Goal: Information Seeking & Learning: Check status

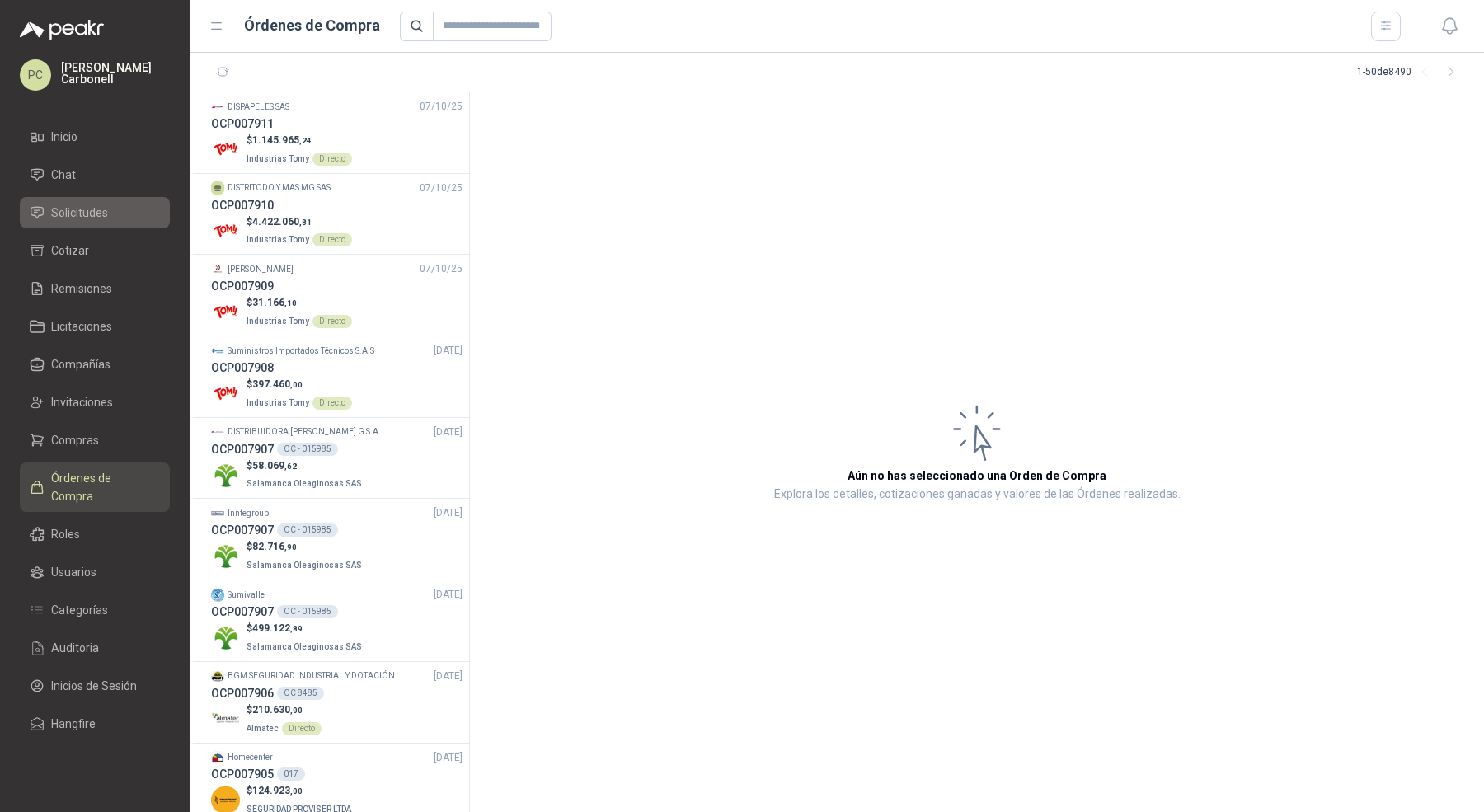
click at [123, 215] on li "Solicitudes" at bounding box center [94, 213] width 131 height 18
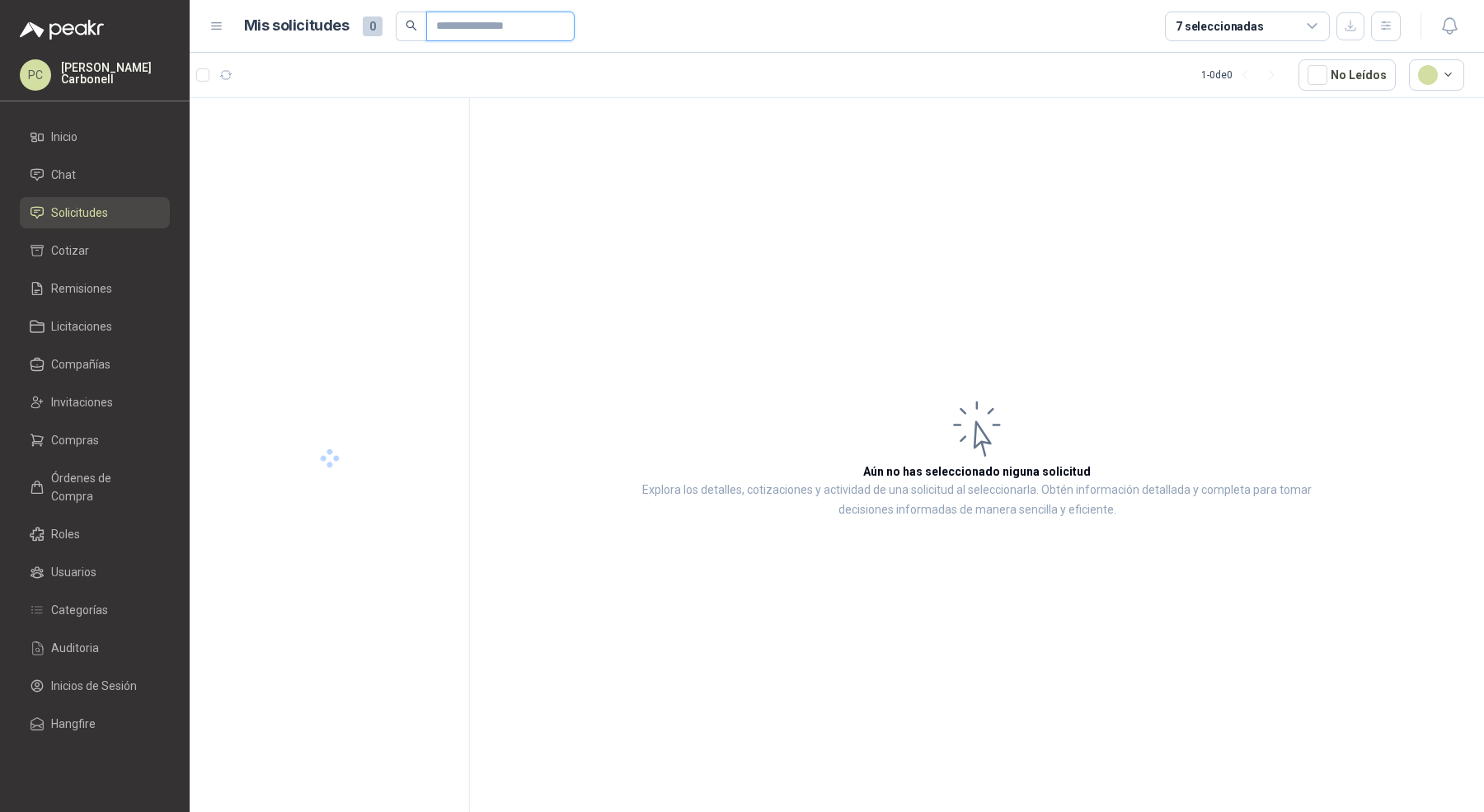
click at [447, 26] on input "text" at bounding box center [493, 26] width 115 height 28
type input "**********"
click at [401, 121] on div "Recibido SOL053847 1 [DATE]" at bounding box center [337, 115] width 249 height 20
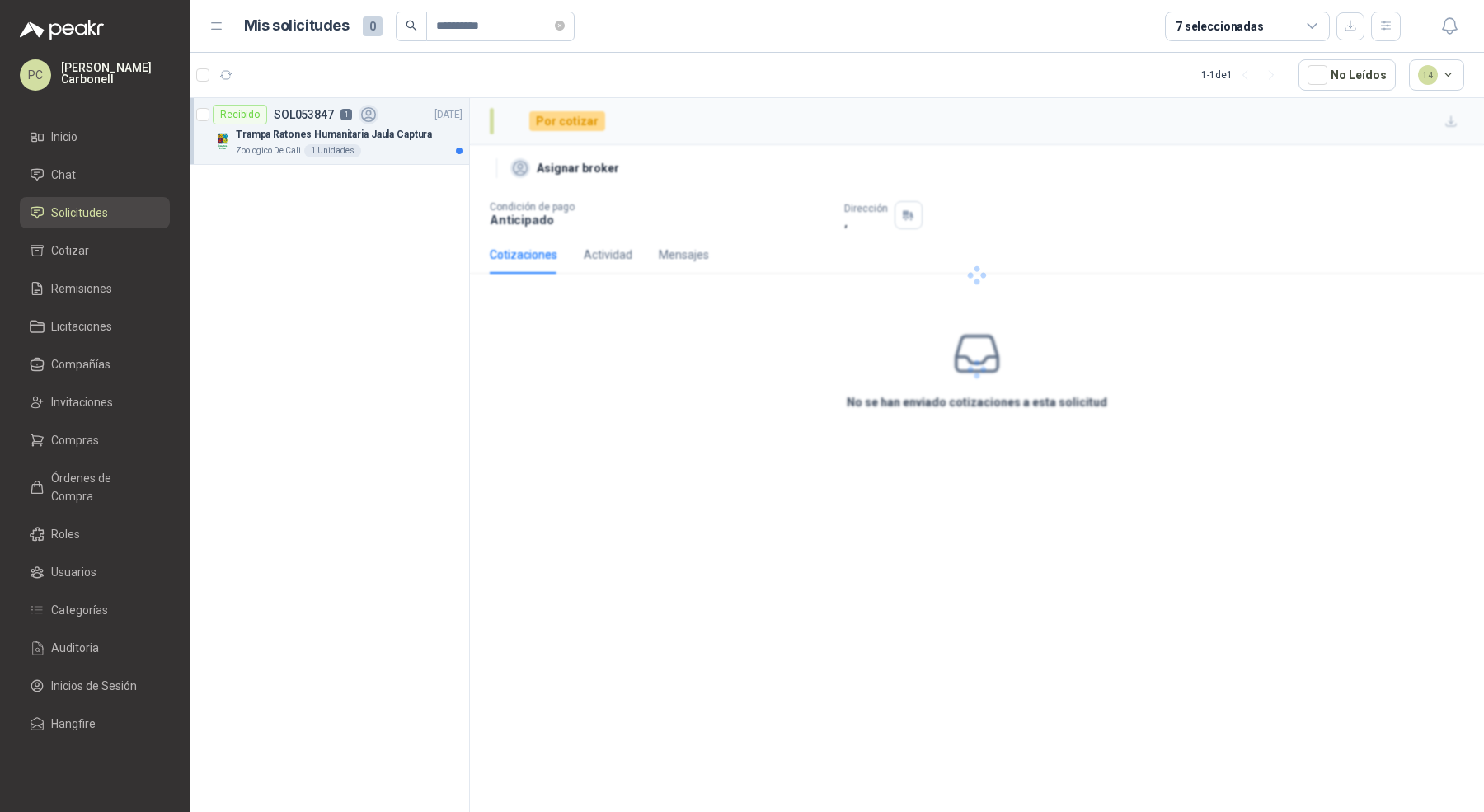
click at [404, 131] on p "Trampa Ratones Humanitaria Jaula Captura" at bounding box center [334, 134] width 196 height 16
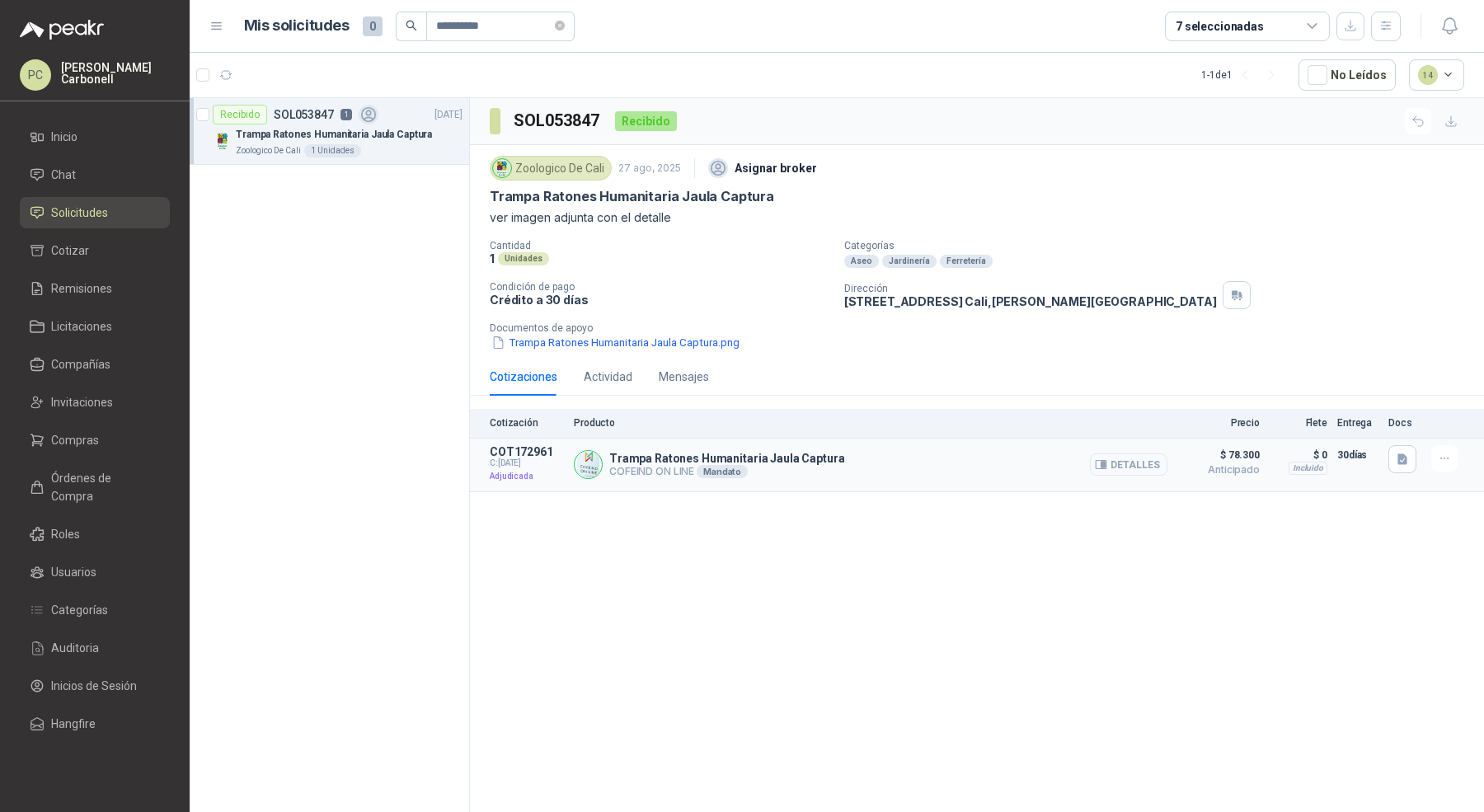
click at [1135, 467] on button "Detalles" at bounding box center [1128, 464] width 78 height 22
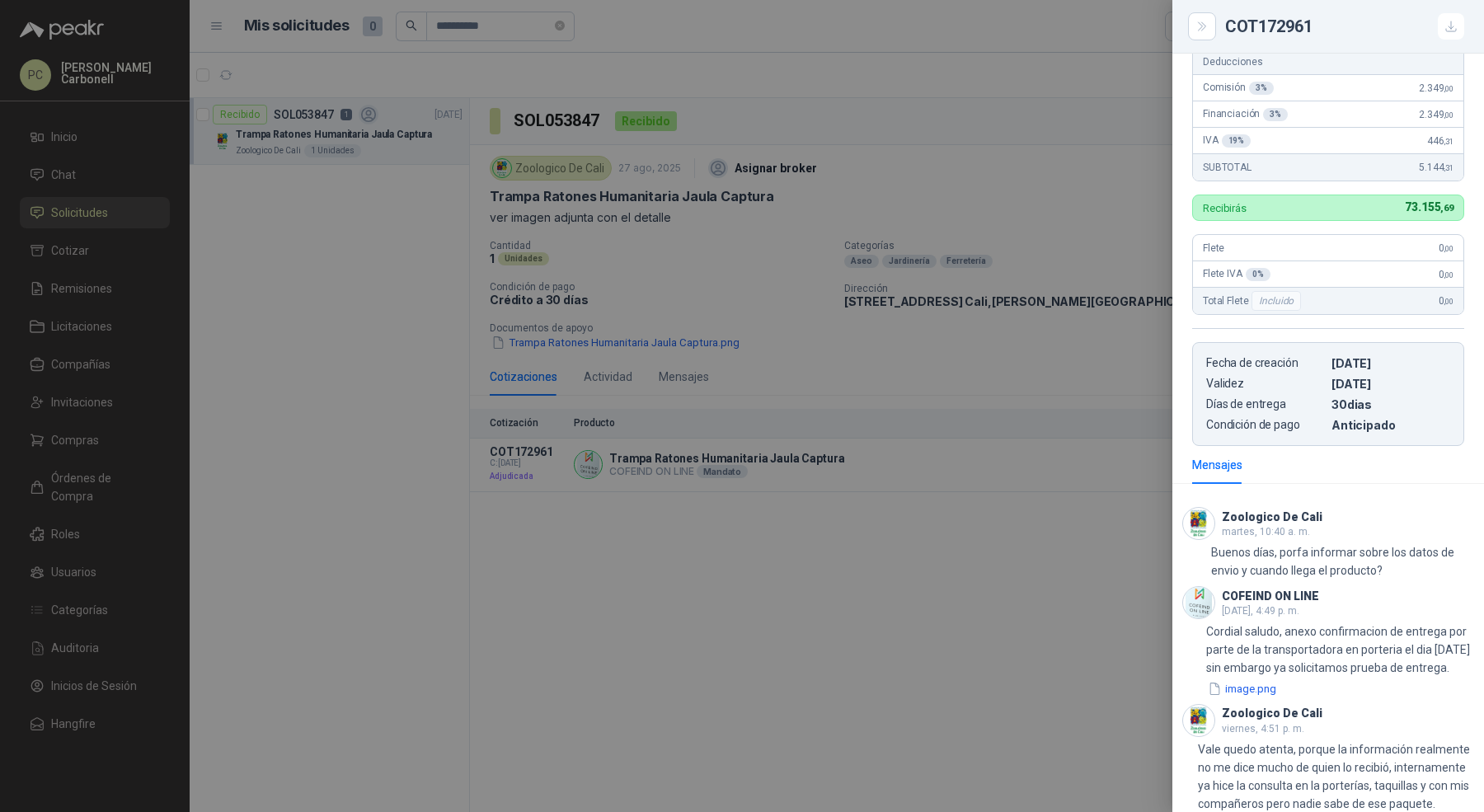
scroll to position [374, 0]
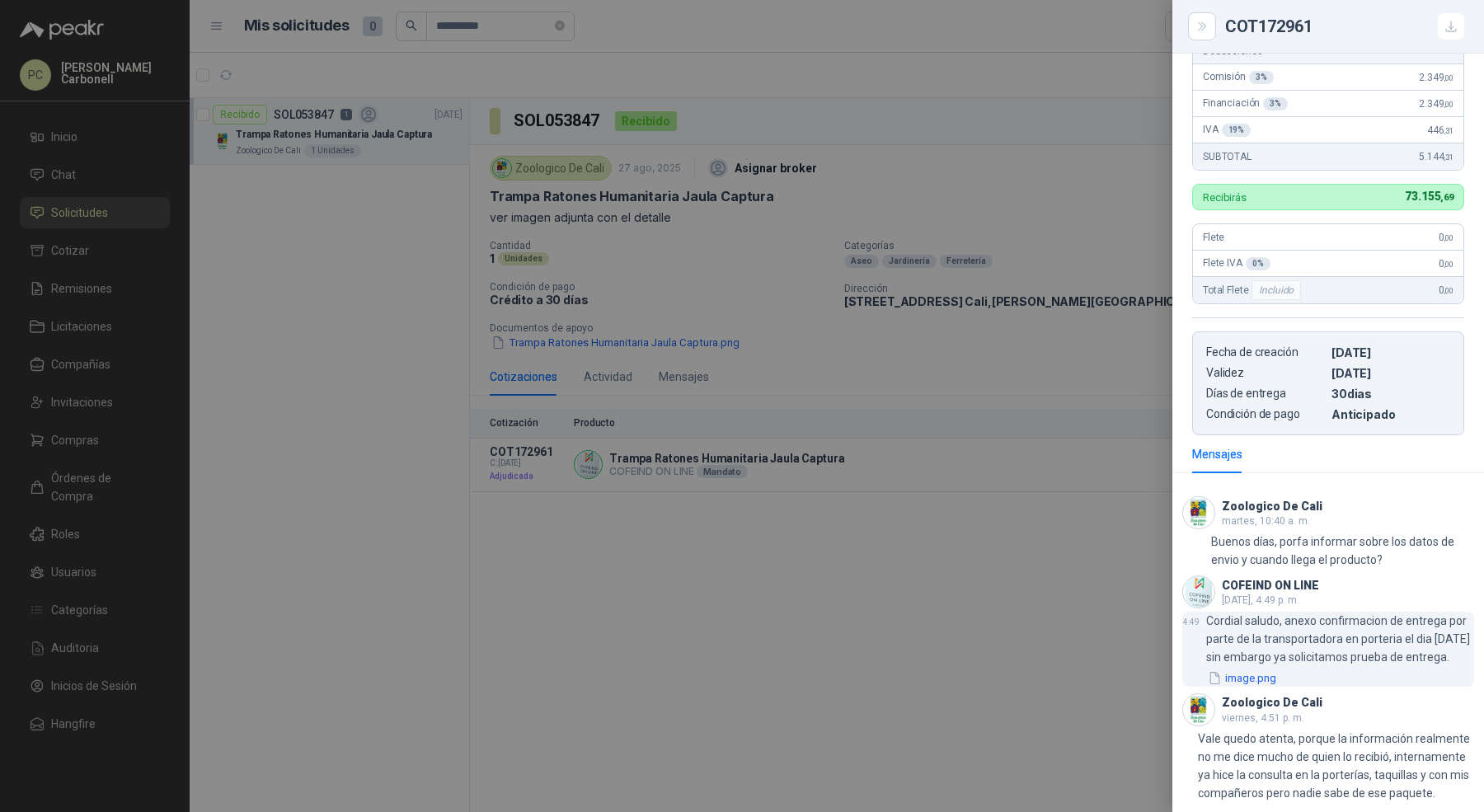
click at [1258, 669] on button "image.png" at bounding box center [1242, 677] width 71 height 17
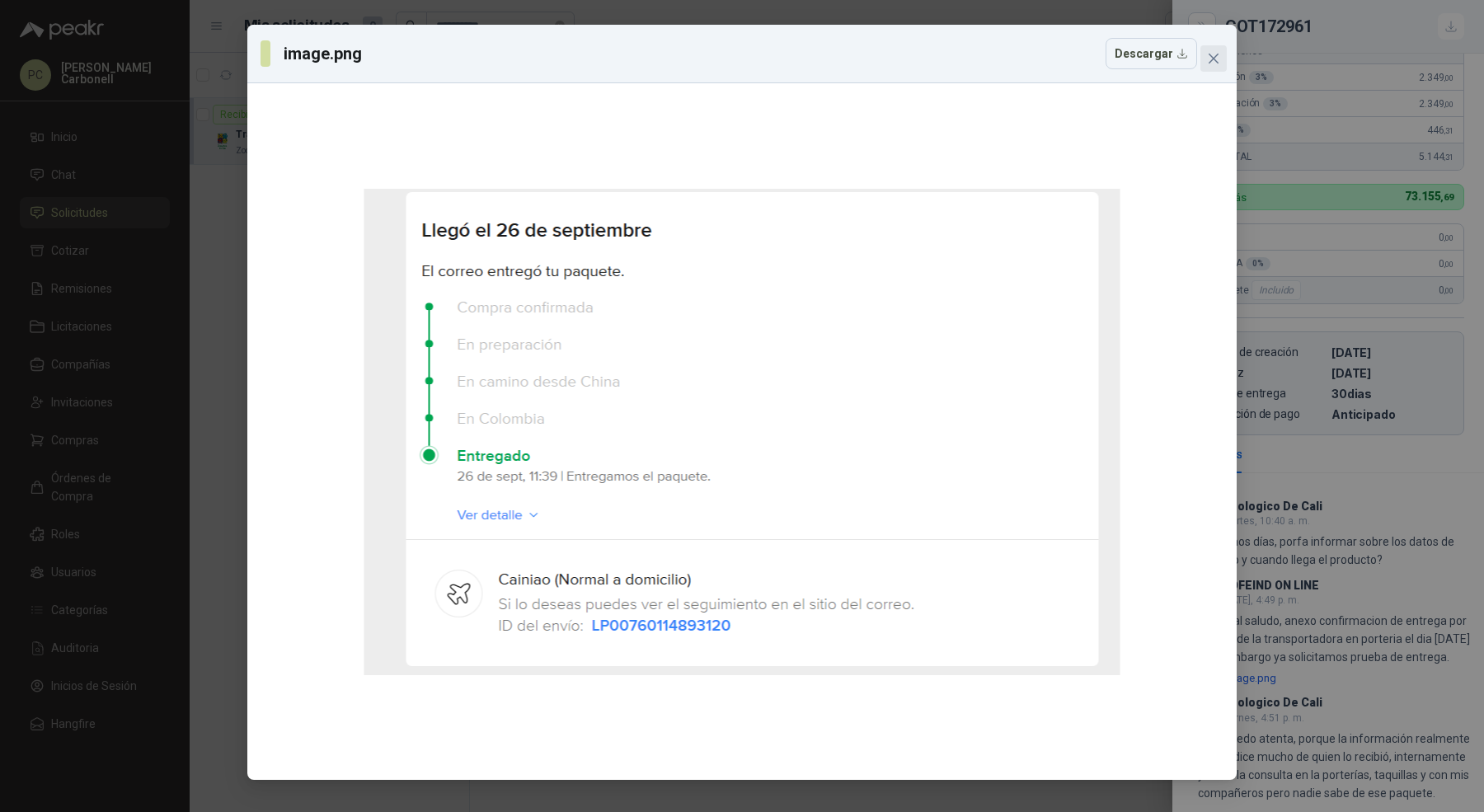
click at [1209, 65] on button "Close" at bounding box center [1213, 58] width 26 height 26
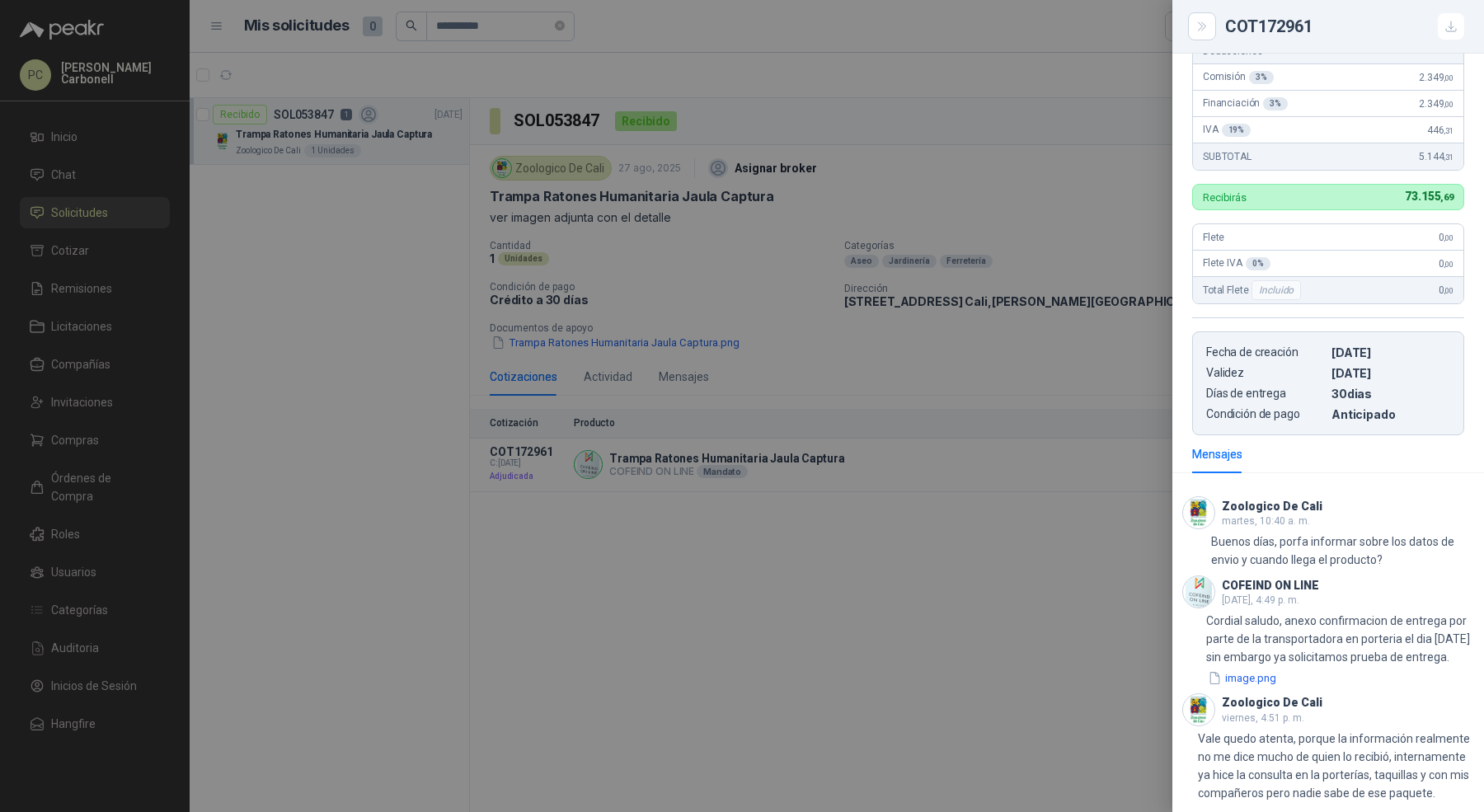
click at [350, 199] on div at bounding box center [742, 406] width 1484 height 812
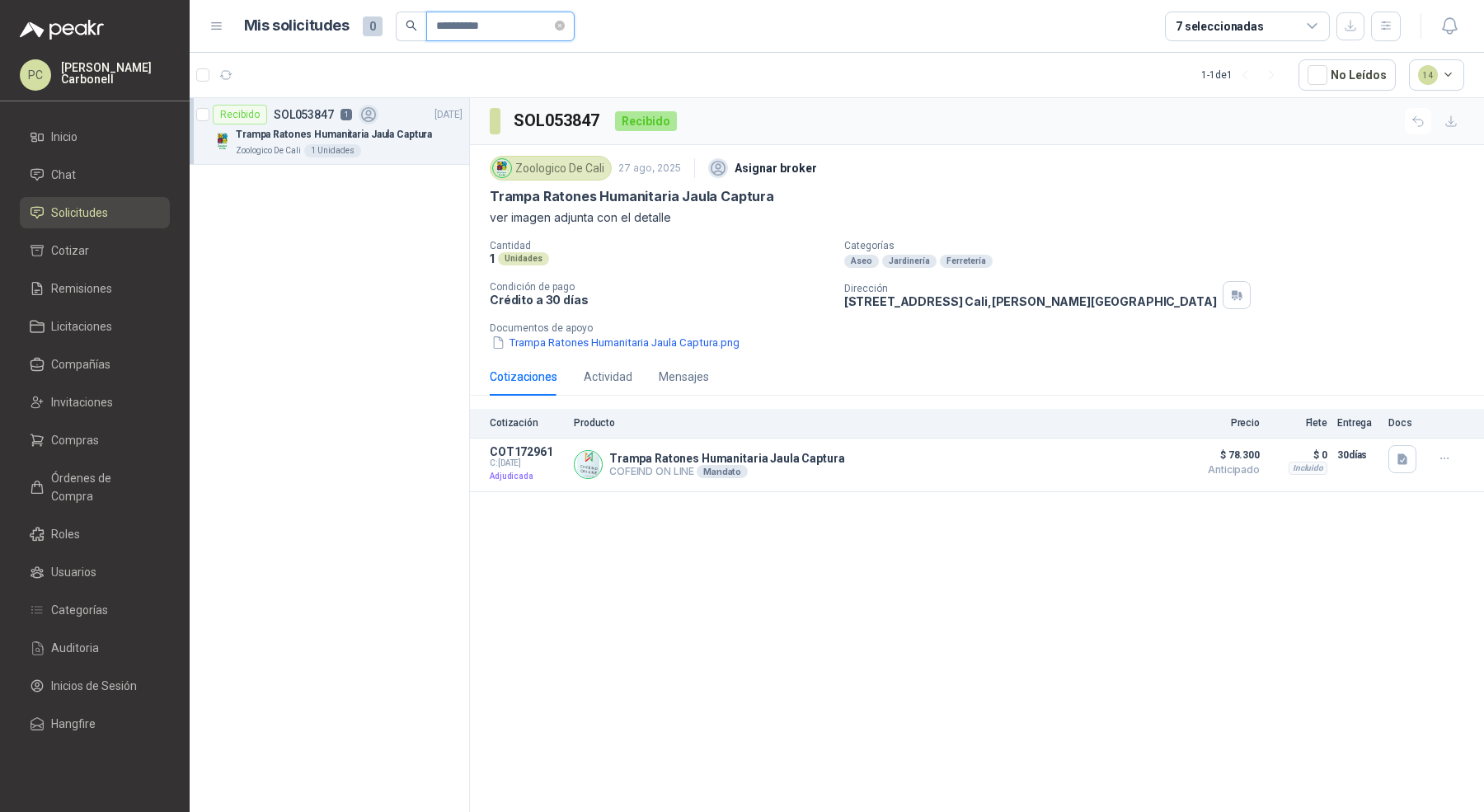
click at [526, 30] on input "**********" at bounding box center [493, 26] width 115 height 28
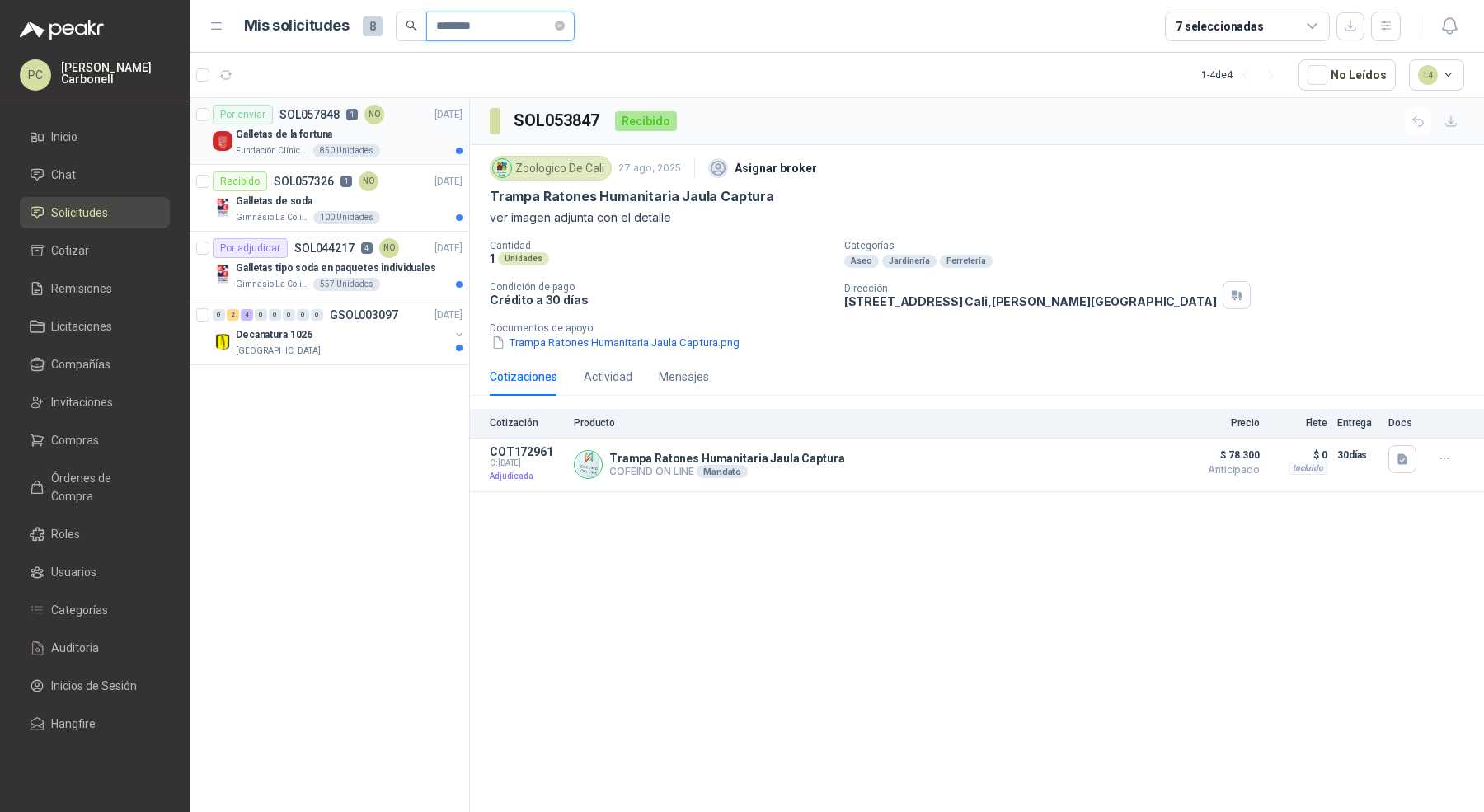
type input "********"
click at [414, 136] on div "Galletas de la fortuna" at bounding box center [349, 134] width 227 height 20
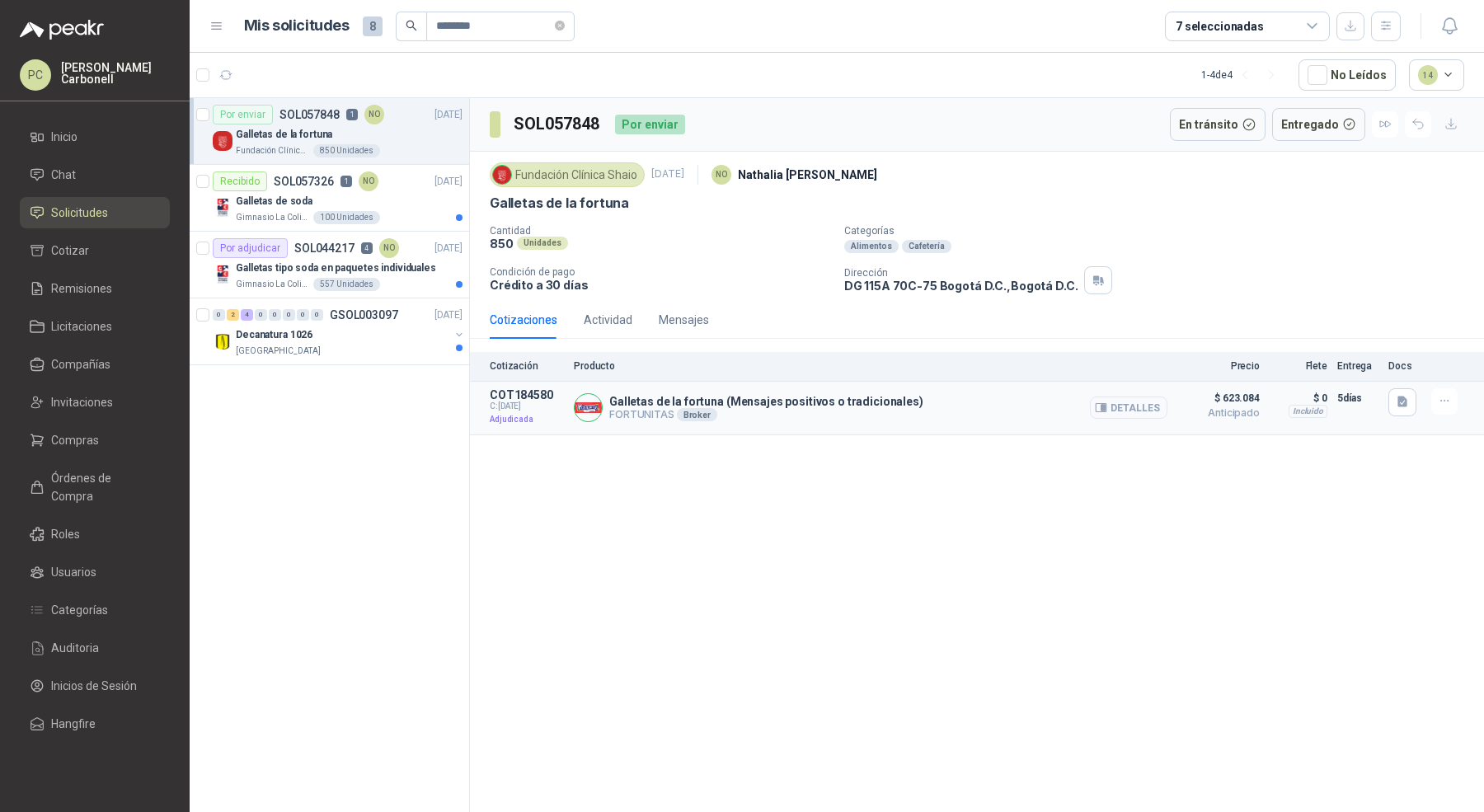
click at [1136, 398] on button "Detalles" at bounding box center [1128, 407] width 78 height 22
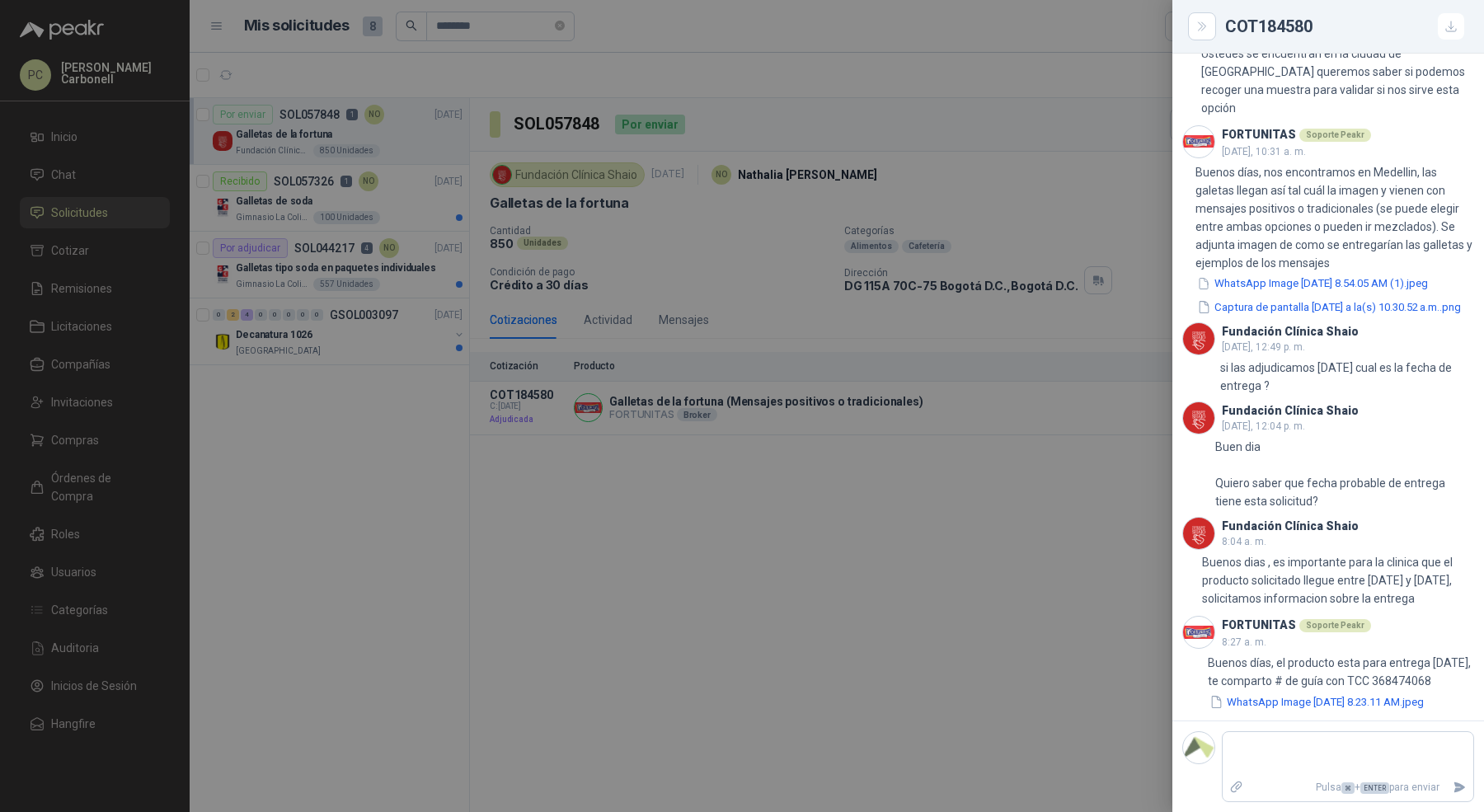
scroll to position [891, 0]
click at [1352, 693] on button "WhatsApp Image [DATE] 8.23.11 AM.jpeg" at bounding box center [1316, 701] width 217 height 17
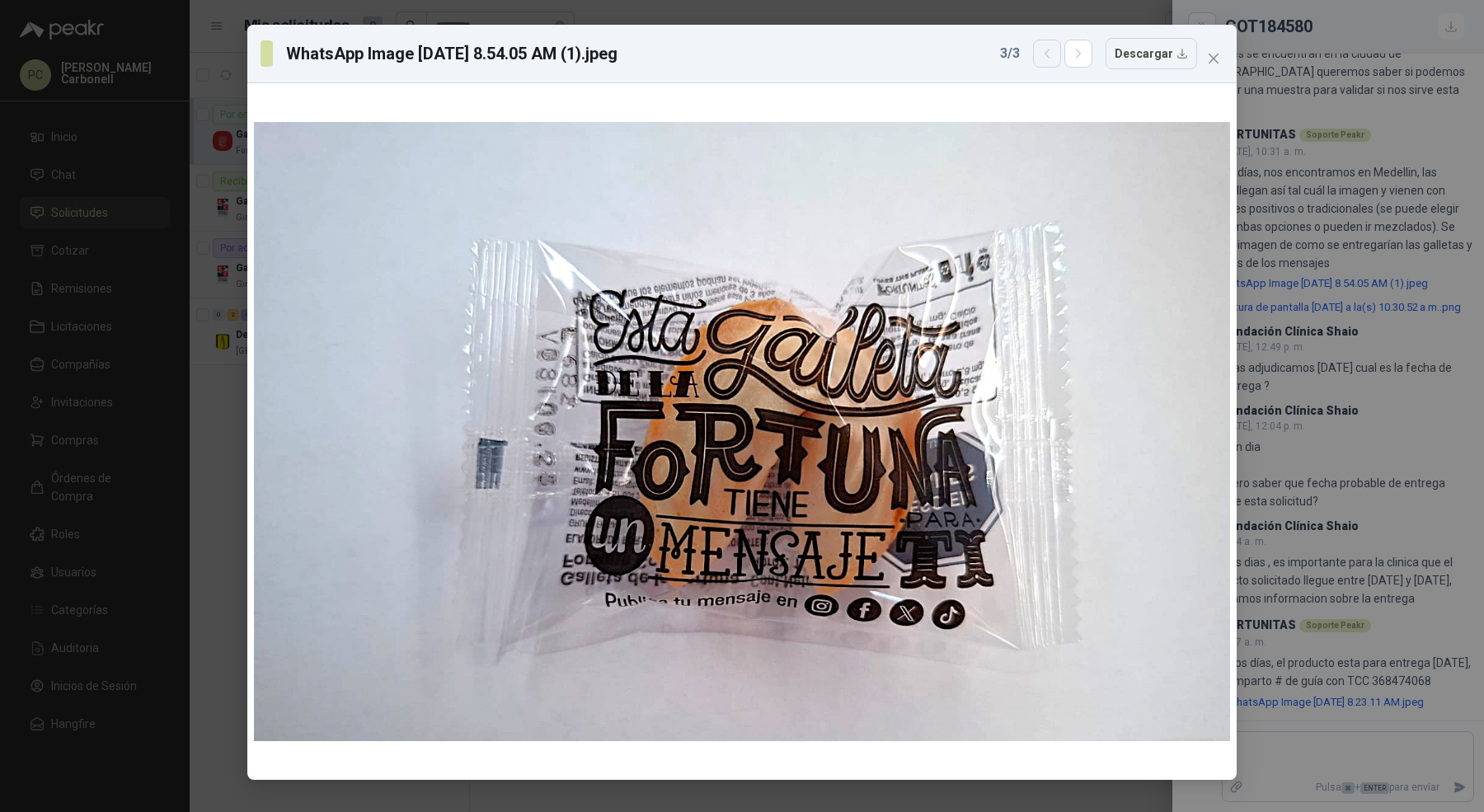
click at [1061, 60] on button "button" at bounding box center [1046, 53] width 28 height 28
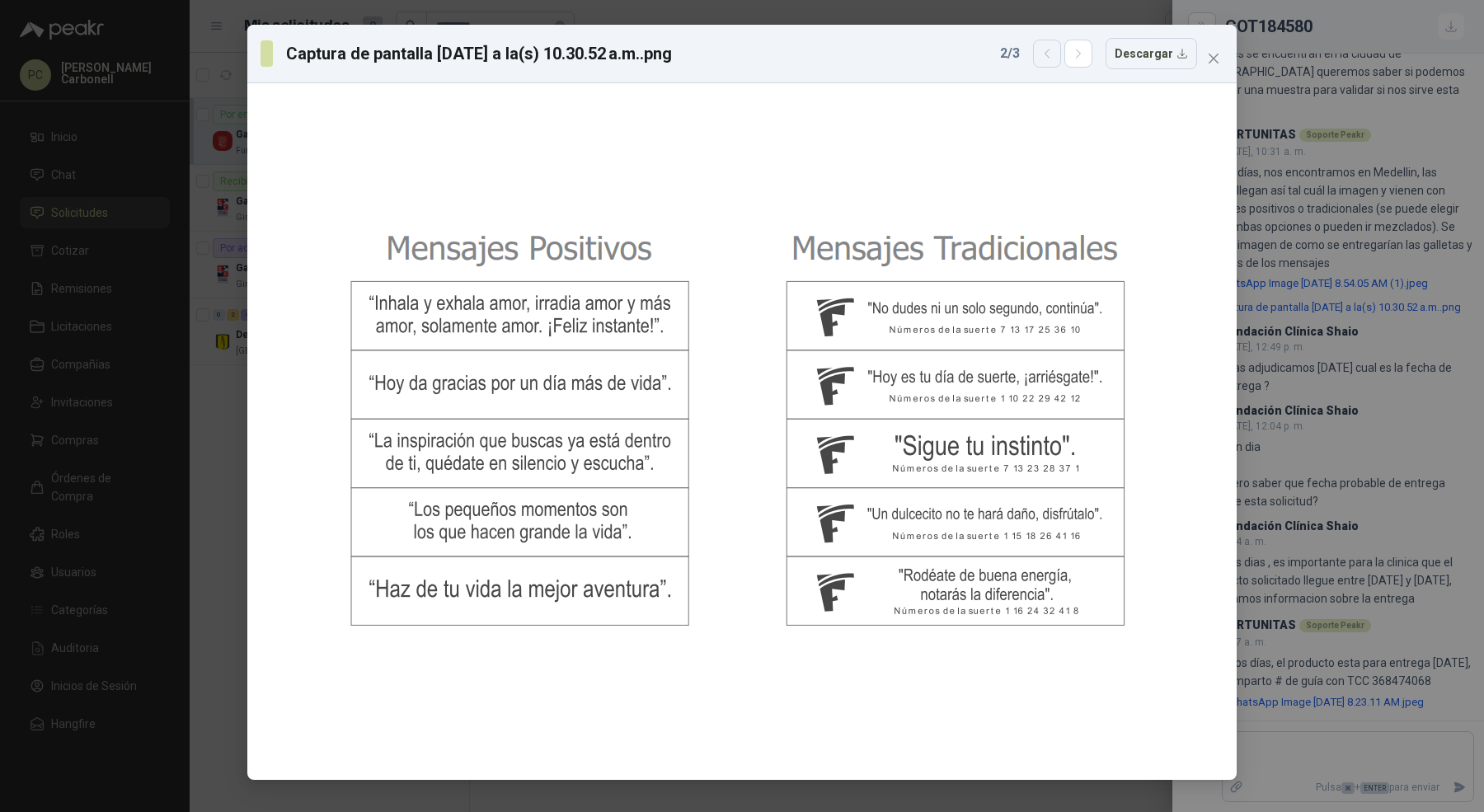
click at [1055, 64] on button "button" at bounding box center [1046, 53] width 28 height 28
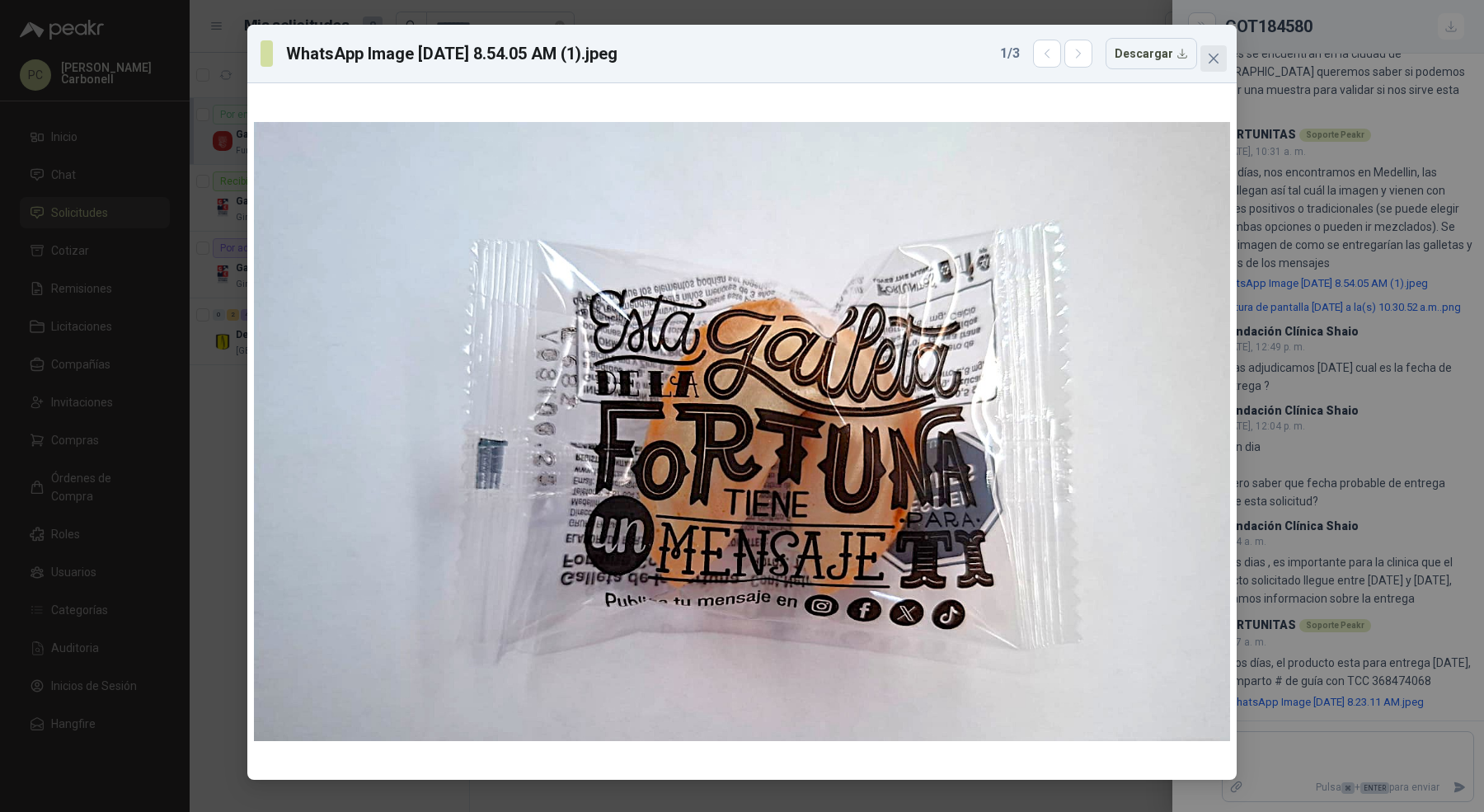
click at [1216, 58] on icon "close" at bounding box center [1214, 58] width 13 height 13
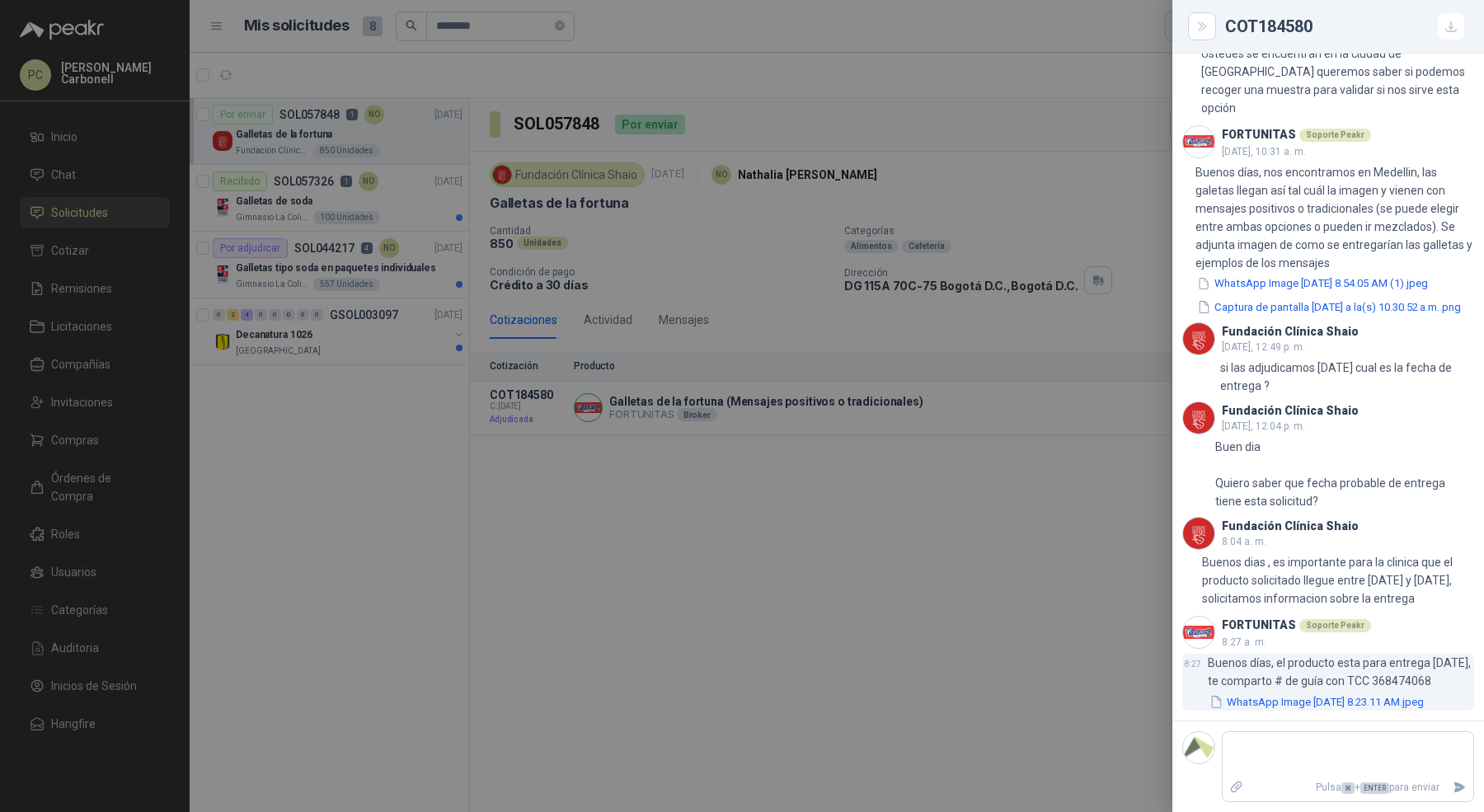
click at [1341, 704] on button "WhatsApp Image [DATE] 8.23.11 AM.jpeg" at bounding box center [1316, 701] width 217 height 17
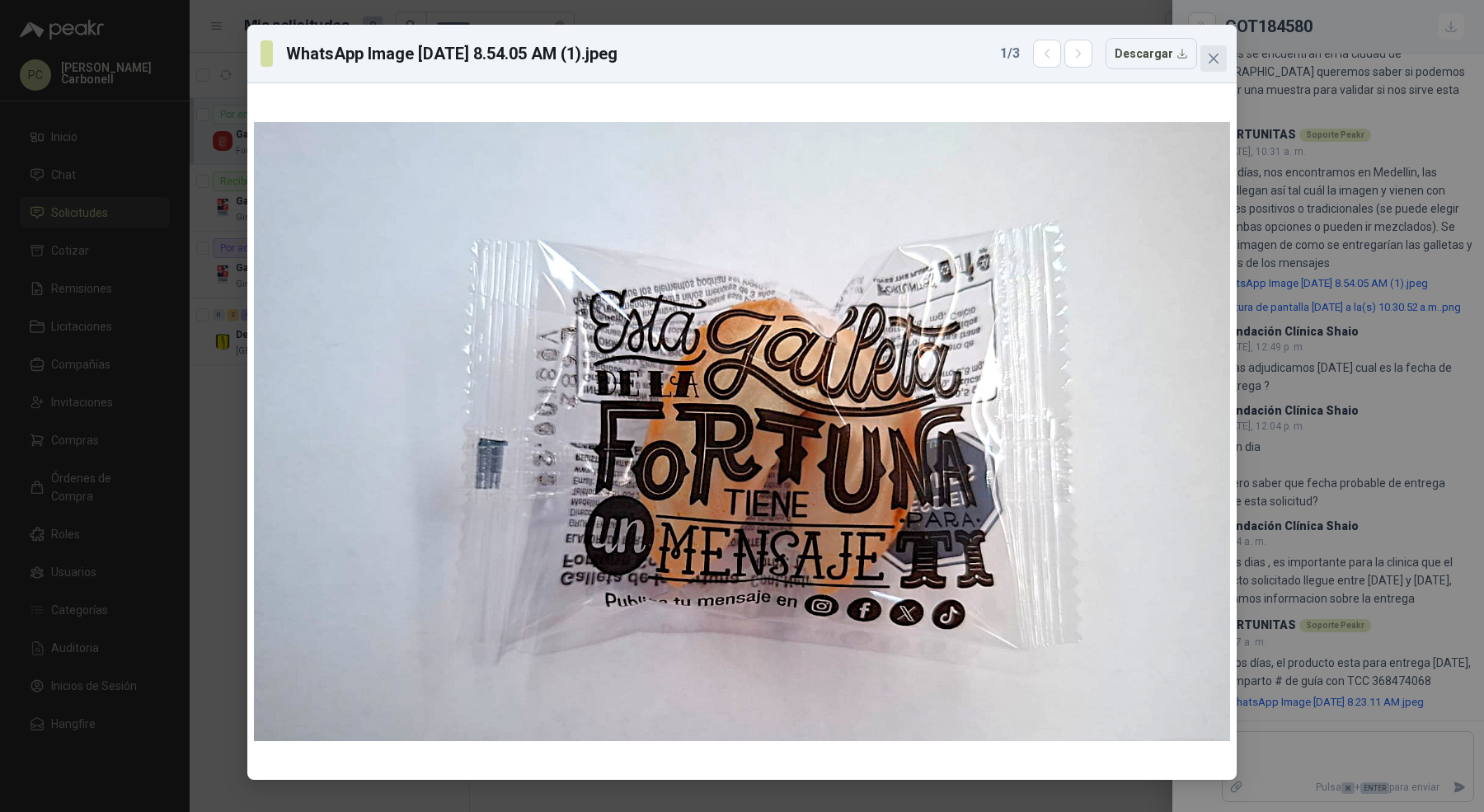
click at [1214, 55] on icon "close" at bounding box center [1214, 58] width 13 height 13
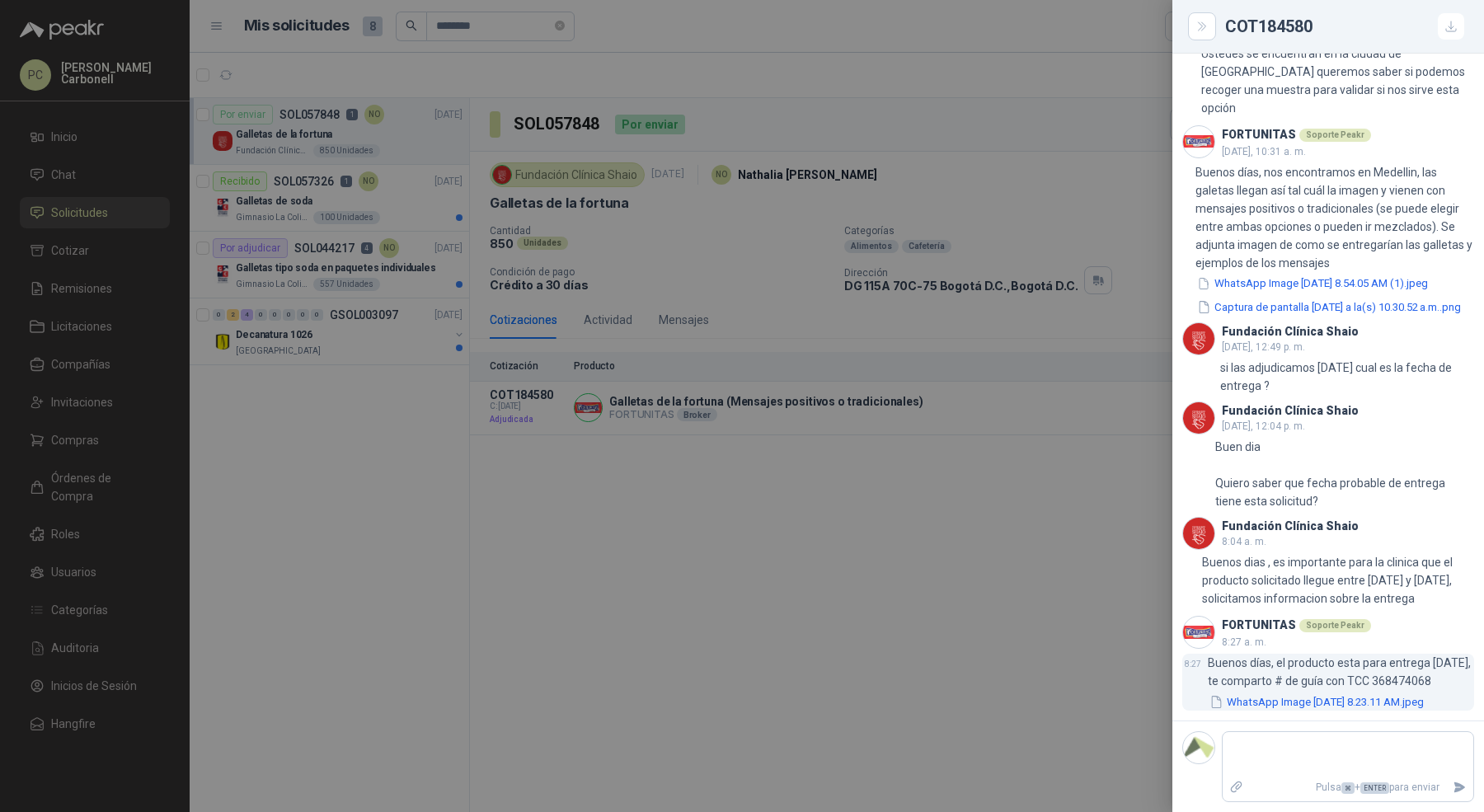
click at [1350, 693] on button "WhatsApp Image [DATE] 8.23.11 AM.jpeg" at bounding box center [1316, 701] width 217 height 17
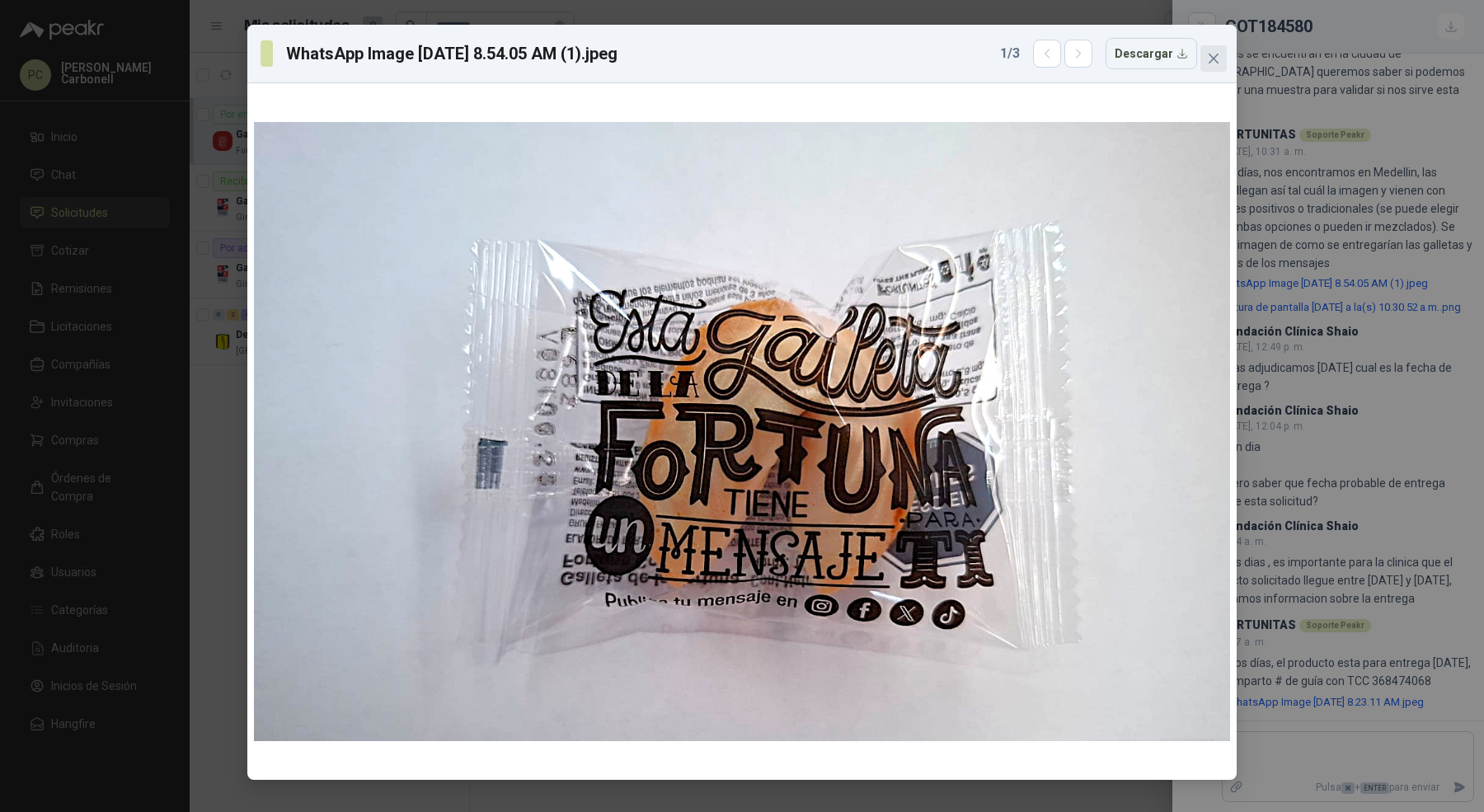
click at [1207, 64] on icon "close" at bounding box center [1214, 58] width 13 height 13
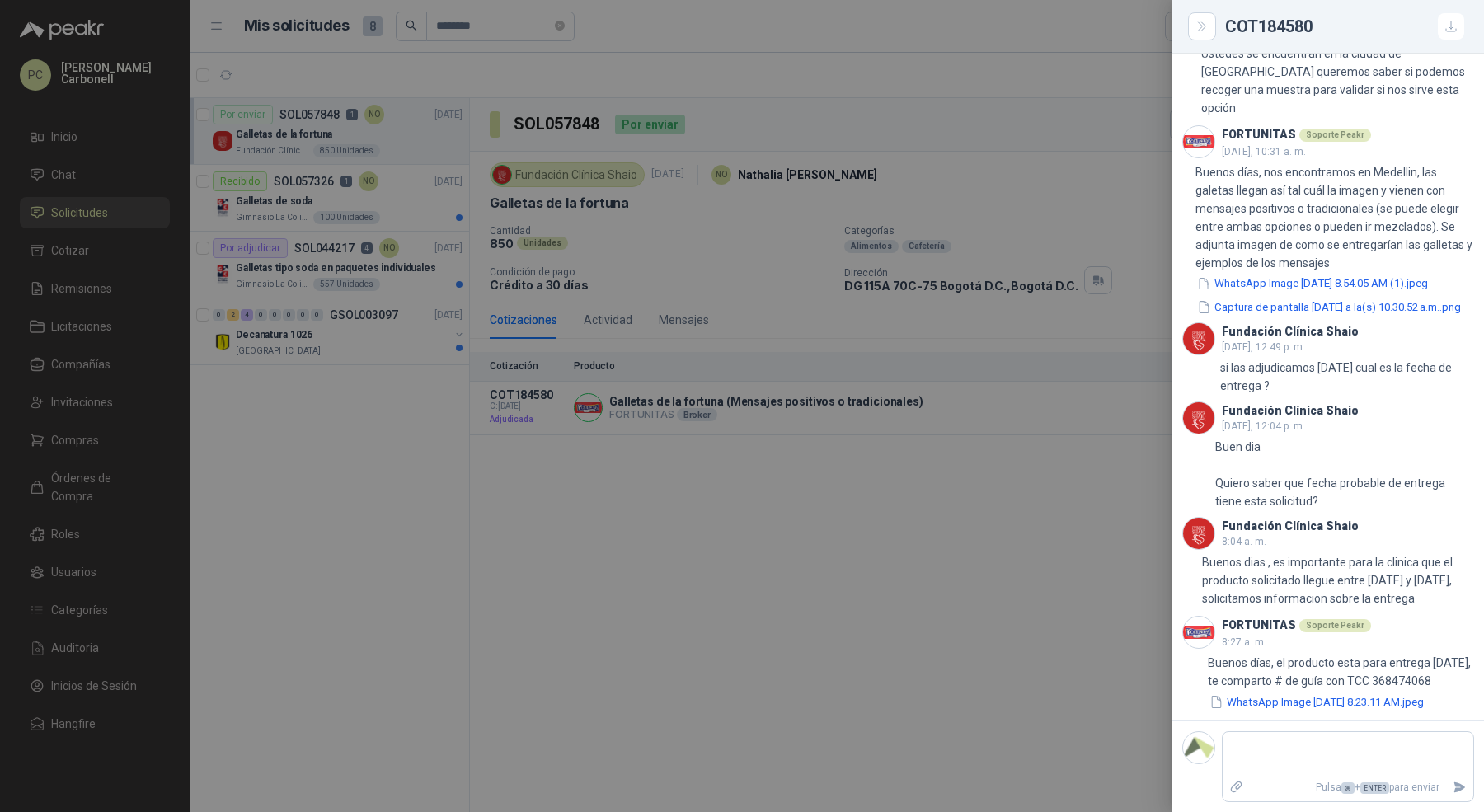
click at [1068, 294] on div at bounding box center [742, 406] width 1484 height 812
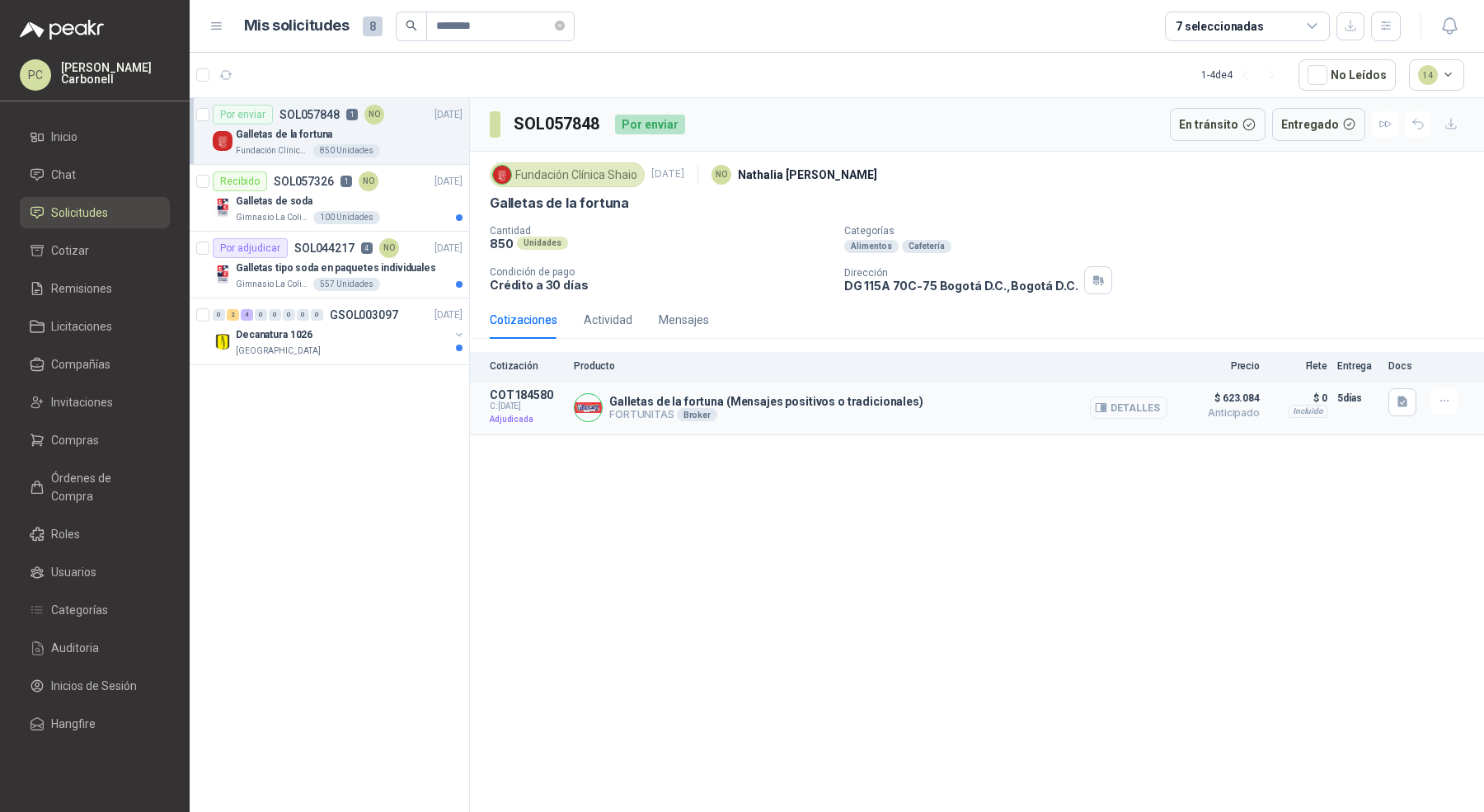
click at [1117, 411] on button "Detalles" at bounding box center [1128, 407] width 78 height 22
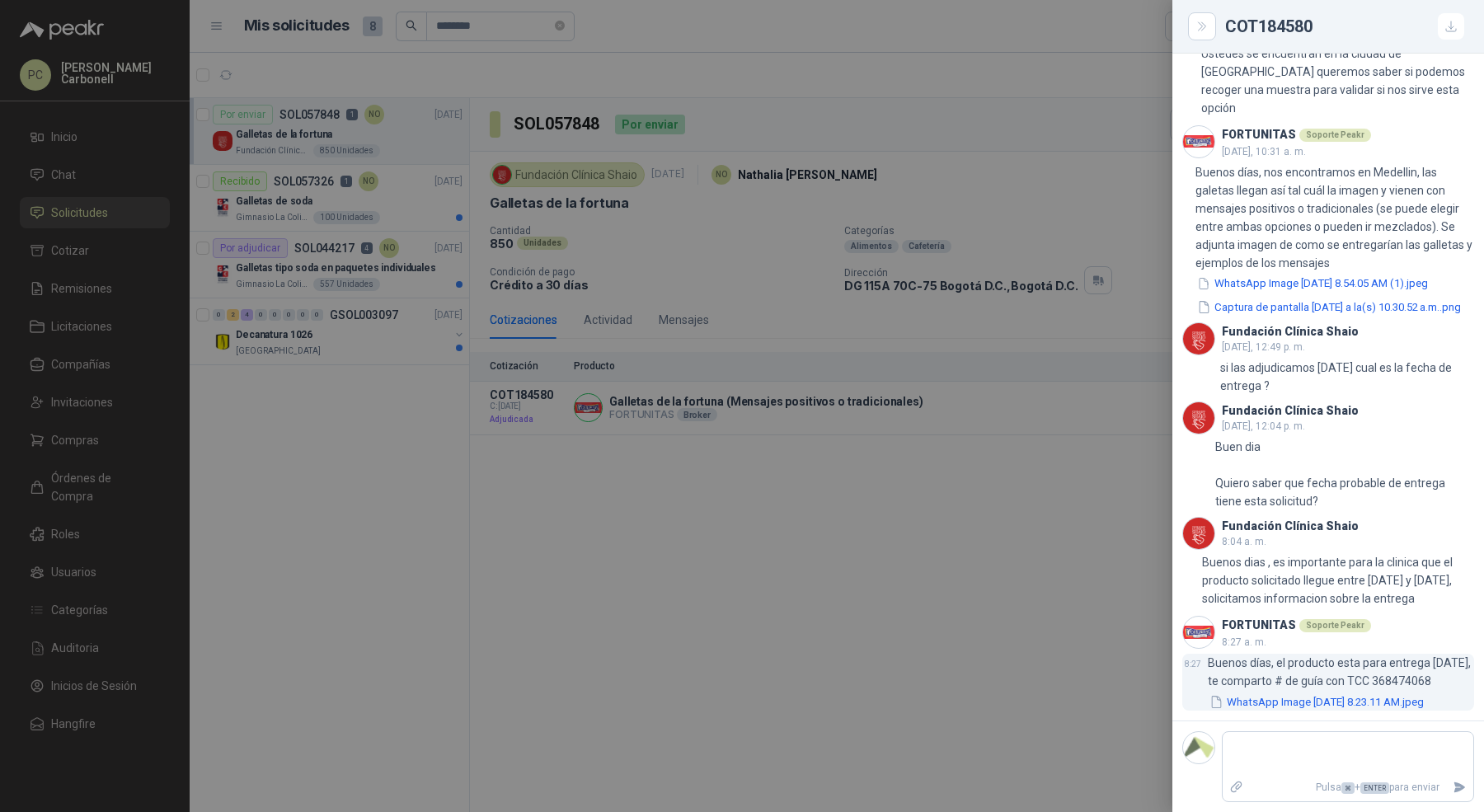
click at [1335, 703] on button "WhatsApp Image [DATE] 8.23.11 AM.jpeg" at bounding box center [1316, 701] width 217 height 17
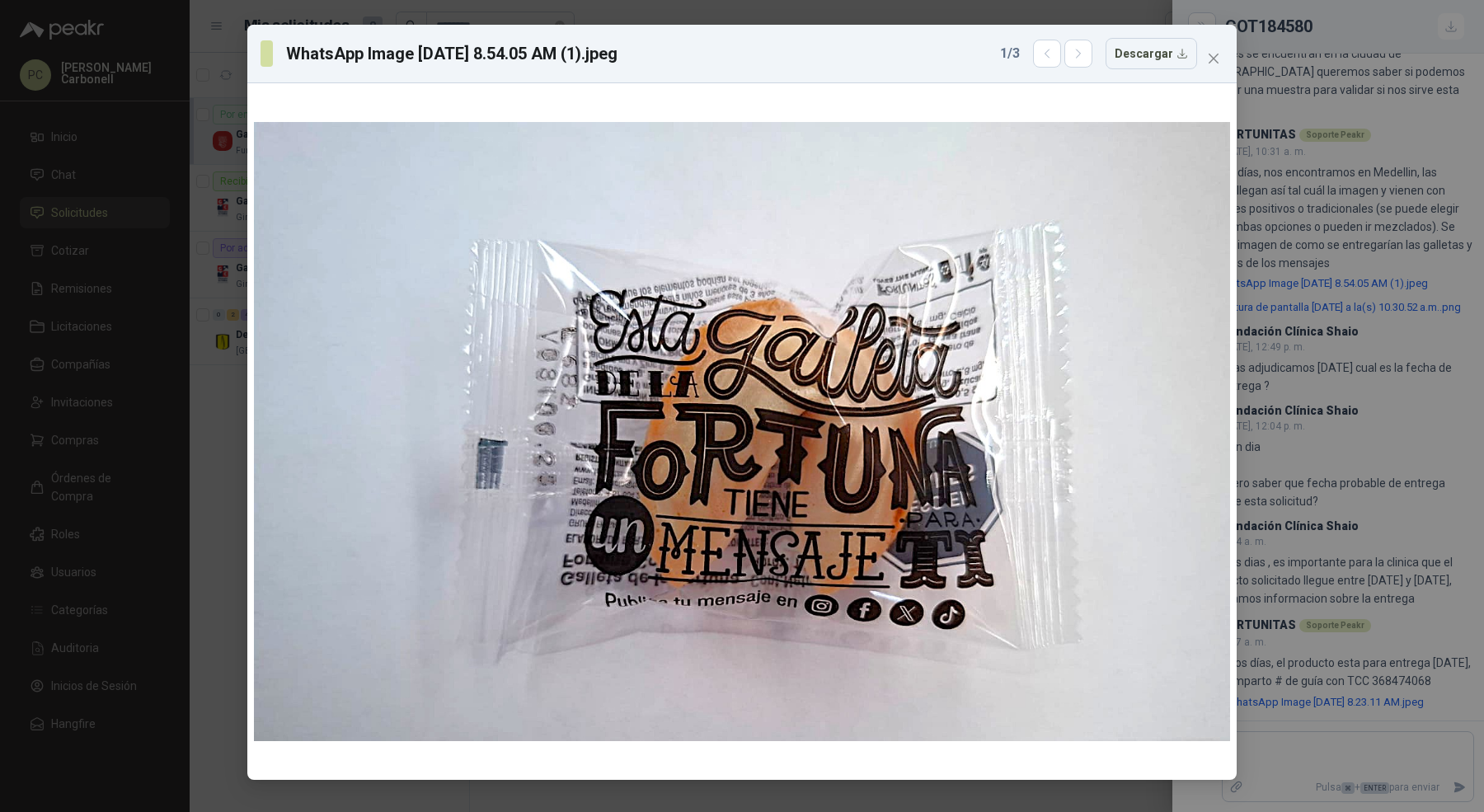
click at [1082, 68] on div "1 / 3 Descargar" at bounding box center [1098, 53] width 197 height 31
click at [1082, 56] on icon "button" at bounding box center [1078, 53] width 14 height 14
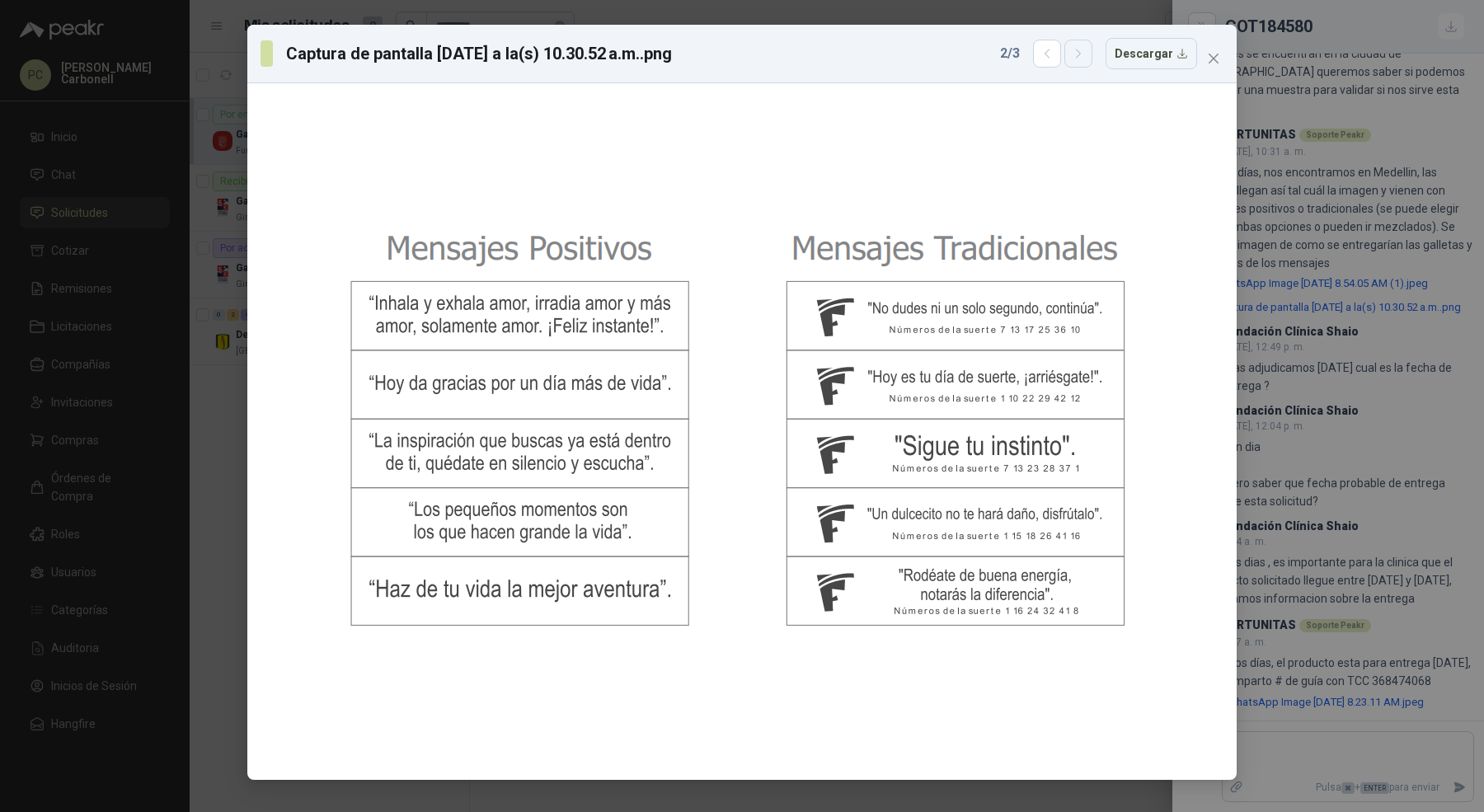
click at [1082, 56] on icon "button" at bounding box center [1078, 53] width 14 height 14
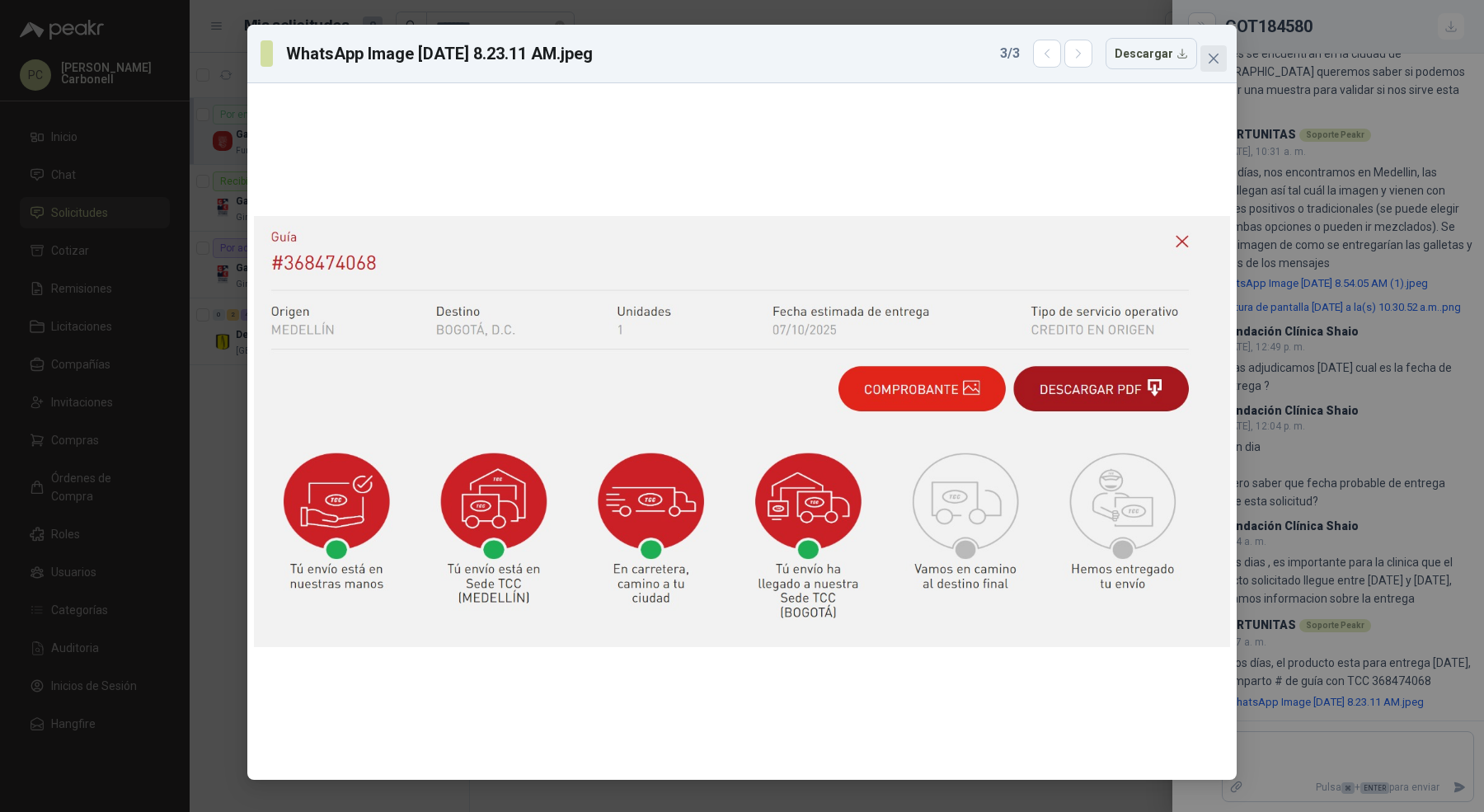
click at [1224, 58] on span "Close" at bounding box center [1213, 58] width 26 height 13
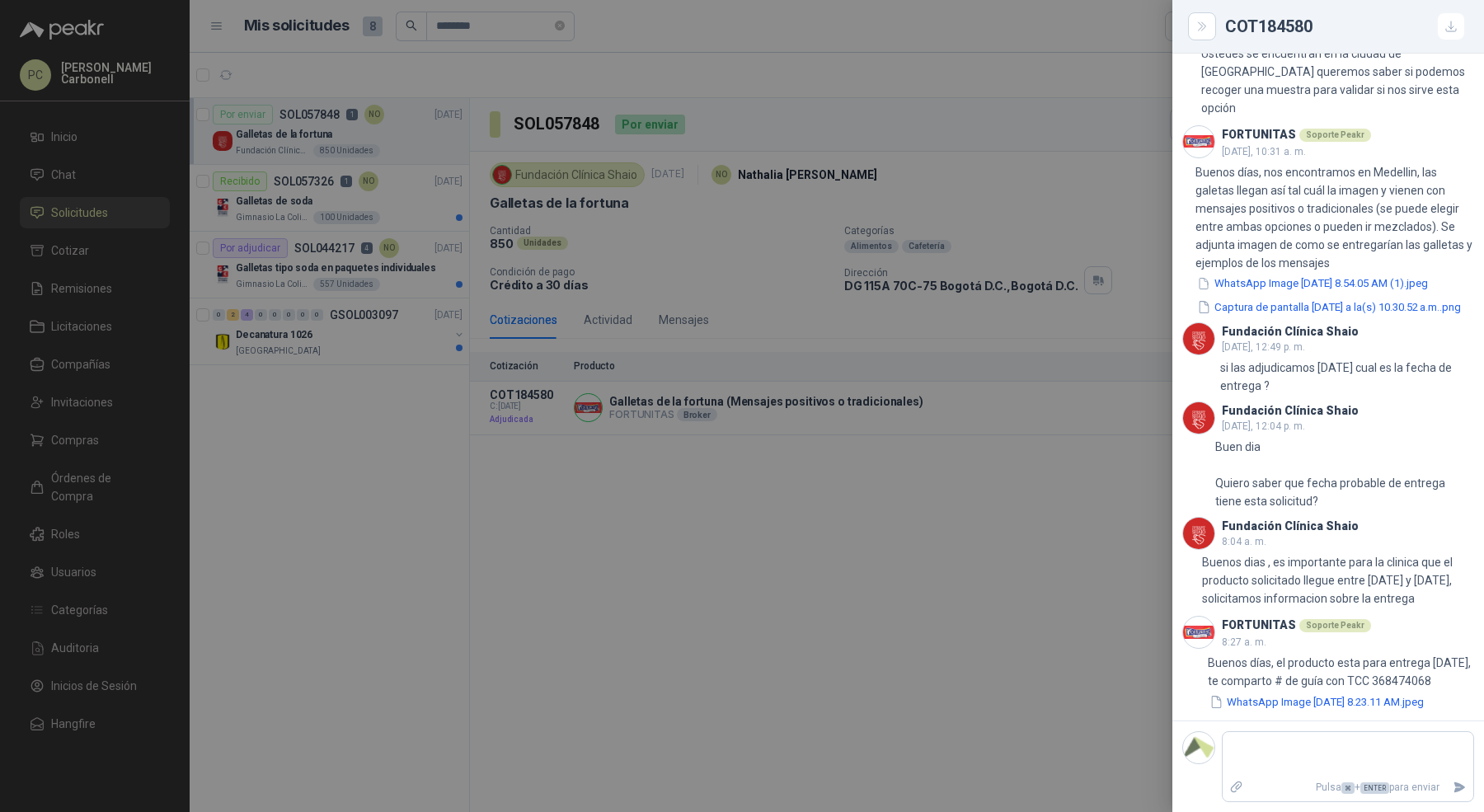
click at [397, 539] on div at bounding box center [742, 406] width 1484 height 812
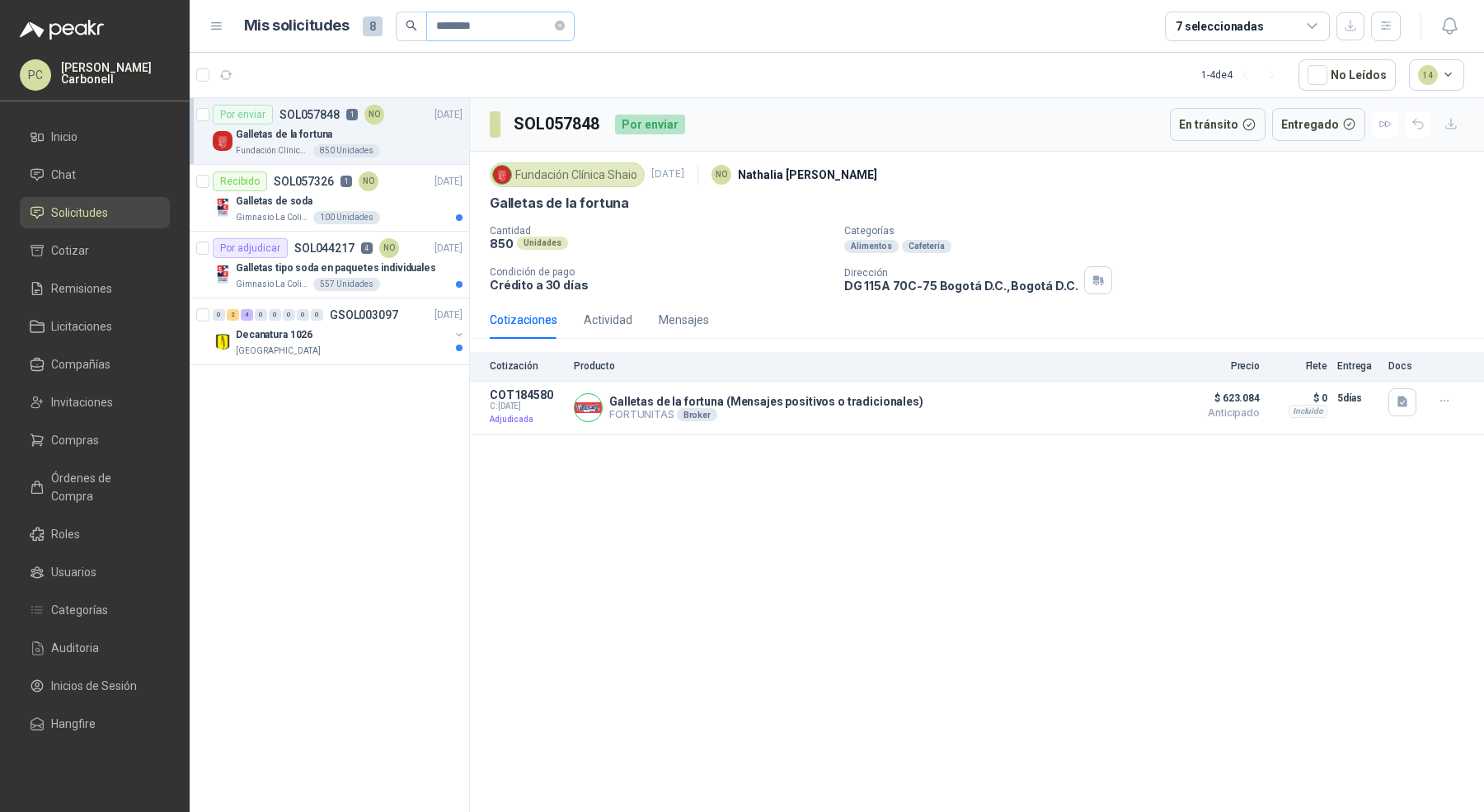
click at [567, 23] on span "********" at bounding box center [500, 26] width 148 height 29
click at [565, 26] on icon "close-circle" at bounding box center [559, 26] width 10 height 10
click at [77, 476] on span "Órdenes de Compra" at bounding box center [102, 487] width 103 height 37
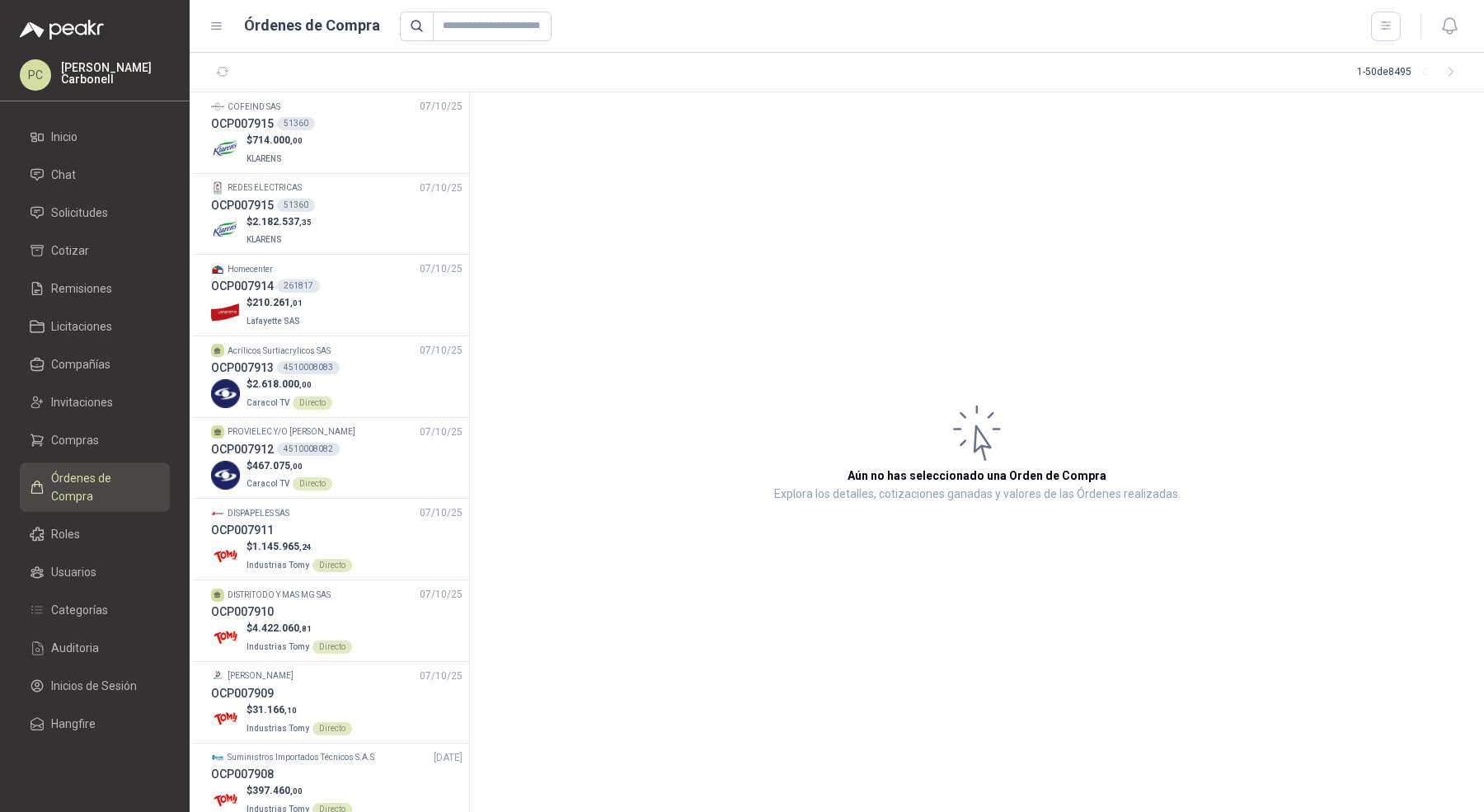
click at [80, 478] on span "Órdenes de Compra" at bounding box center [102, 487] width 103 height 37
click at [55, 223] on link "Solicitudes" at bounding box center [95, 213] width 150 height 31
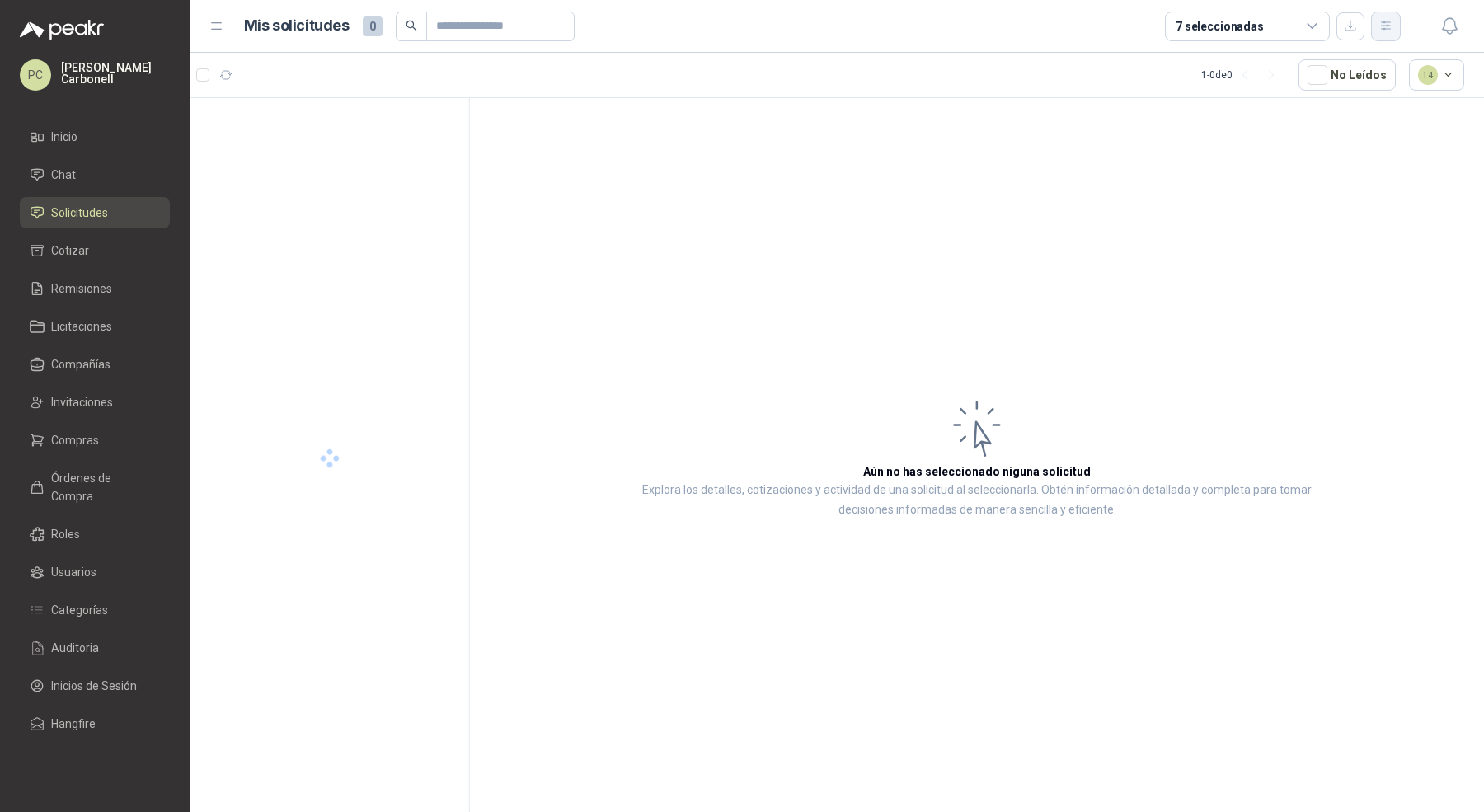
click at [1387, 24] on icon "button" at bounding box center [1385, 26] width 14 height 14
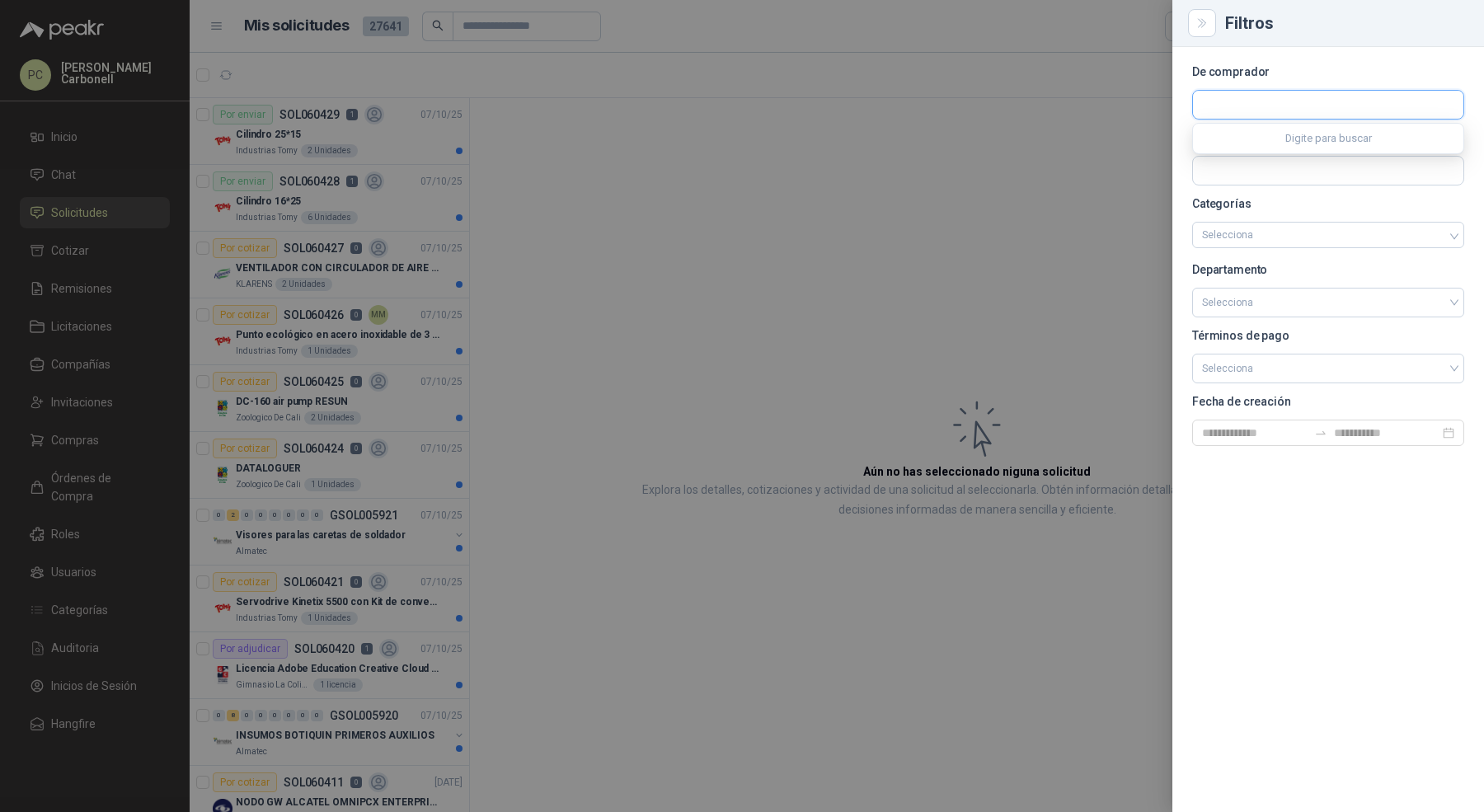
click at [1267, 93] on input "text" at bounding box center [1328, 104] width 270 height 28
type input "******"
click at [1248, 138] on p "Panela El Trébol" at bounding box center [1330, 140] width 197 height 10
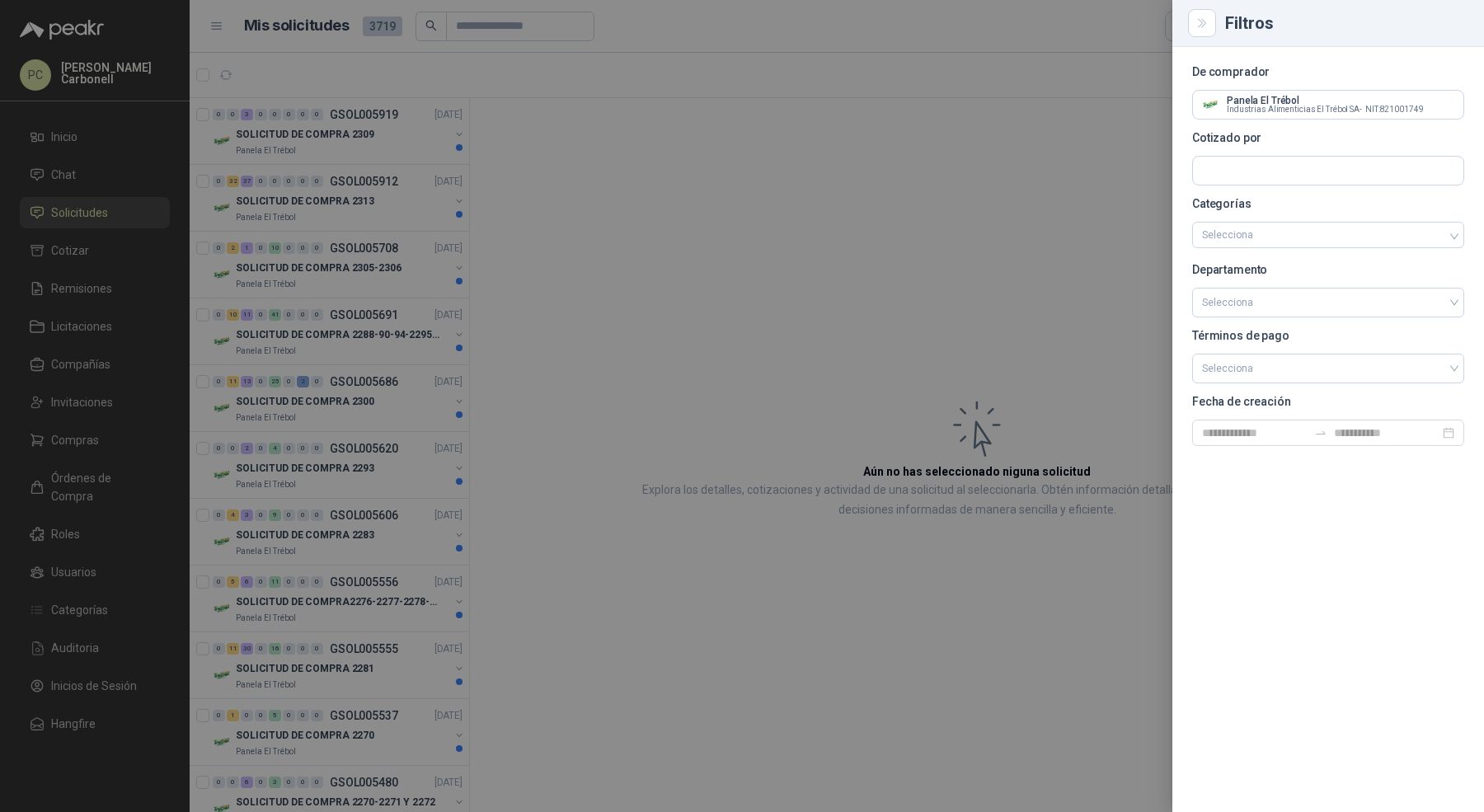
click at [379, 268] on div at bounding box center [742, 406] width 1484 height 812
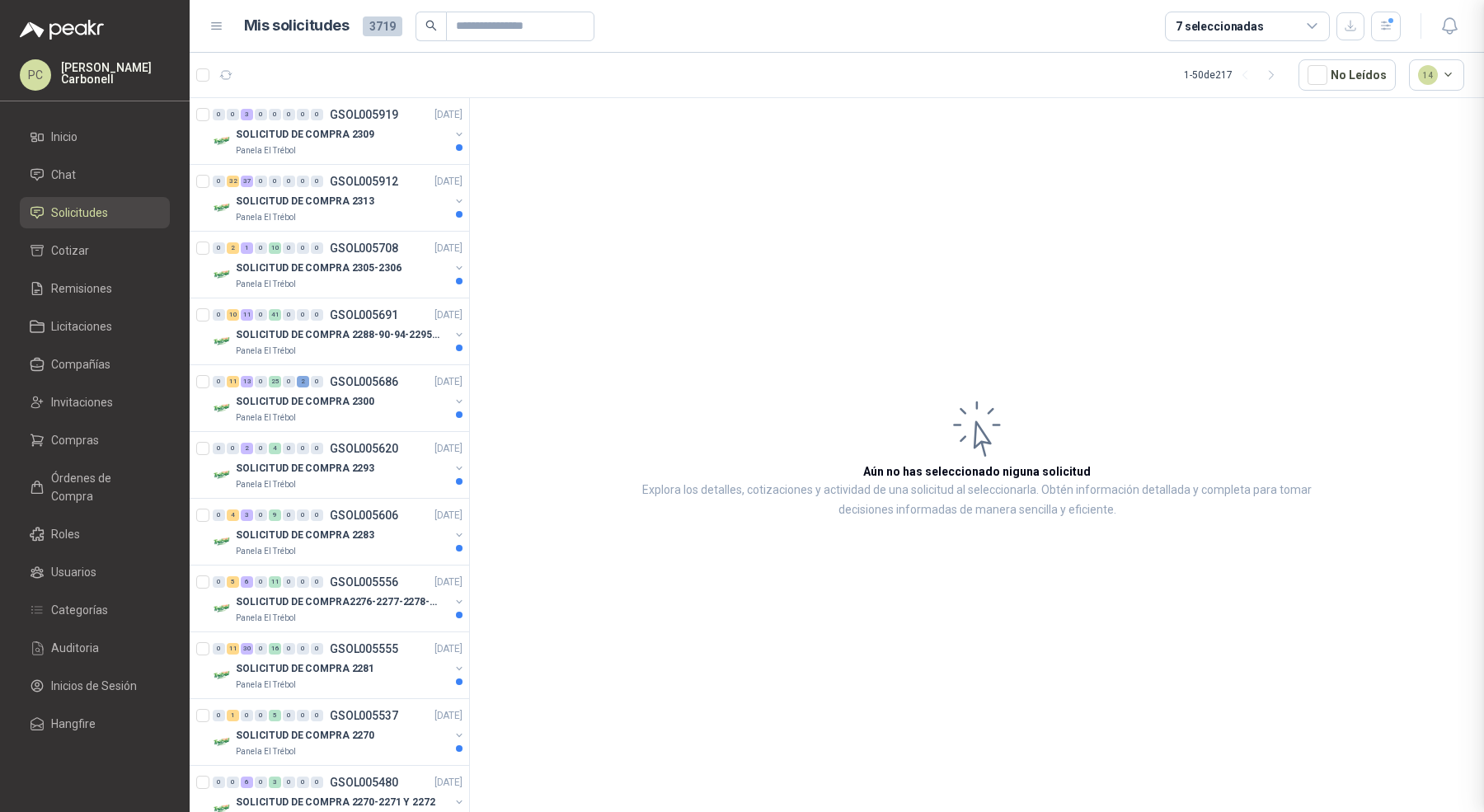
click at [362, 268] on div at bounding box center [742, 406] width 1484 height 812
click at [362, 268] on p "SOLICITUD DE COMPRA 2305-2306" at bounding box center [318, 268] width 165 height 16
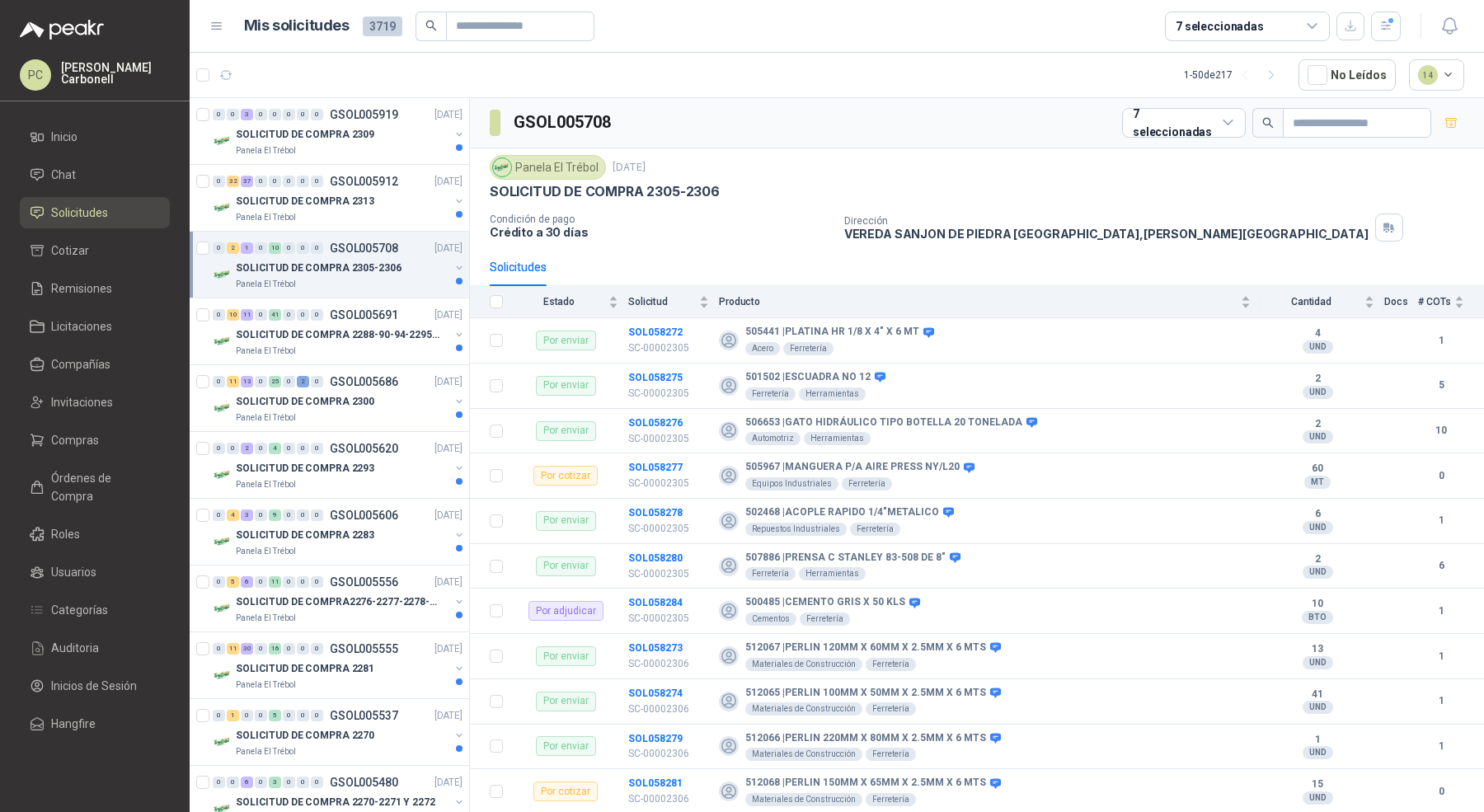
click at [364, 269] on p "SOLICITUD DE COMPRA 2305-2306" at bounding box center [318, 268] width 165 height 16
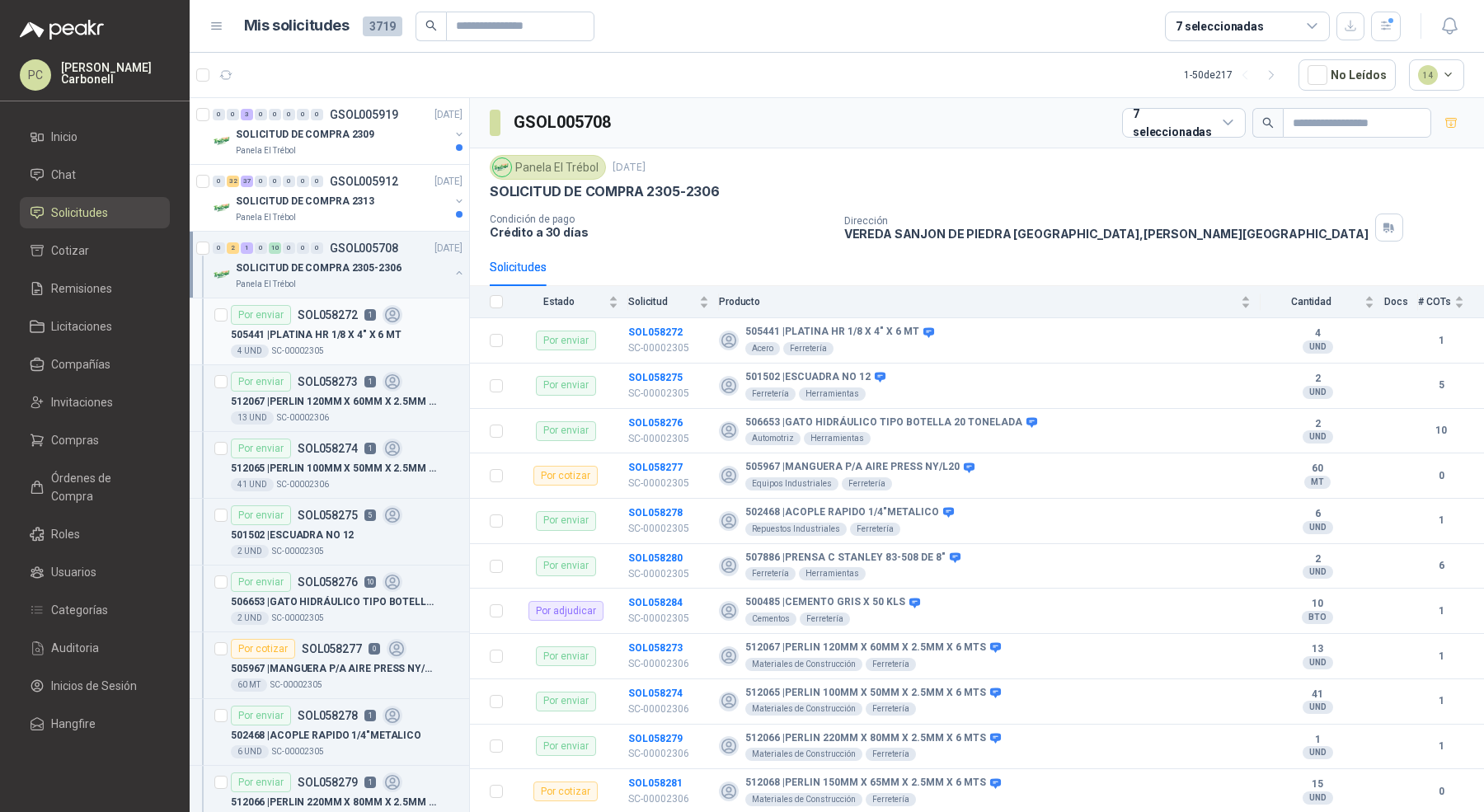
click at [336, 350] on div "4 UND  SC-00002305" at bounding box center [346, 351] width 231 height 13
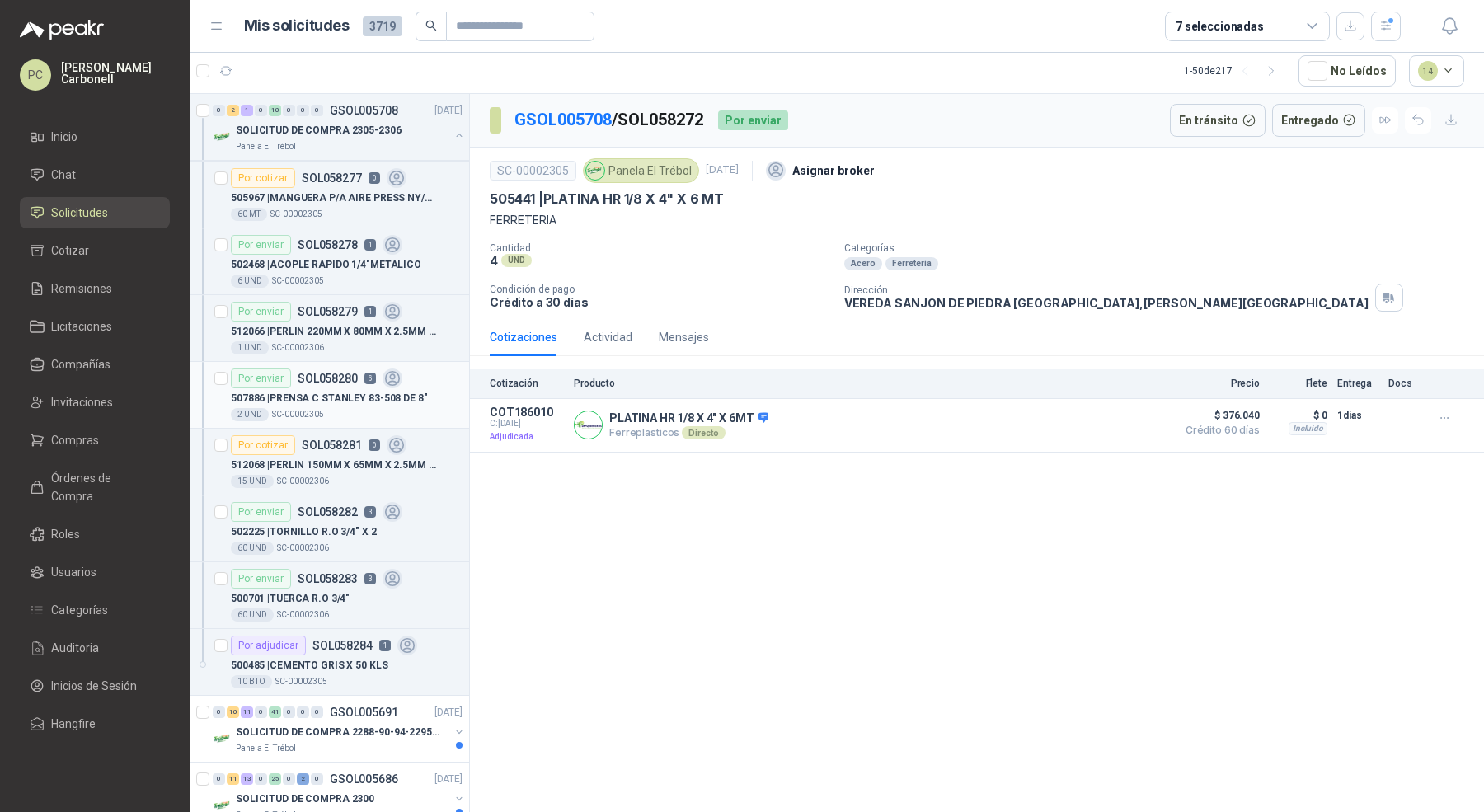
scroll to position [467, 0]
click at [357, 392] on p "507886 | PRENSA [PERSON_NAME] 83-508 DE 8"" at bounding box center [330, 397] width 197 height 16
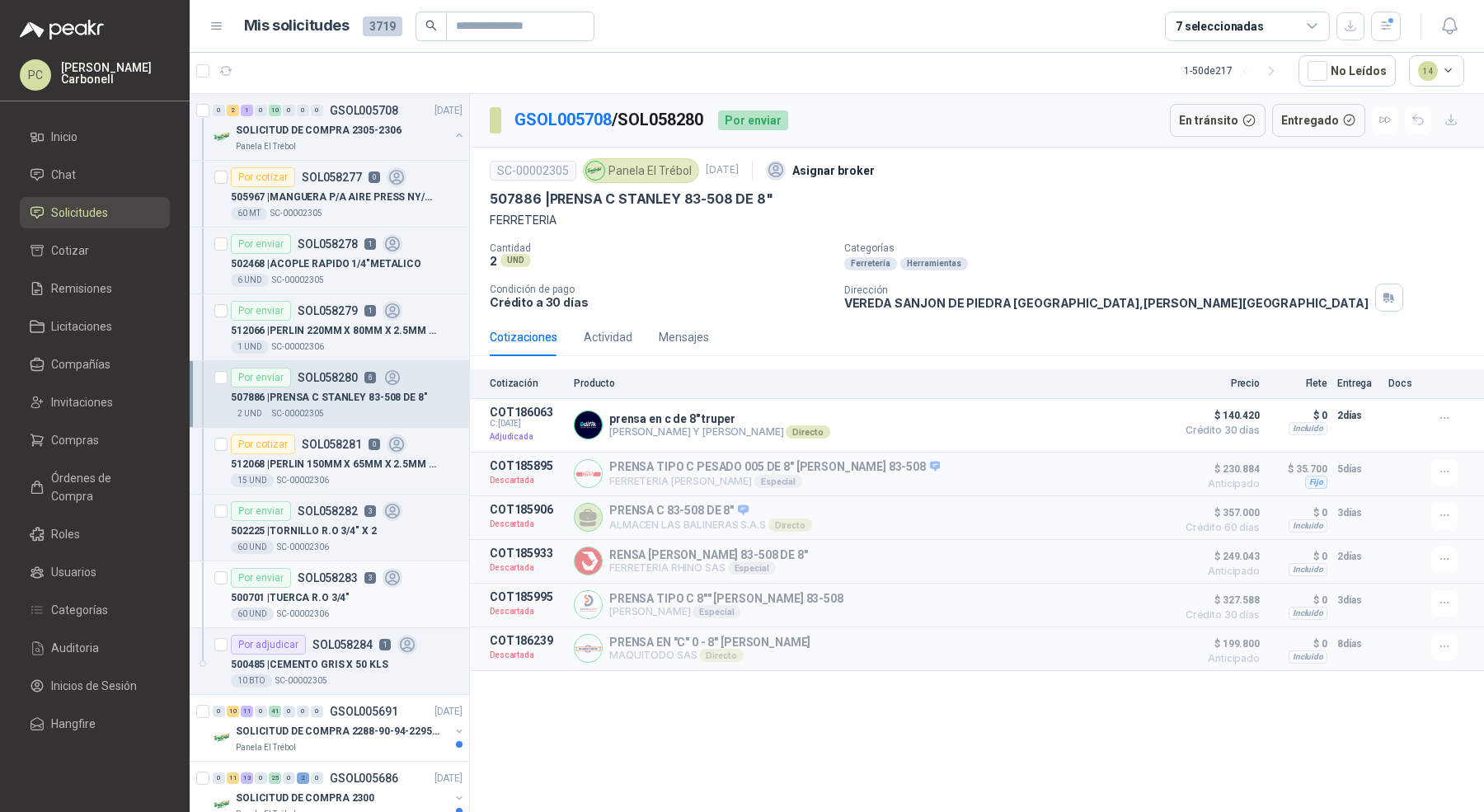
click at [408, 588] on div "500701 | TUERCA R.O 3/4"" at bounding box center [346, 597] width 231 height 20
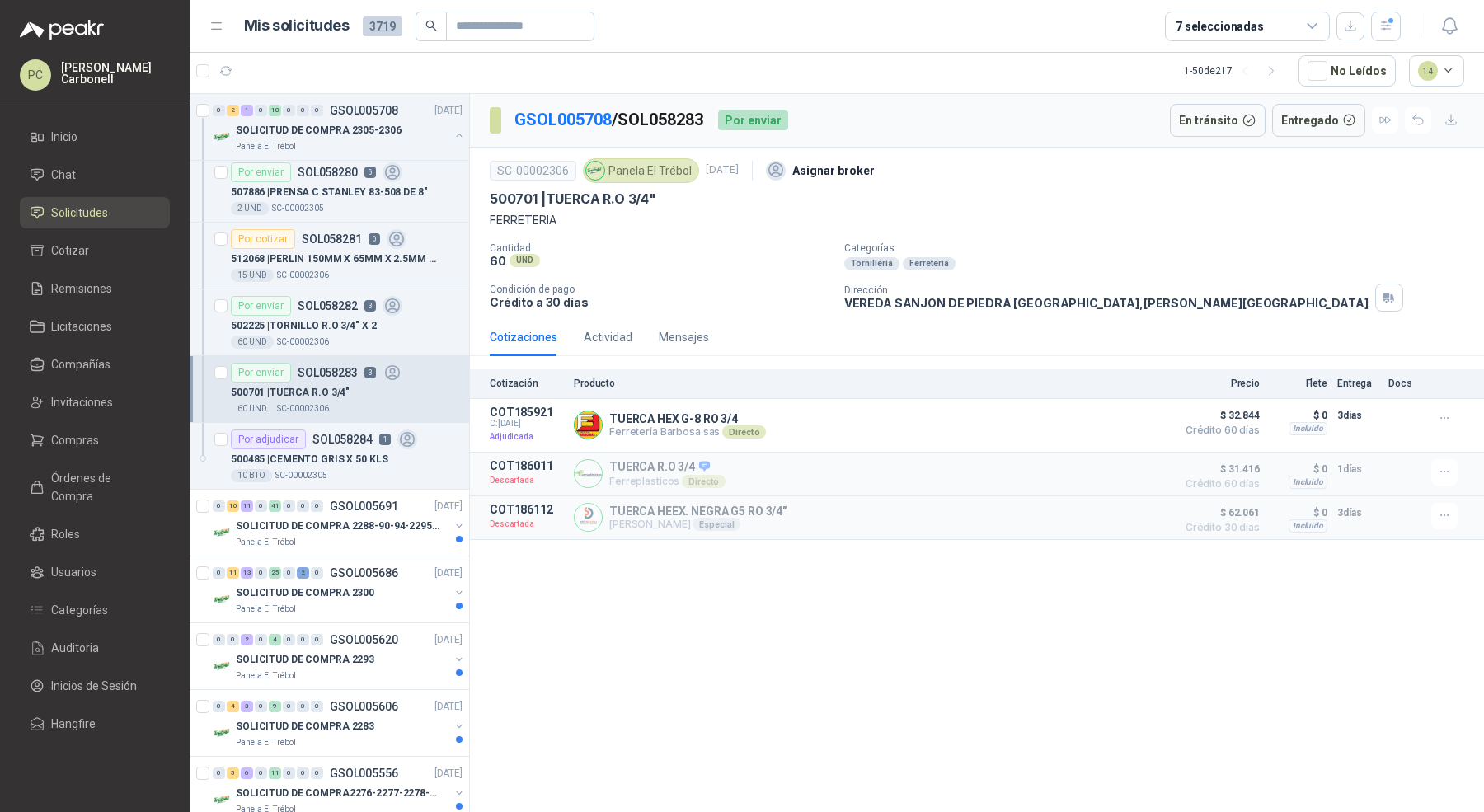
scroll to position [680, 0]
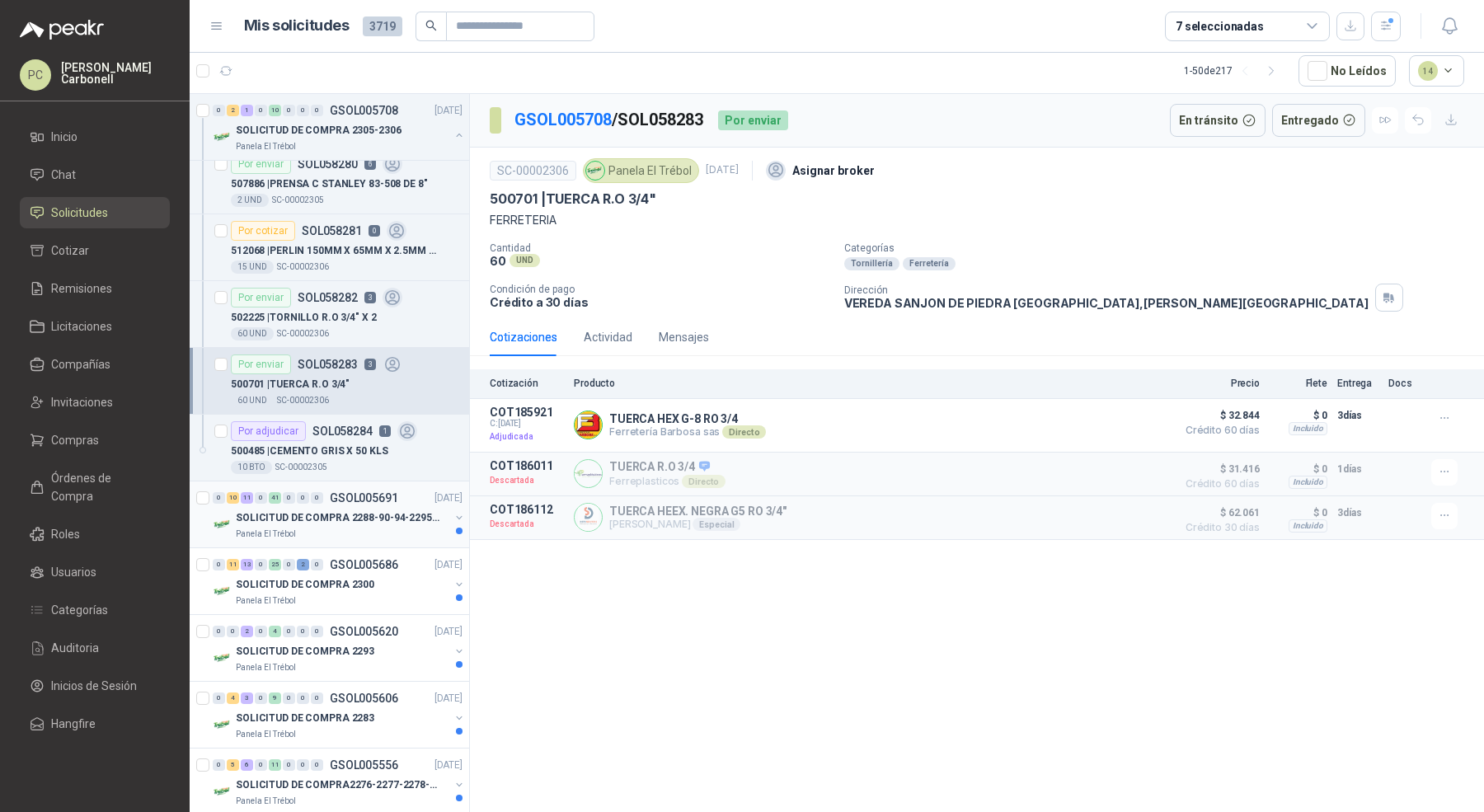
click at [357, 527] on div "Panela El Trébol" at bounding box center [343, 533] width 214 height 13
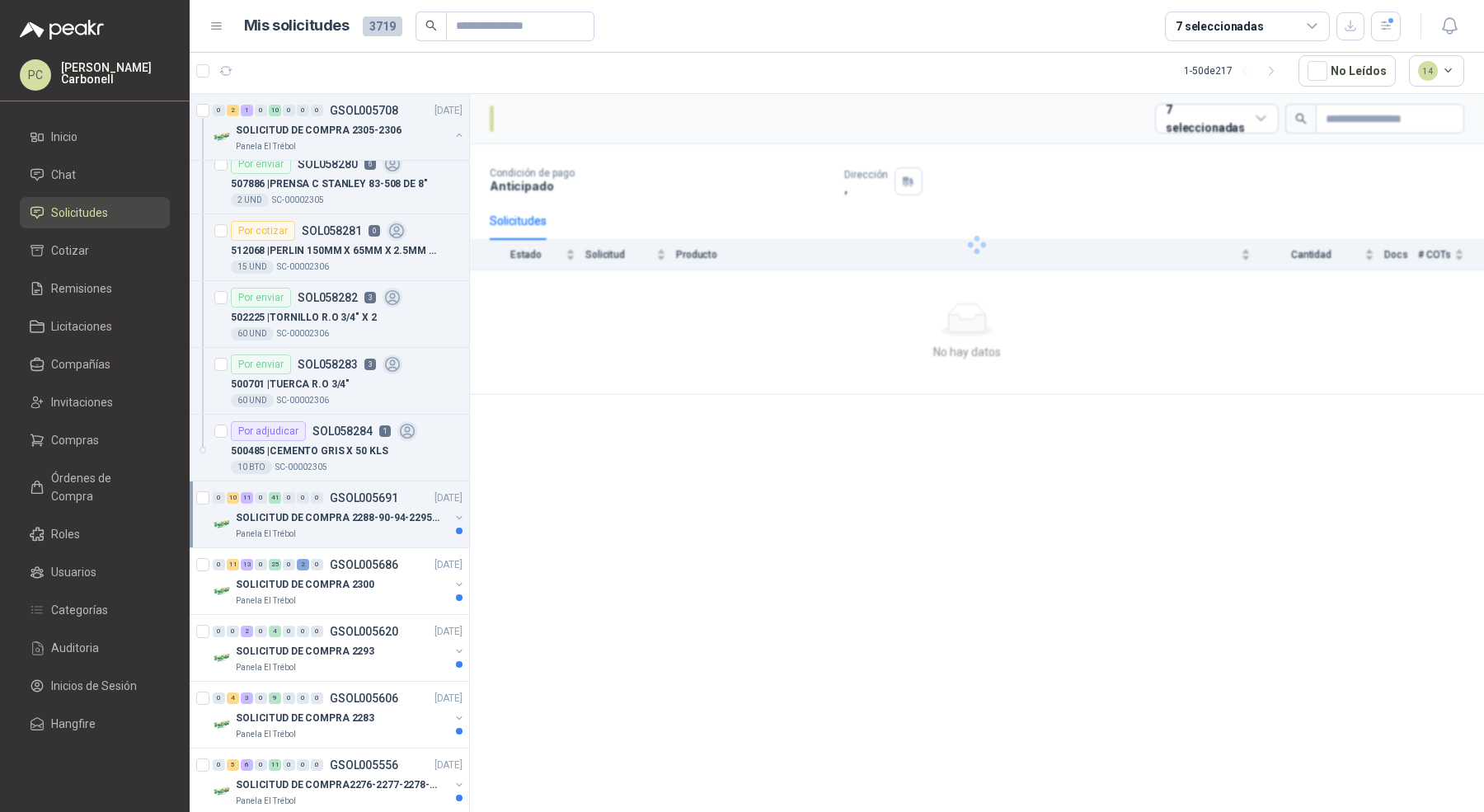
click at [357, 527] on div "Panela El Trébol" at bounding box center [343, 533] width 214 height 13
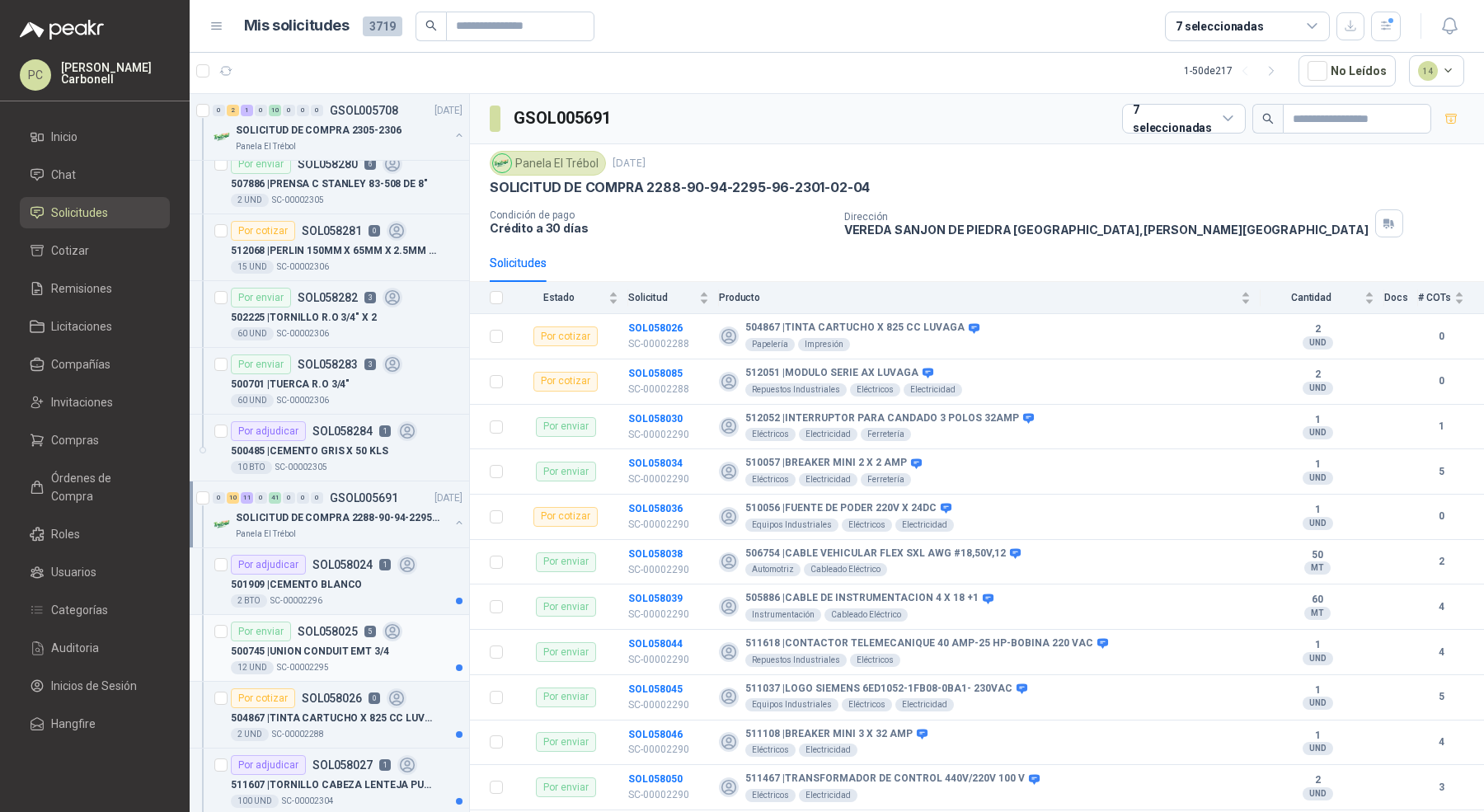
click at [327, 643] on p "500745 | UNION CONDUIT EMT 3/4" at bounding box center [310, 650] width 158 height 16
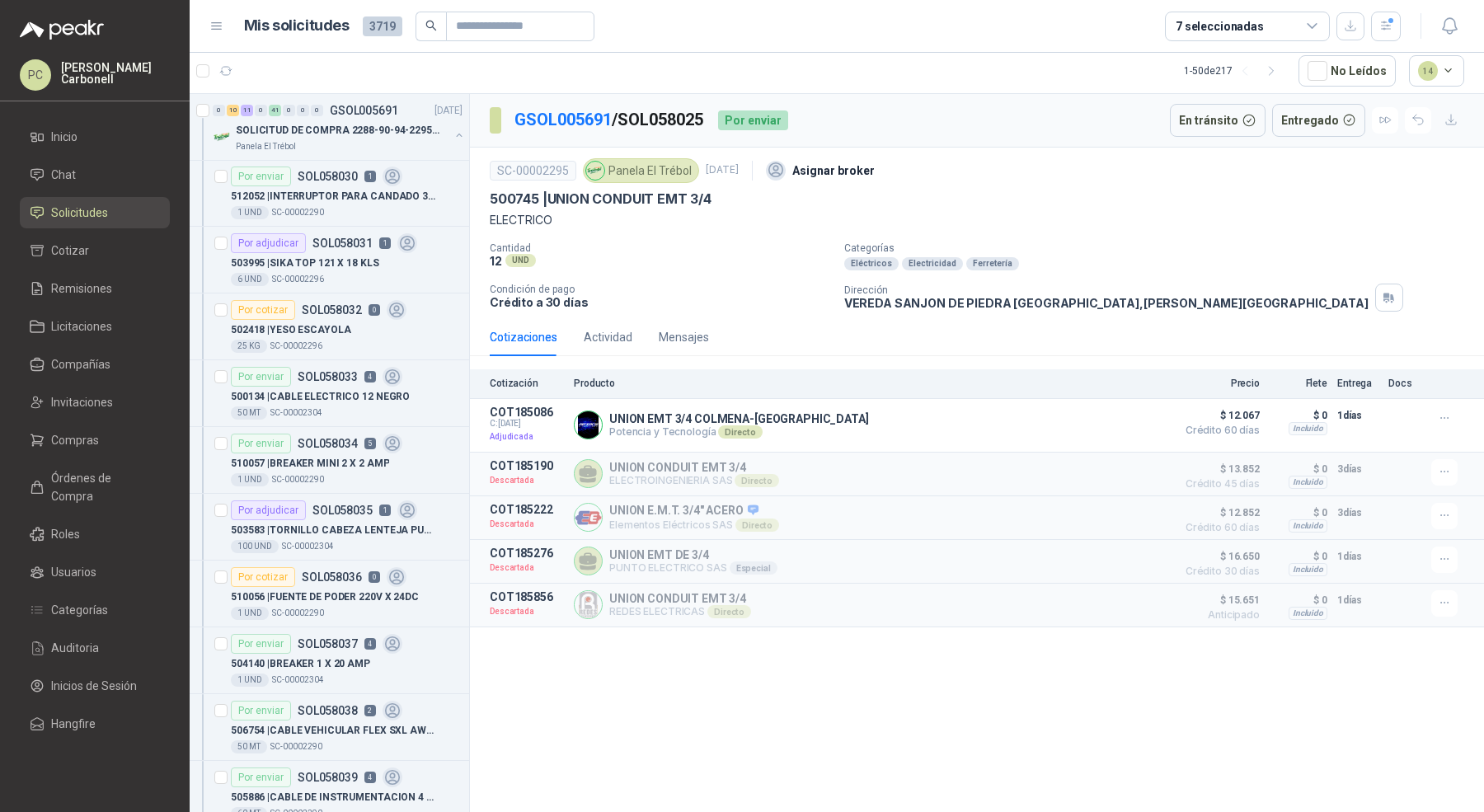
scroll to position [1471, 0]
click at [359, 454] on p "510057 | BREAKER MINI 2 X 2 AMP" at bounding box center [310, 461] width 158 height 16
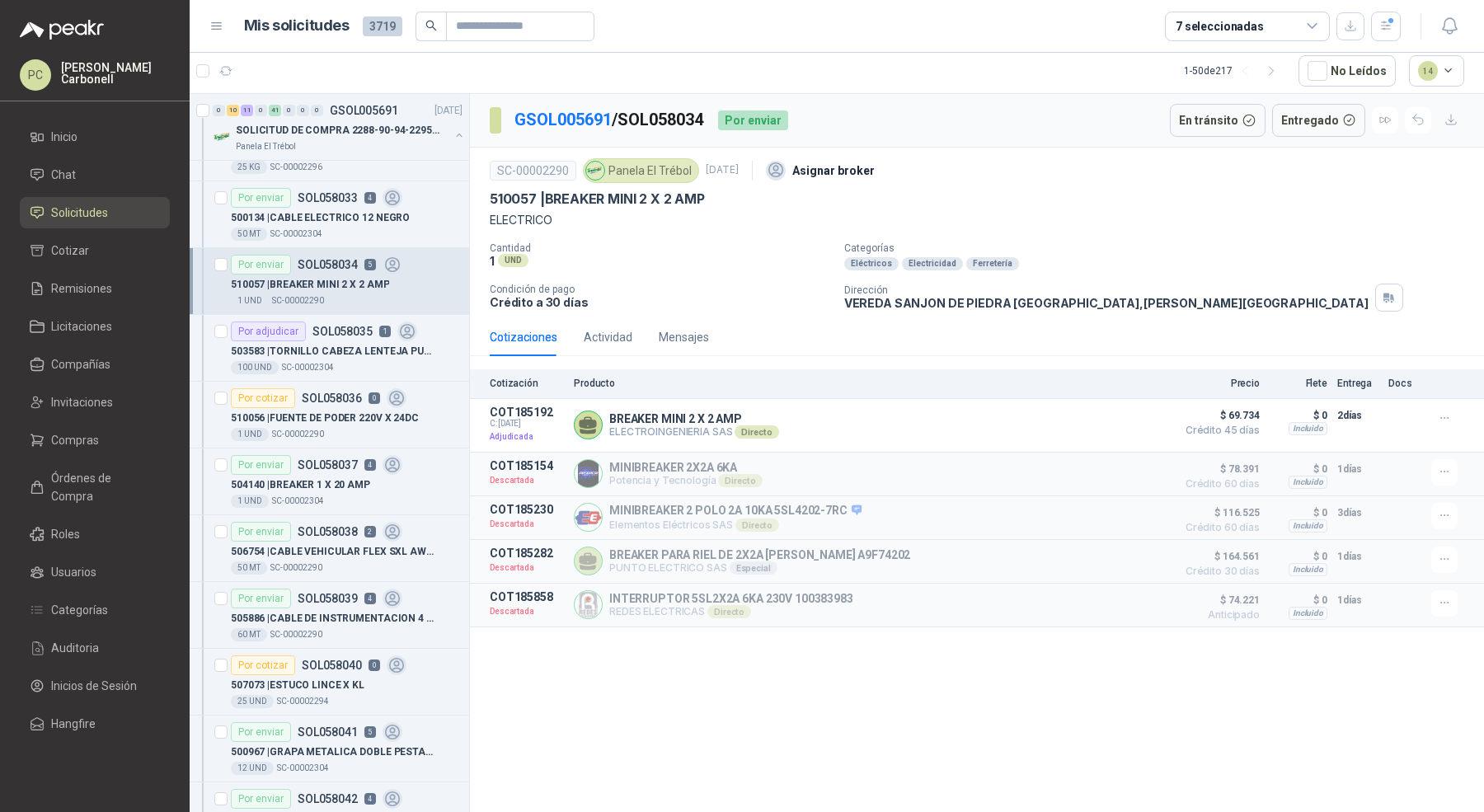
scroll to position [1821, 0]
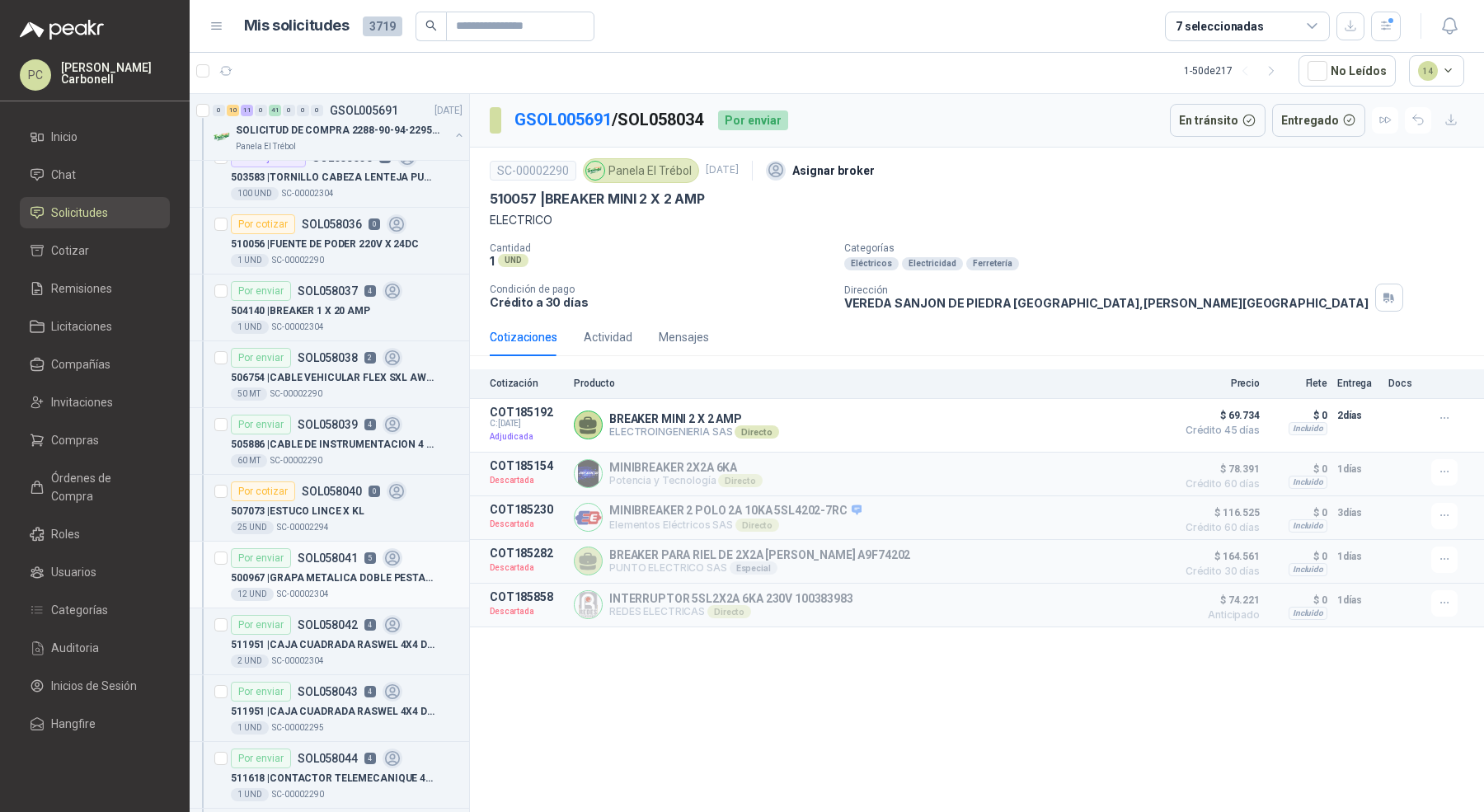
click at [335, 570] on p "500967 | GRAPA METALICA DOBLE PESTANA 3/4" at bounding box center [334, 577] width 206 height 16
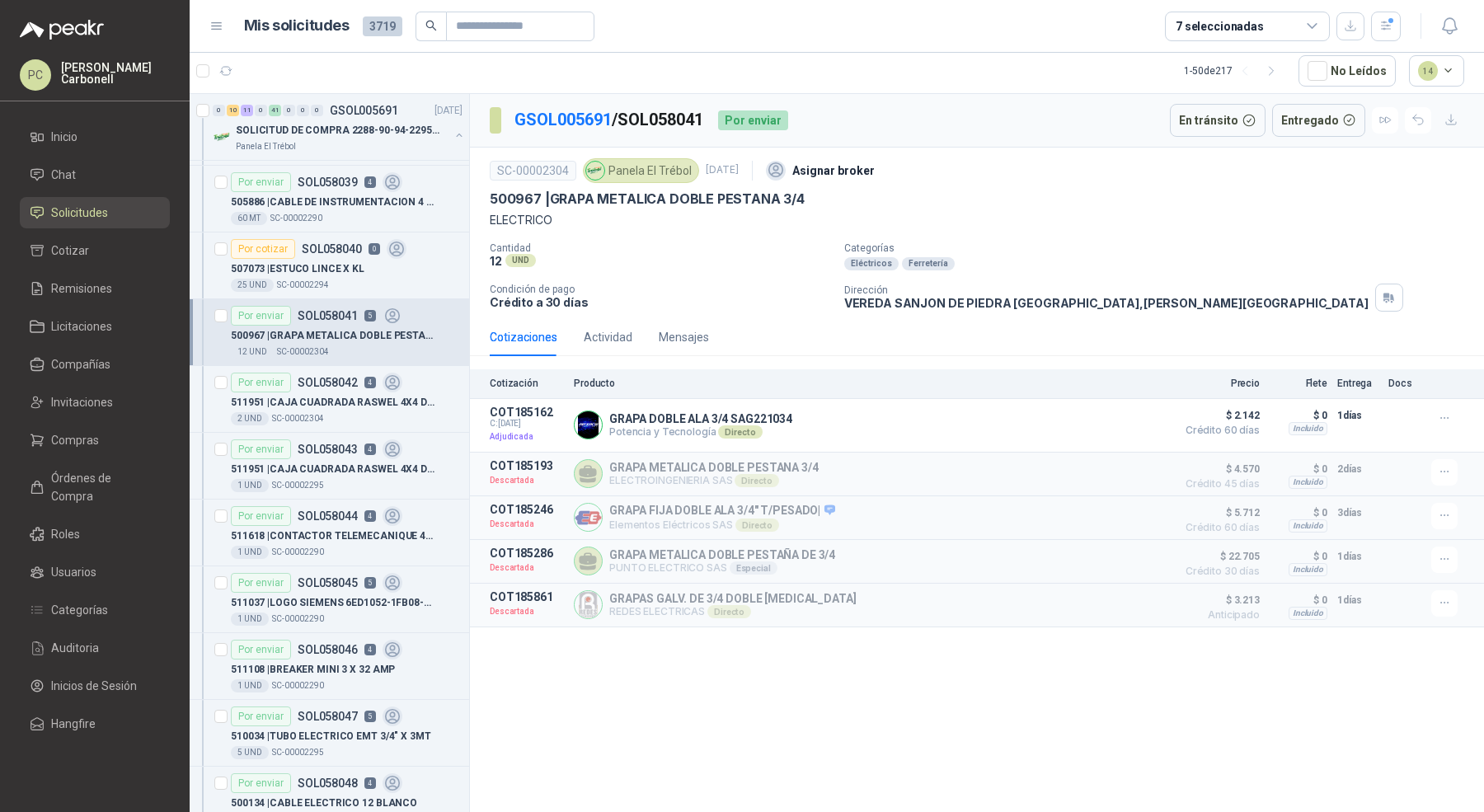
scroll to position [2196, 0]
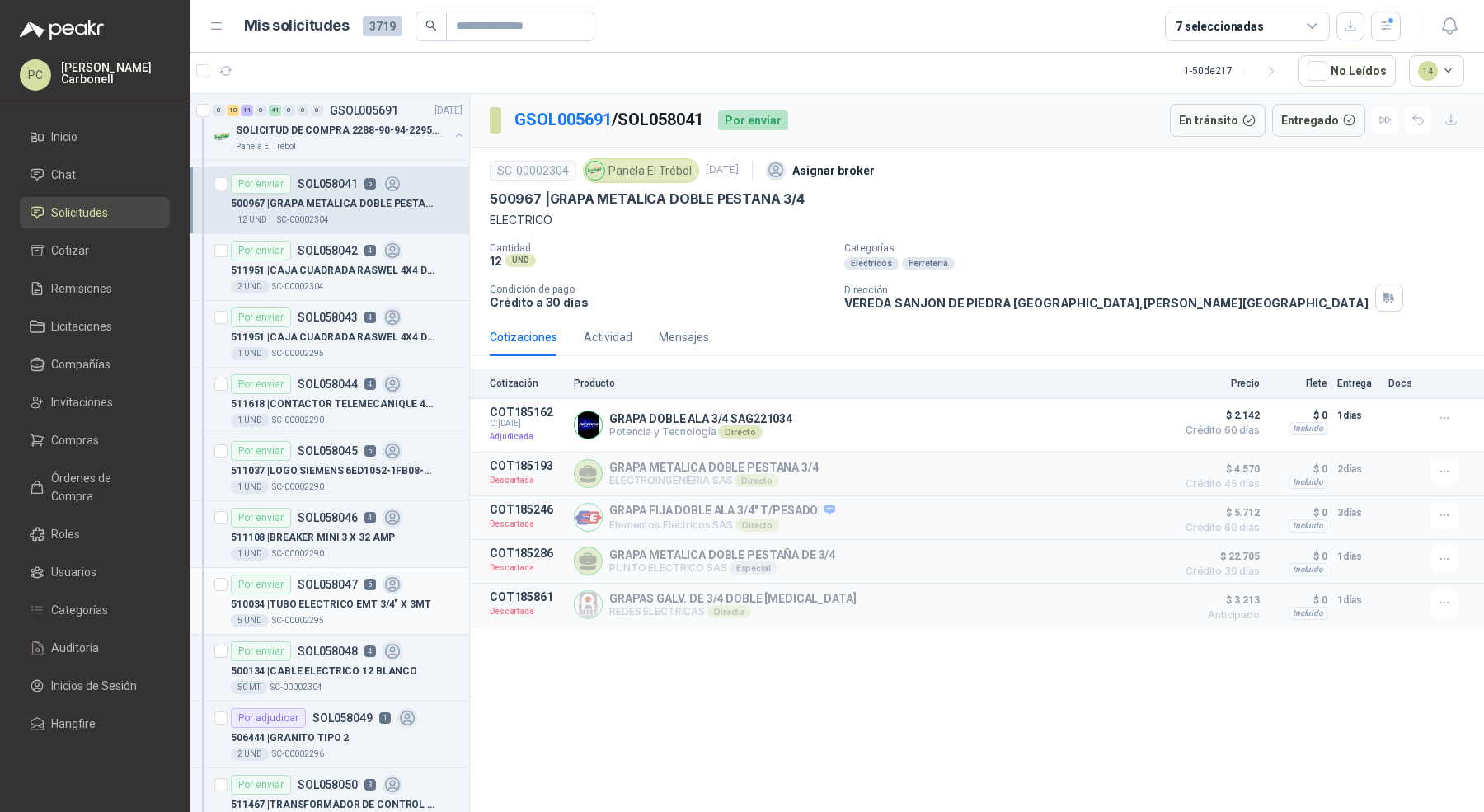
click at [327, 596] on p "510034 | TUBO ELECTRICO EMT 3/4" X 3MT" at bounding box center [331, 604] width 200 height 16
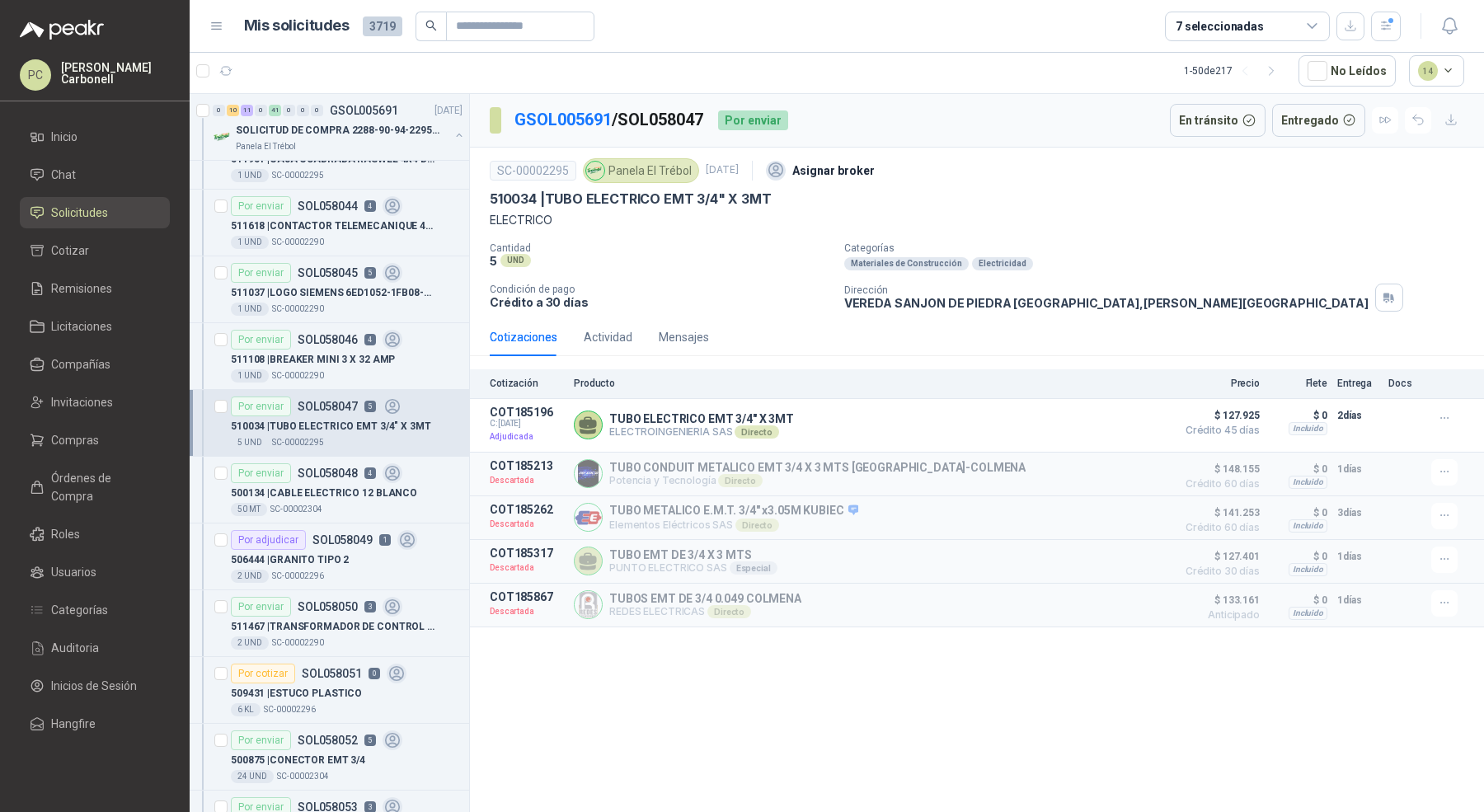
scroll to position [2449, 0]
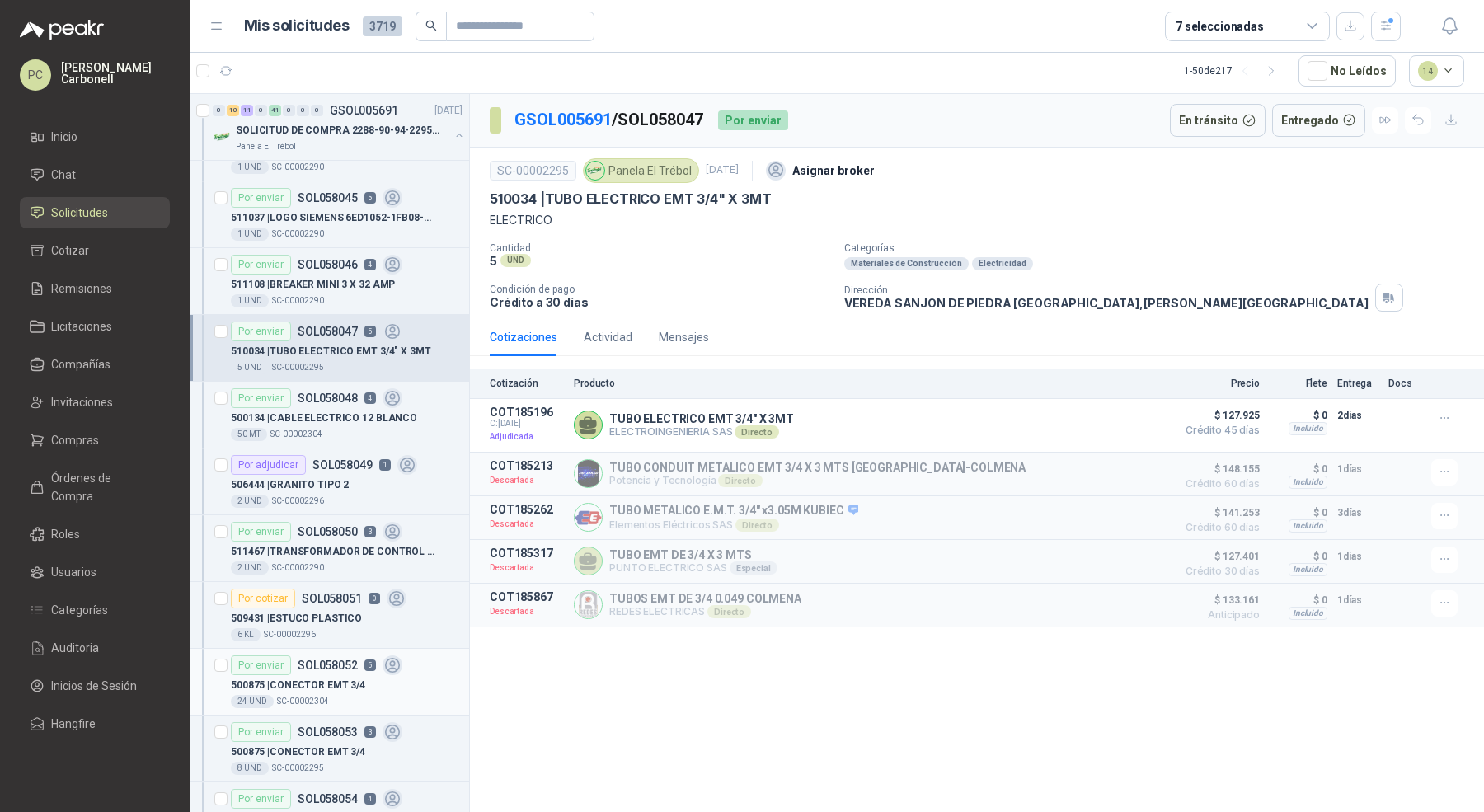
click at [306, 677] on p "500875 | CONECTOR EMT 3/4" at bounding box center [298, 684] width 134 height 16
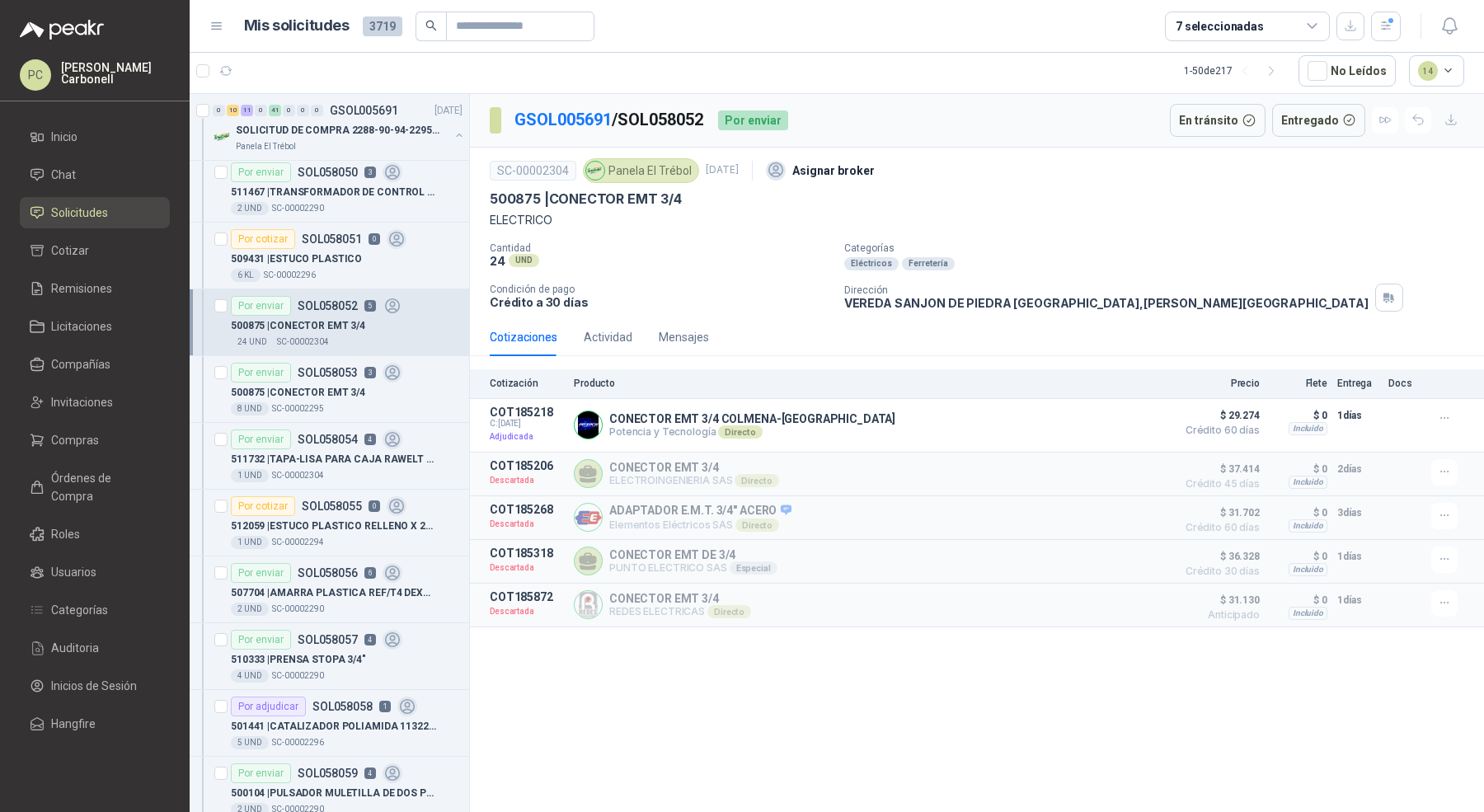
scroll to position [2810, 0]
click at [332, 650] on p "510333 | PRENSA STOPA 3/4"" at bounding box center [299, 658] width 135 height 16
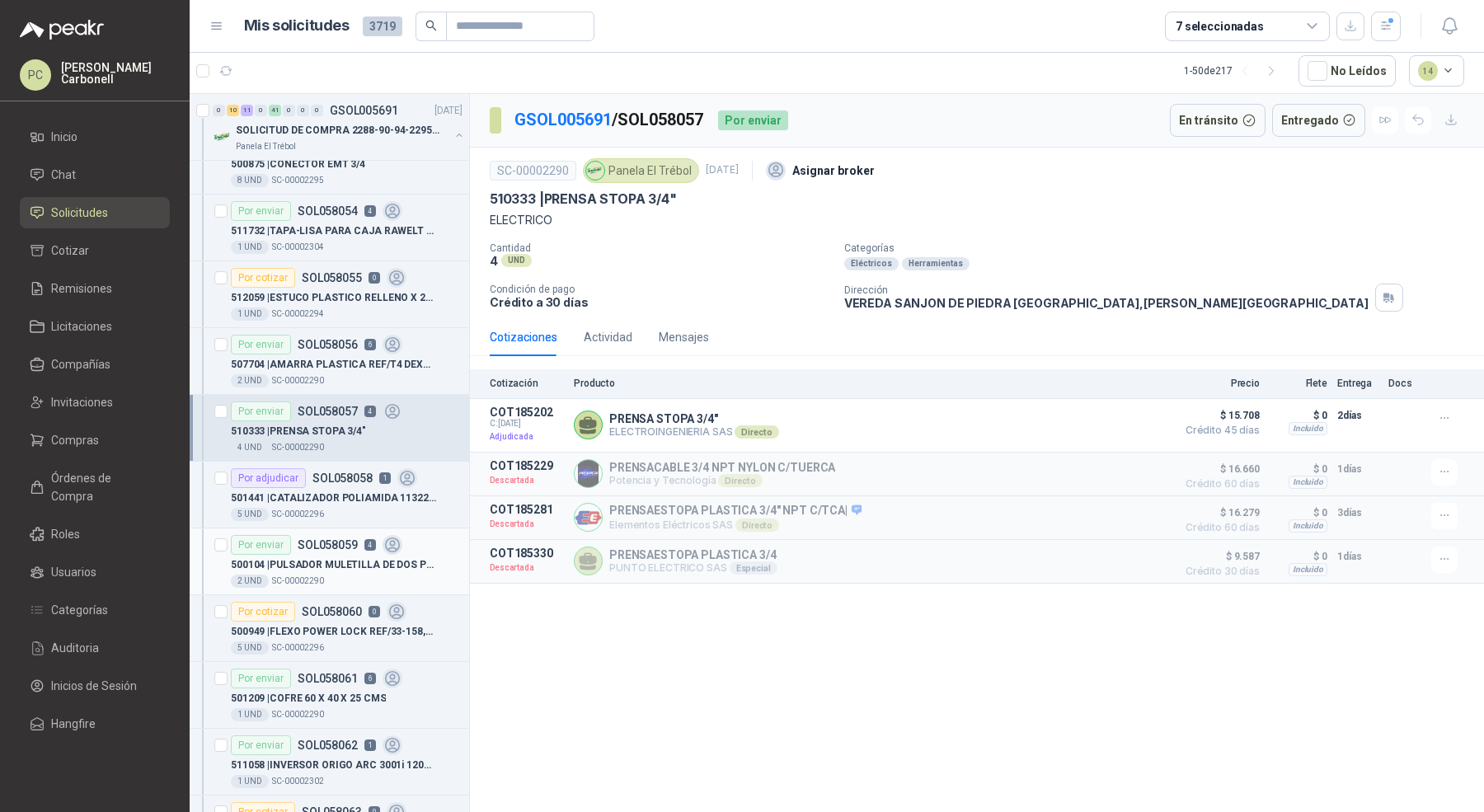
scroll to position [3039, 0]
click at [79, 474] on span "Órdenes de Compra" at bounding box center [102, 487] width 103 height 37
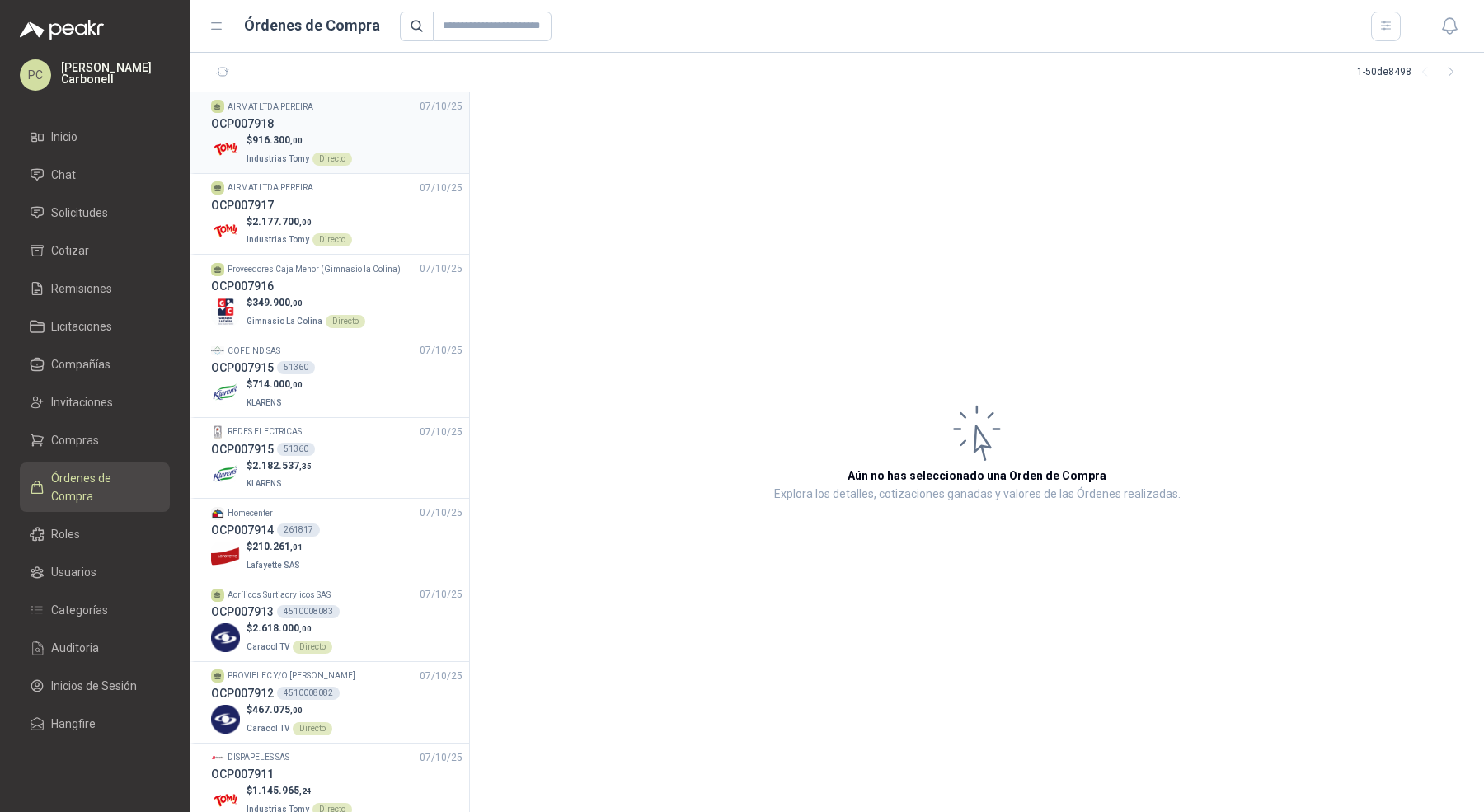
click at [336, 138] on p "$ 916.300 ,00" at bounding box center [299, 140] width 105 height 16
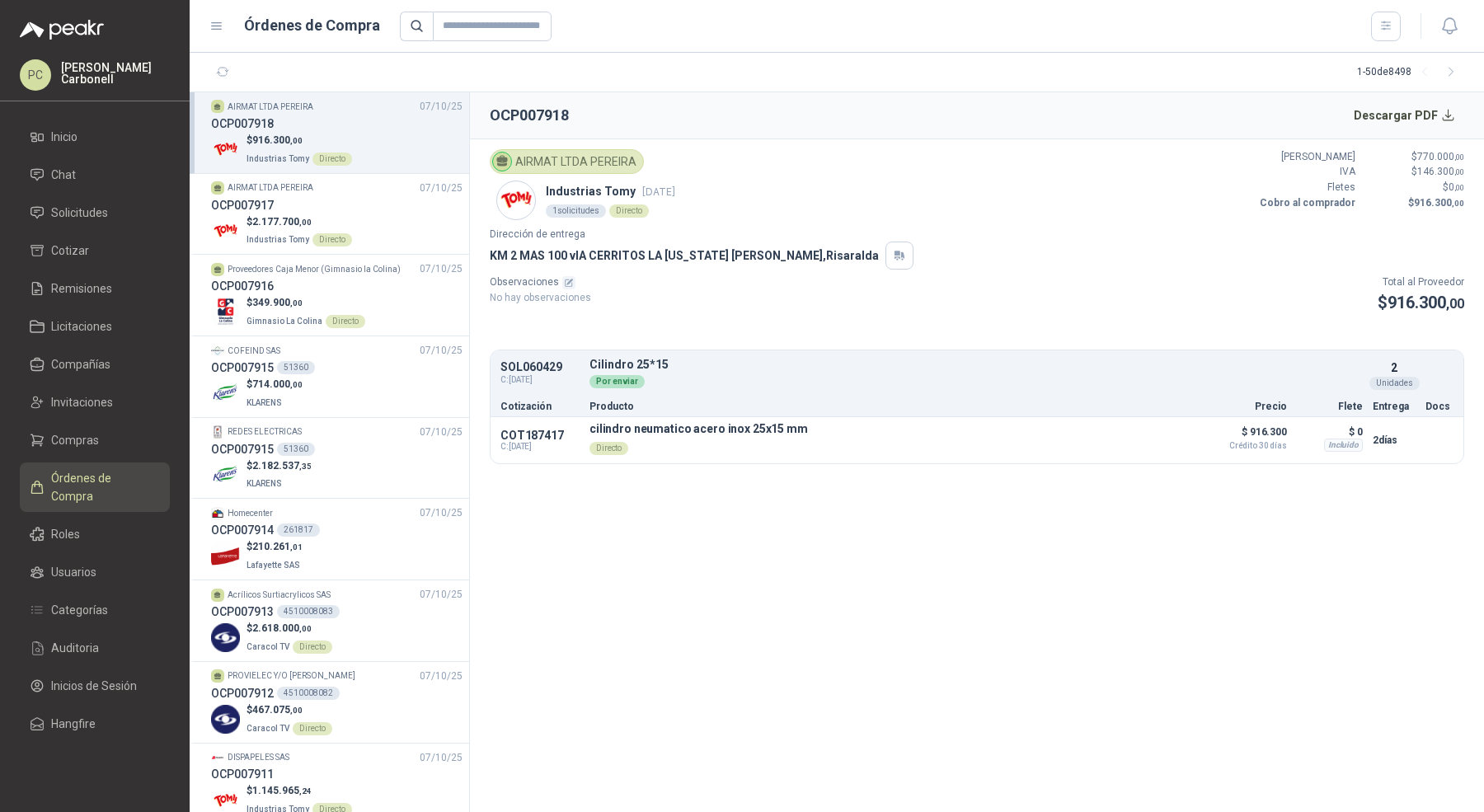
click at [526, 361] on p "SOL060429" at bounding box center [540, 367] width 80 height 13
copy p "SOL060429"
click at [110, 205] on li "Solicitudes" at bounding box center [94, 213] width 131 height 18
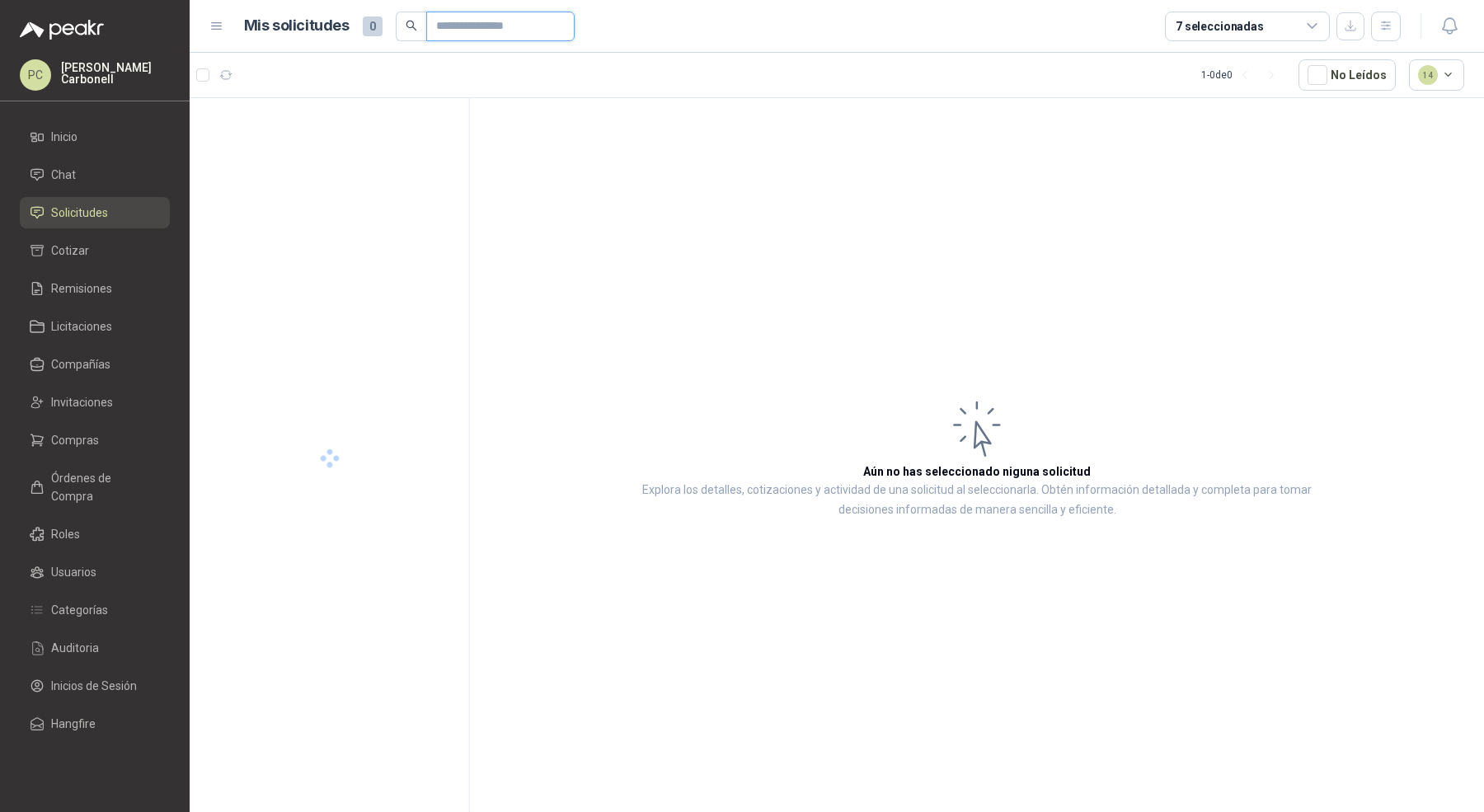
click at [490, 34] on input "text" at bounding box center [493, 26] width 115 height 28
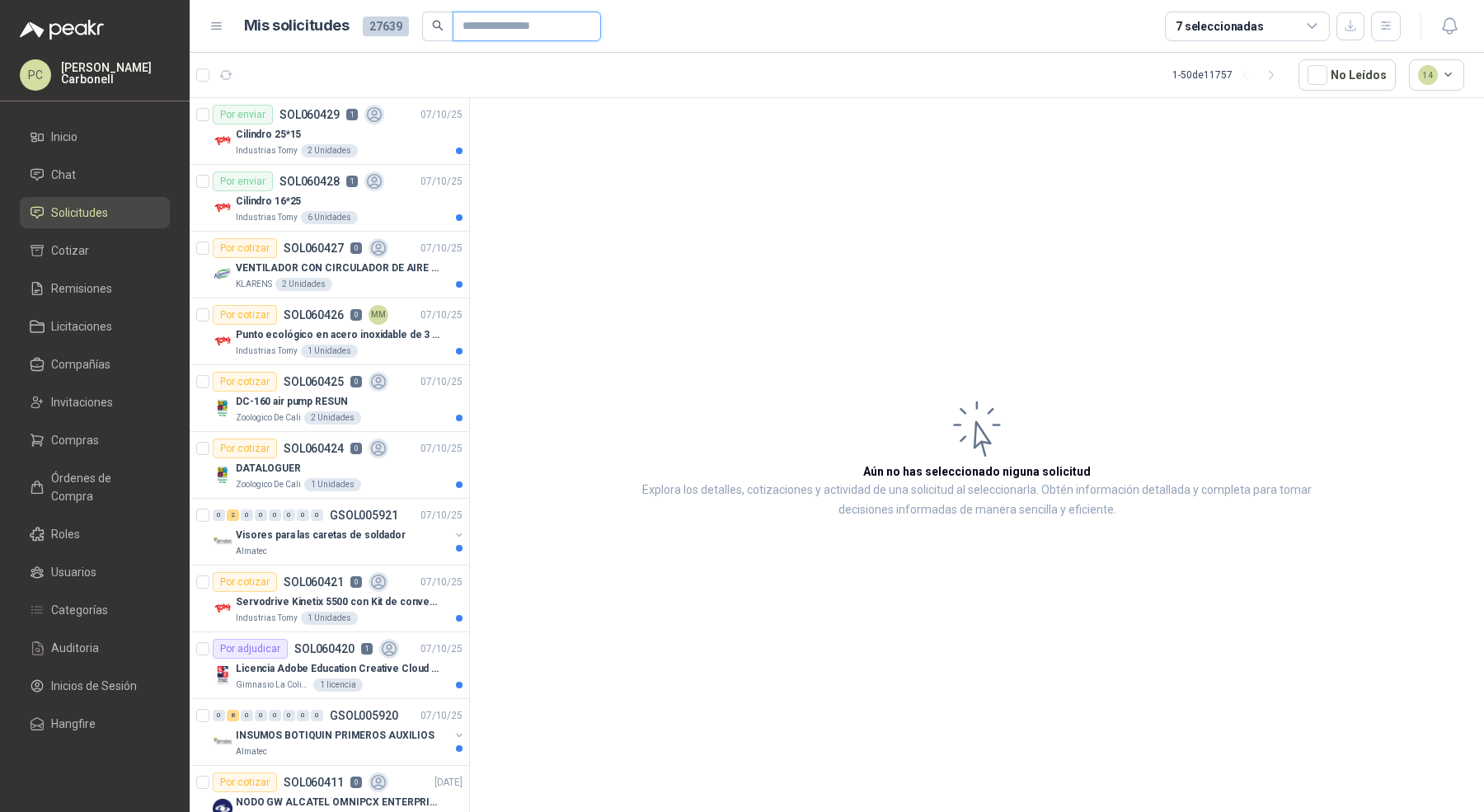
paste input "*********"
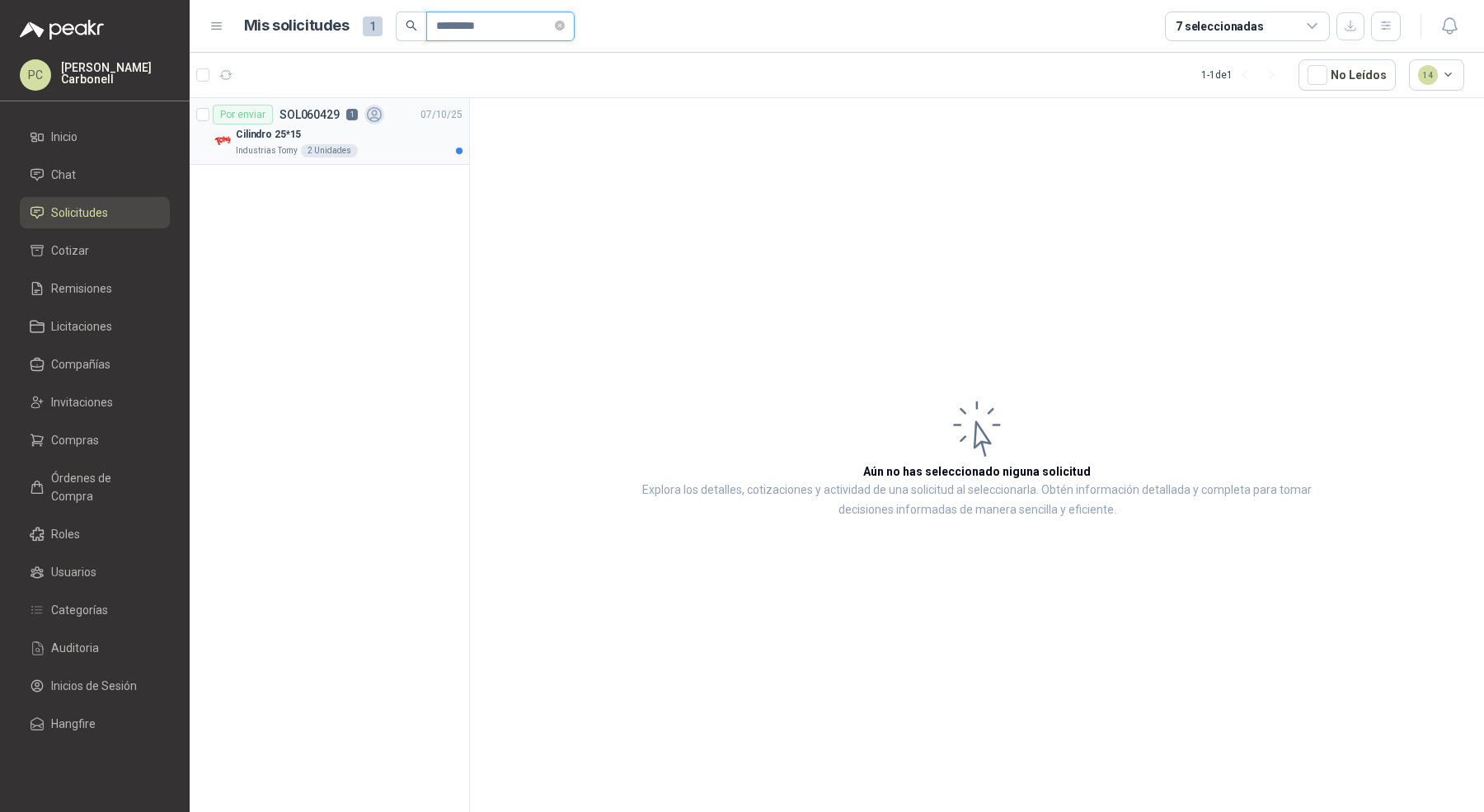
type input "*********"
click at [391, 134] on div "Cilindro 25*15" at bounding box center [349, 134] width 227 height 20
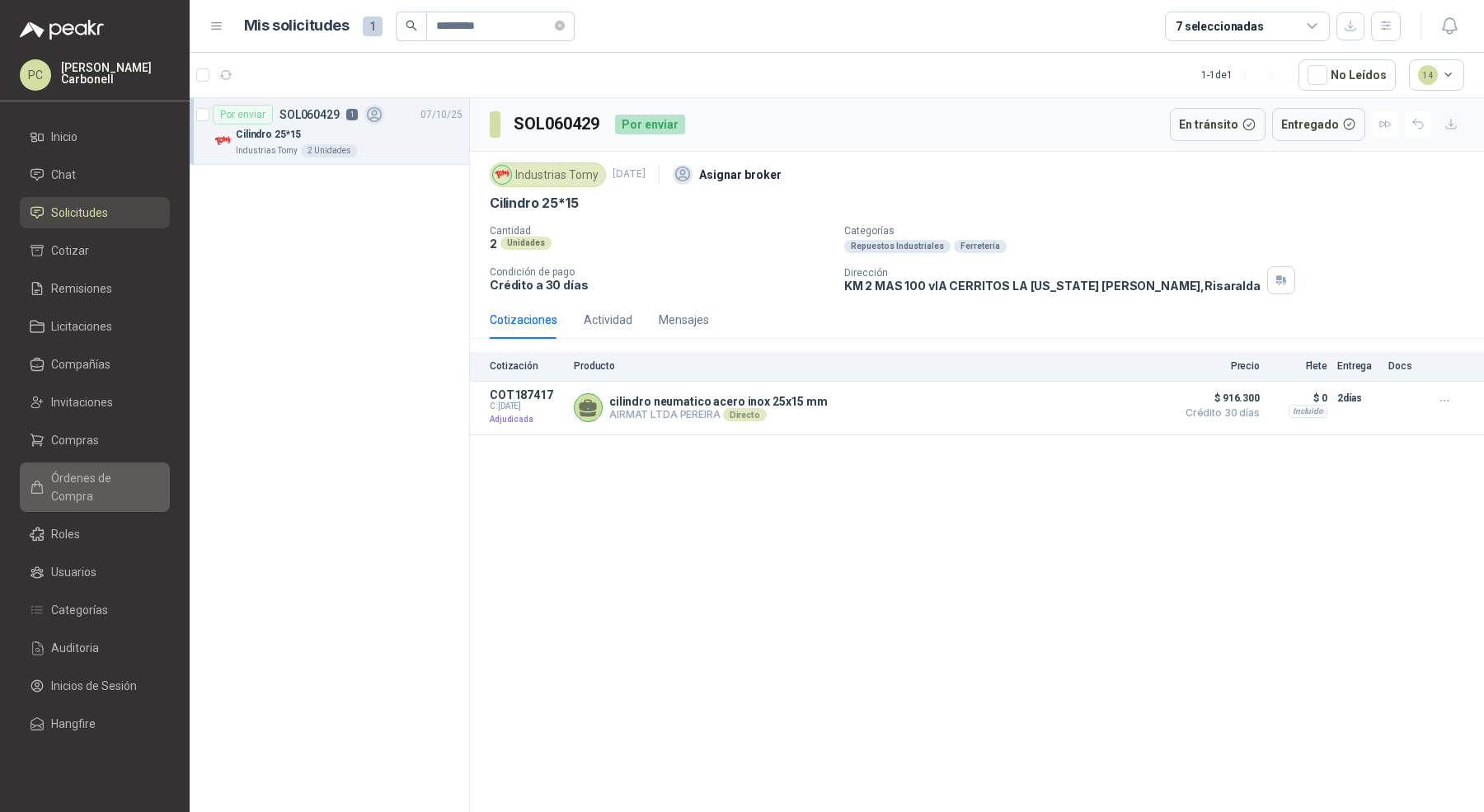
click at [72, 476] on span "Órdenes de Compra" at bounding box center [102, 487] width 103 height 37
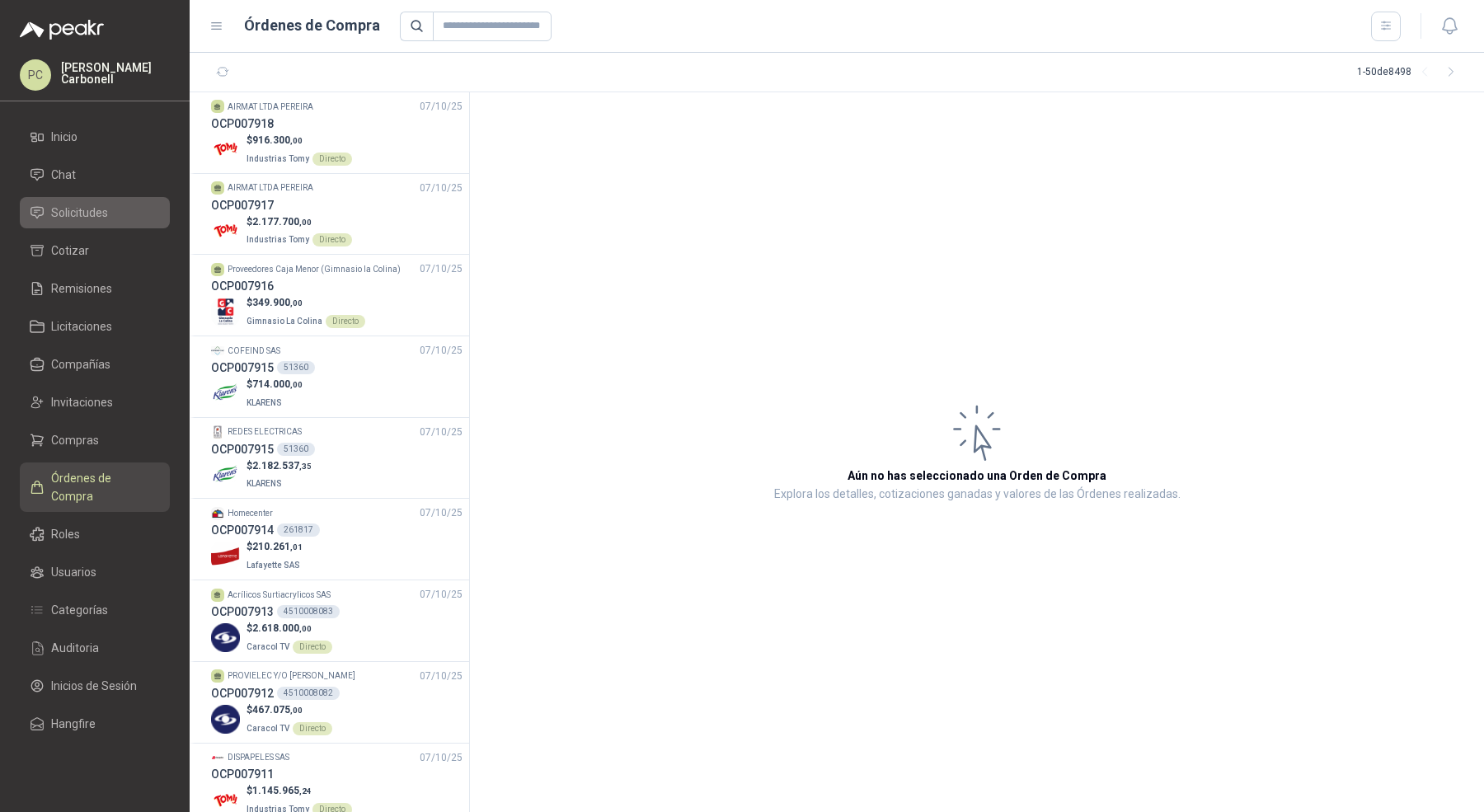
click at [106, 217] on span "Solicitudes" at bounding box center [80, 213] width 57 height 18
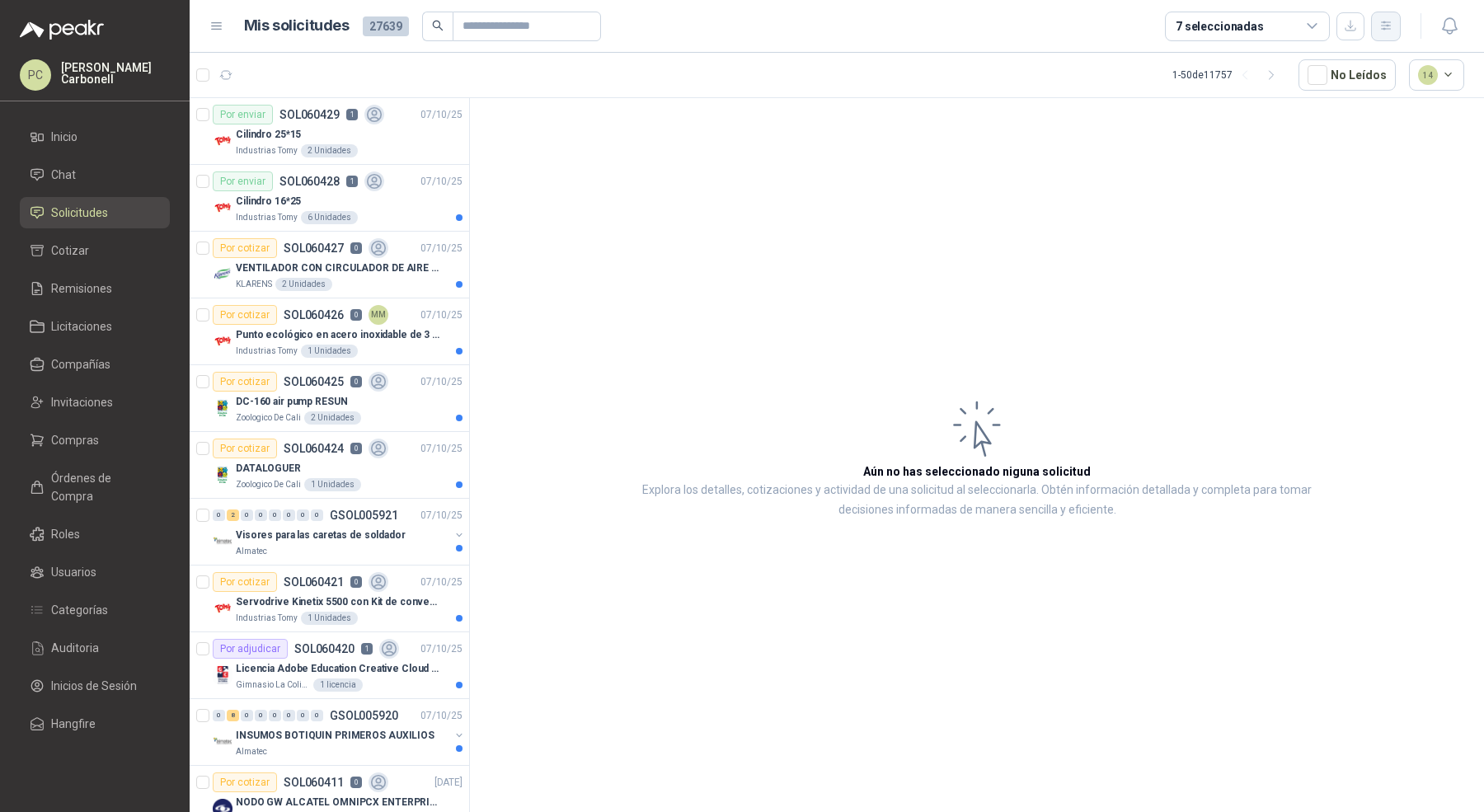
click at [1384, 26] on icon "button" at bounding box center [1385, 26] width 14 height 14
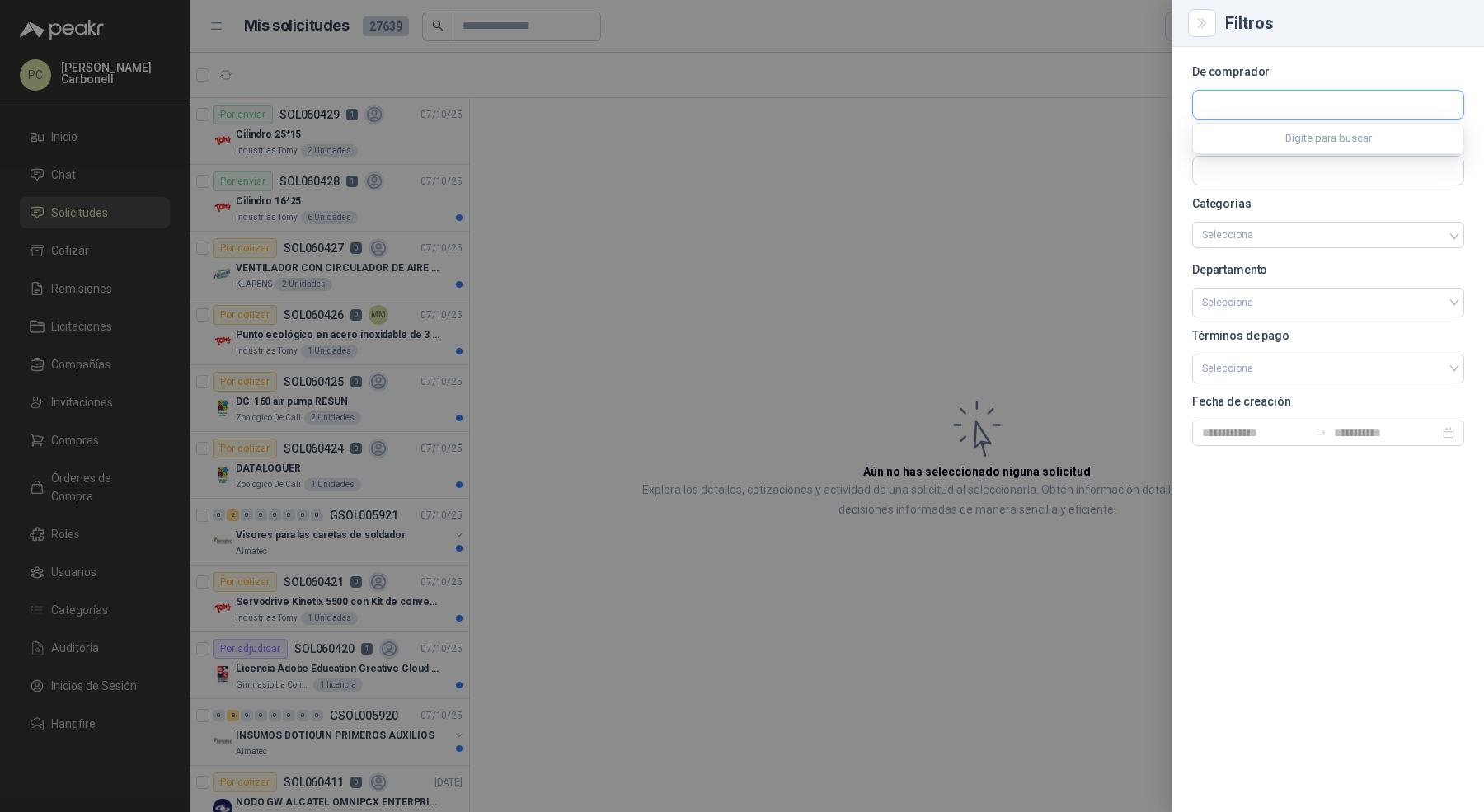
click at [1312, 110] on input "text" at bounding box center [1328, 104] width 270 height 28
type input "***"
click at [1273, 135] on p "Industrias Tomy" at bounding box center [1293, 140] width 124 height 10
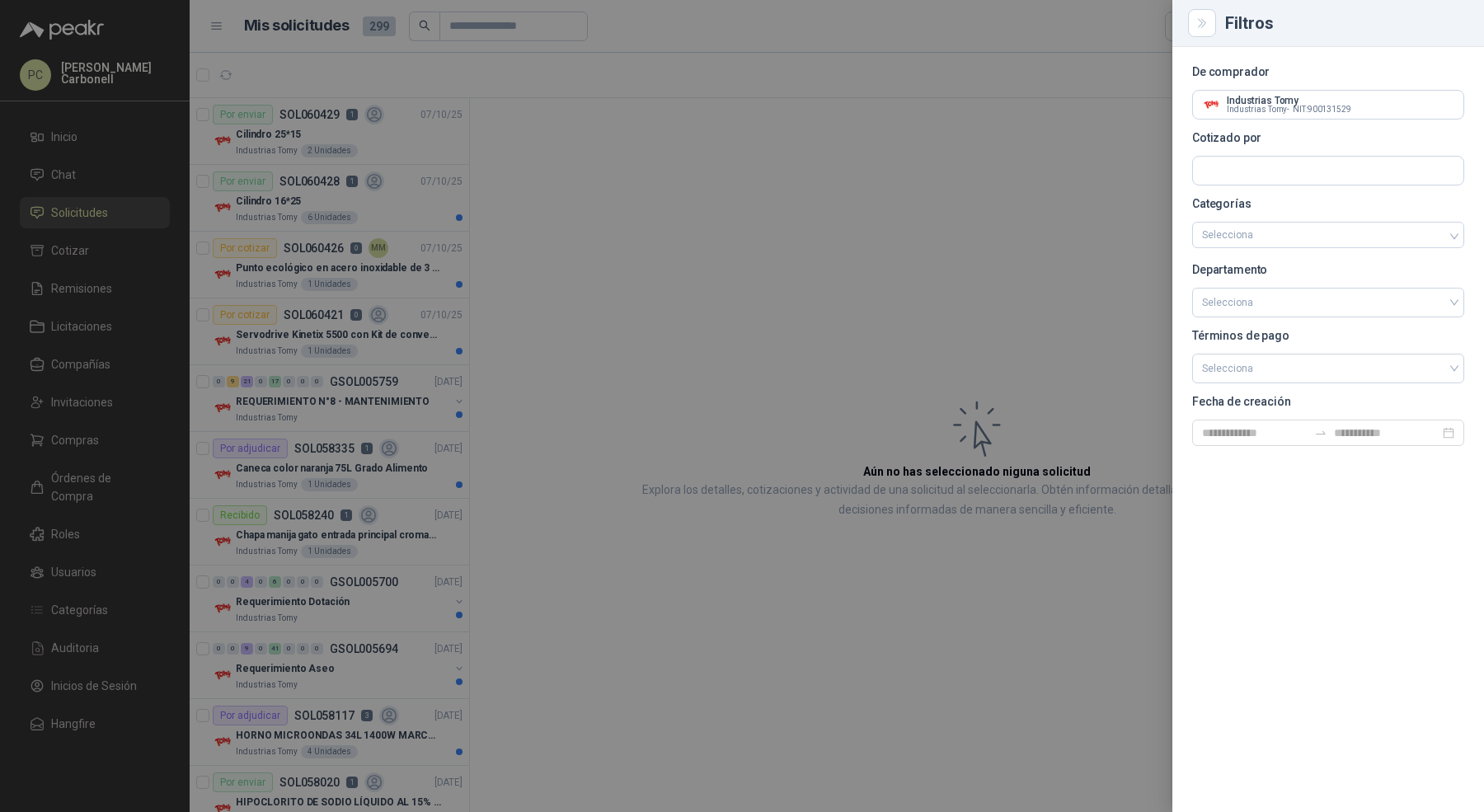
click at [837, 302] on div at bounding box center [742, 406] width 1484 height 812
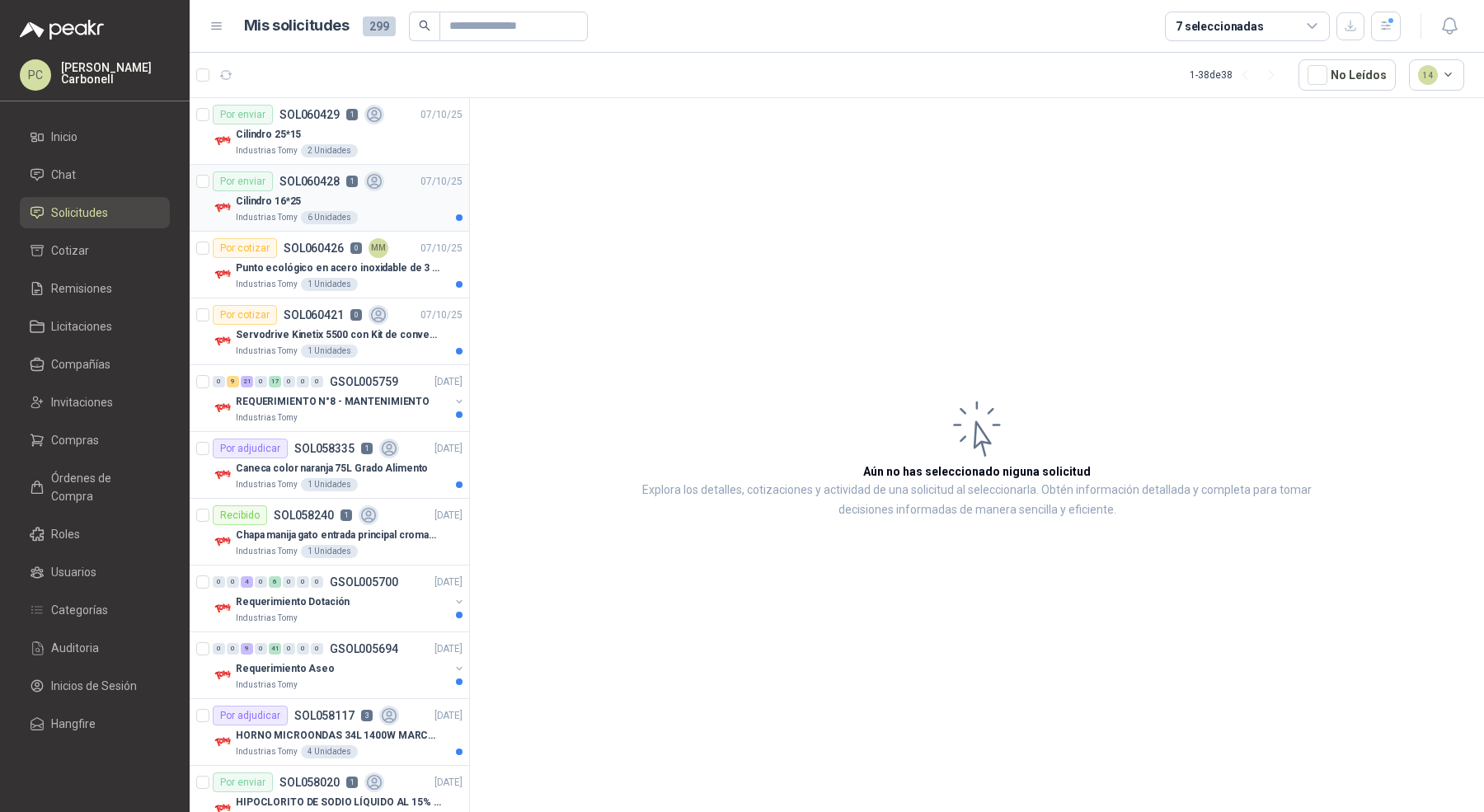
click at [354, 191] on div "Cilindro 16*25" at bounding box center [349, 201] width 227 height 20
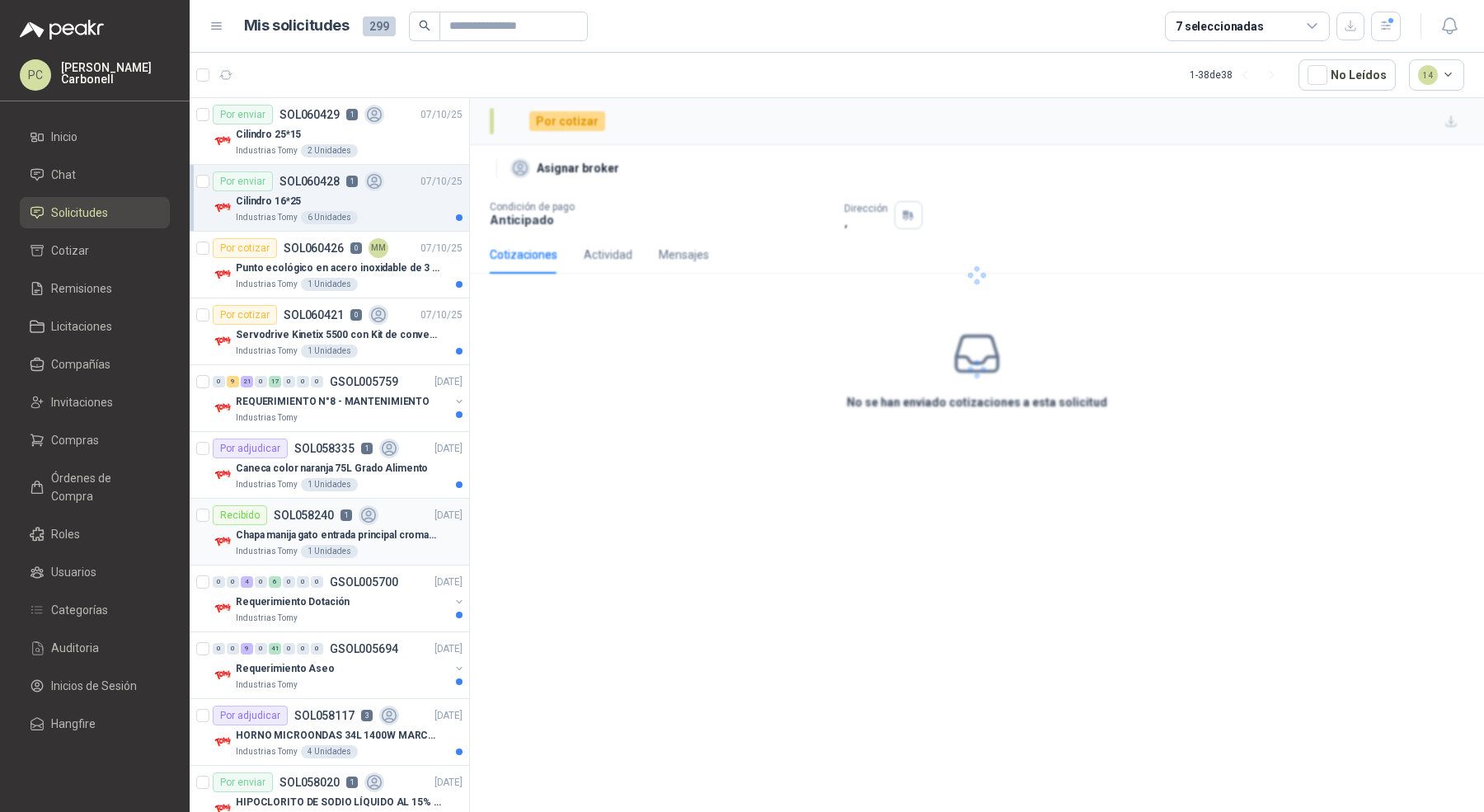
click at [382, 544] on div "Industrias Tomy 1 Unidades" at bounding box center [349, 551] width 227 height 13
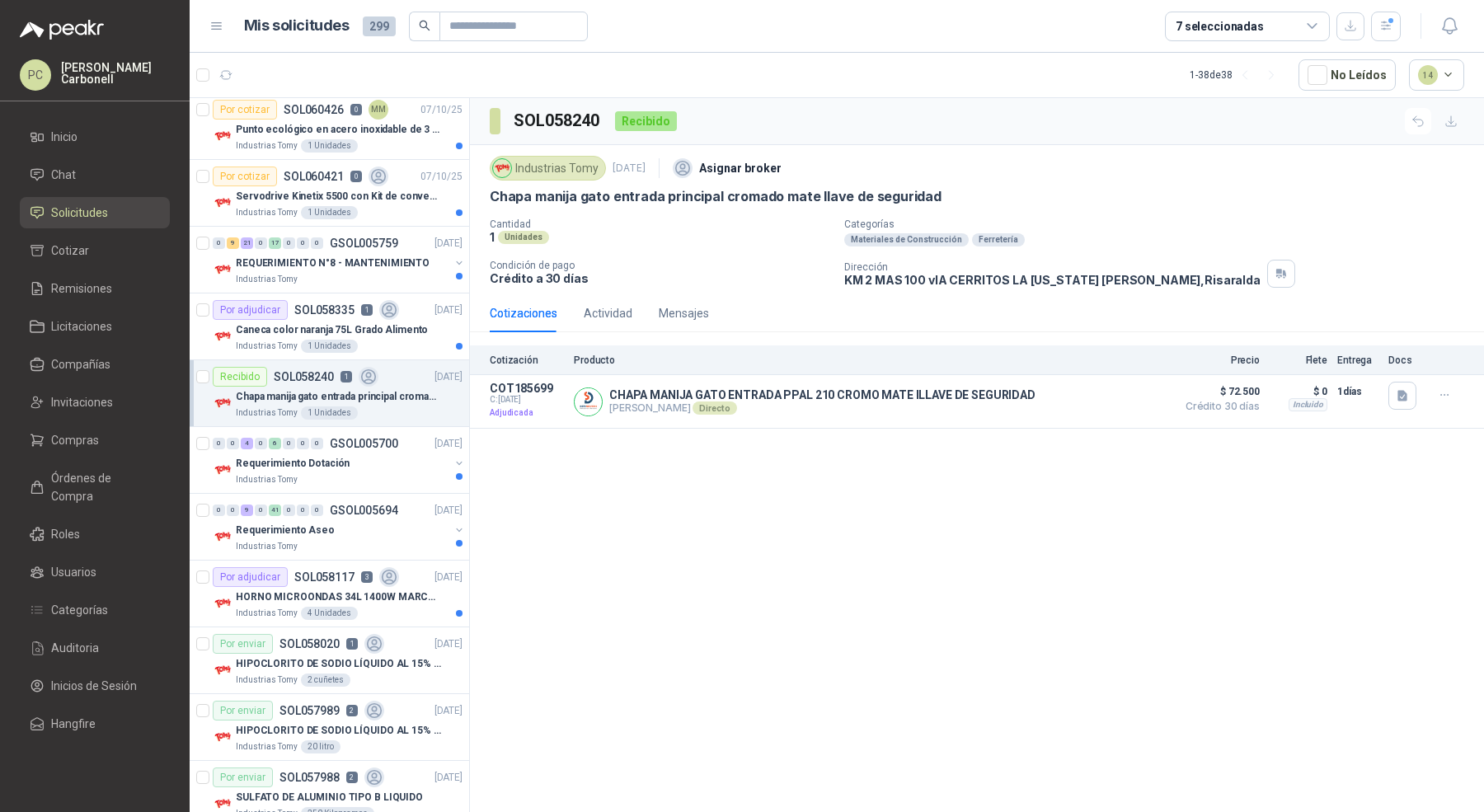
scroll to position [144, 0]
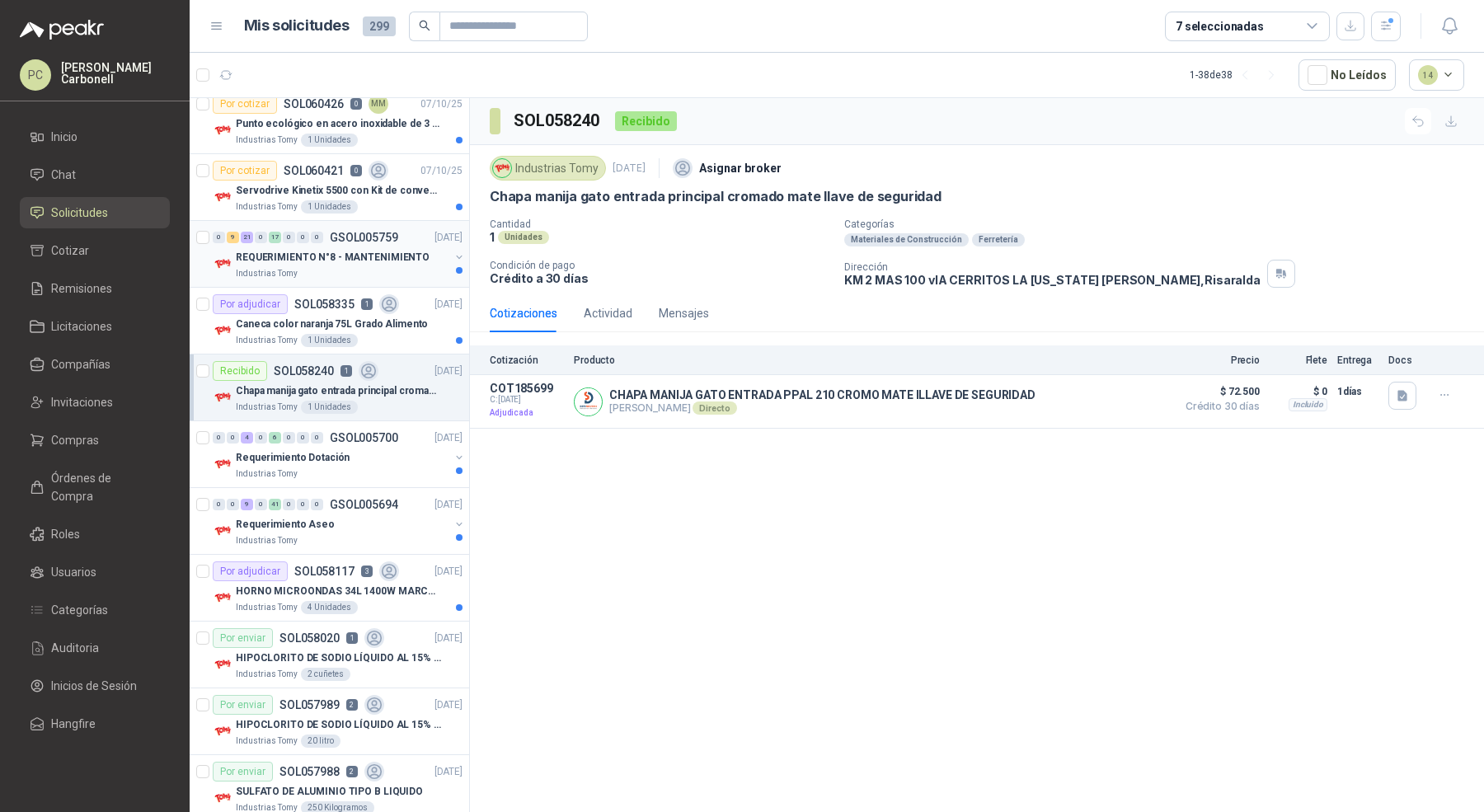
click at [399, 260] on p "REQUERIMIENTO N°8 - MANTENIMIENTO" at bounding box center [333, 257] width 194 height 16
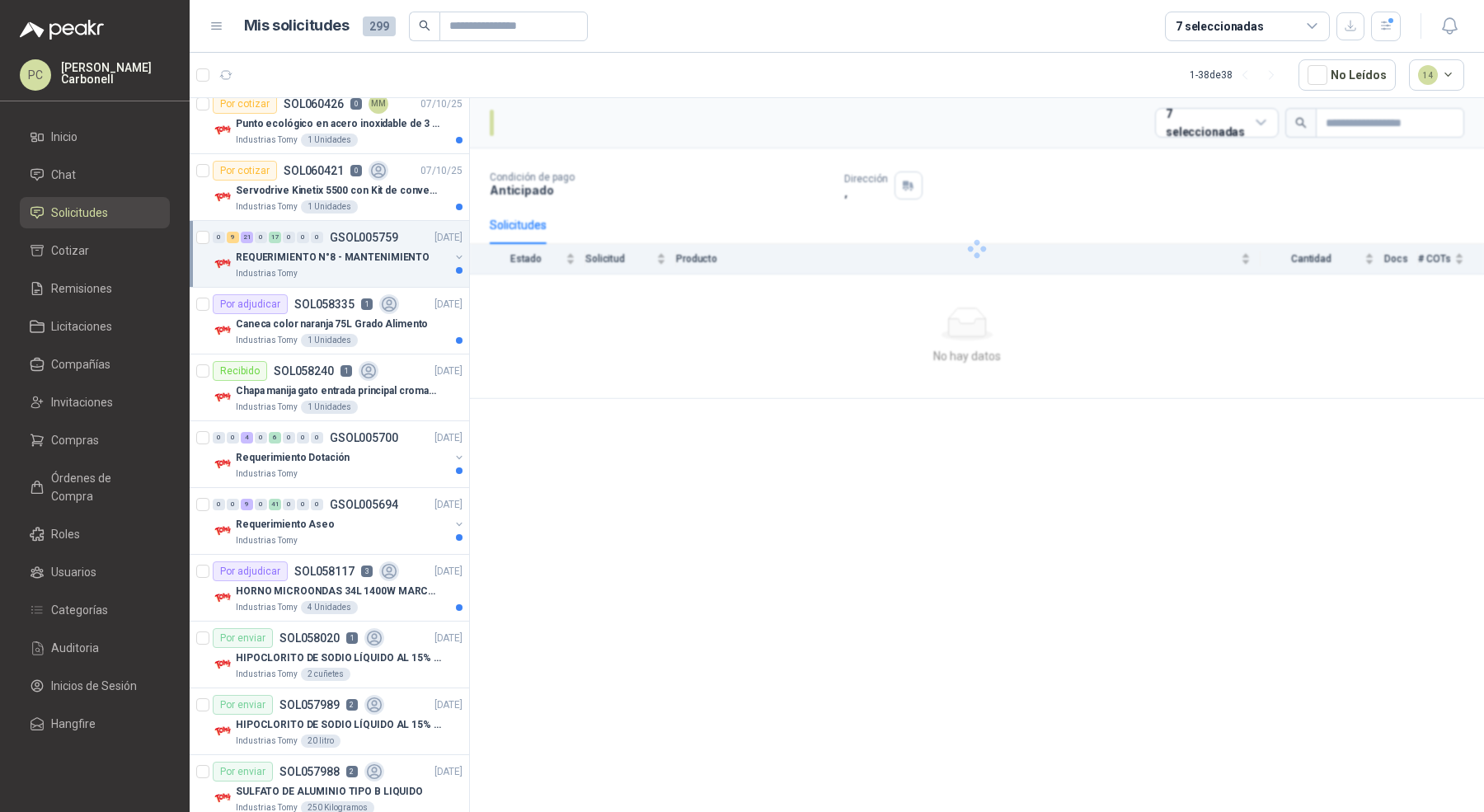
click at [399, 260] on p "REQUERIMIENTO N°8 - MANTENIMIENTO" at bounding box center [333, 257] width 194 height 16
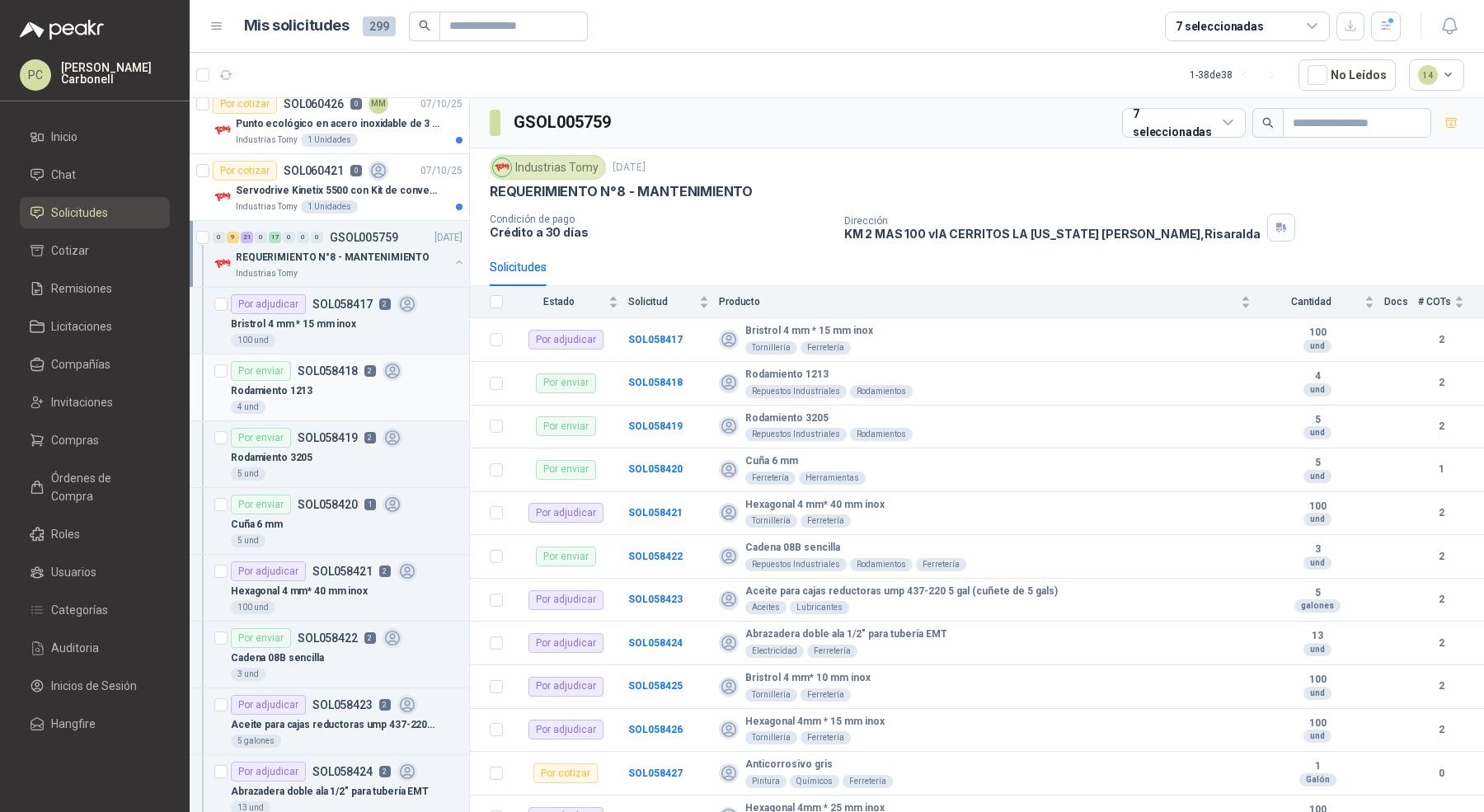
click at [365, 371] on p "2" at bounding box center [370, 371] width 12 height 12
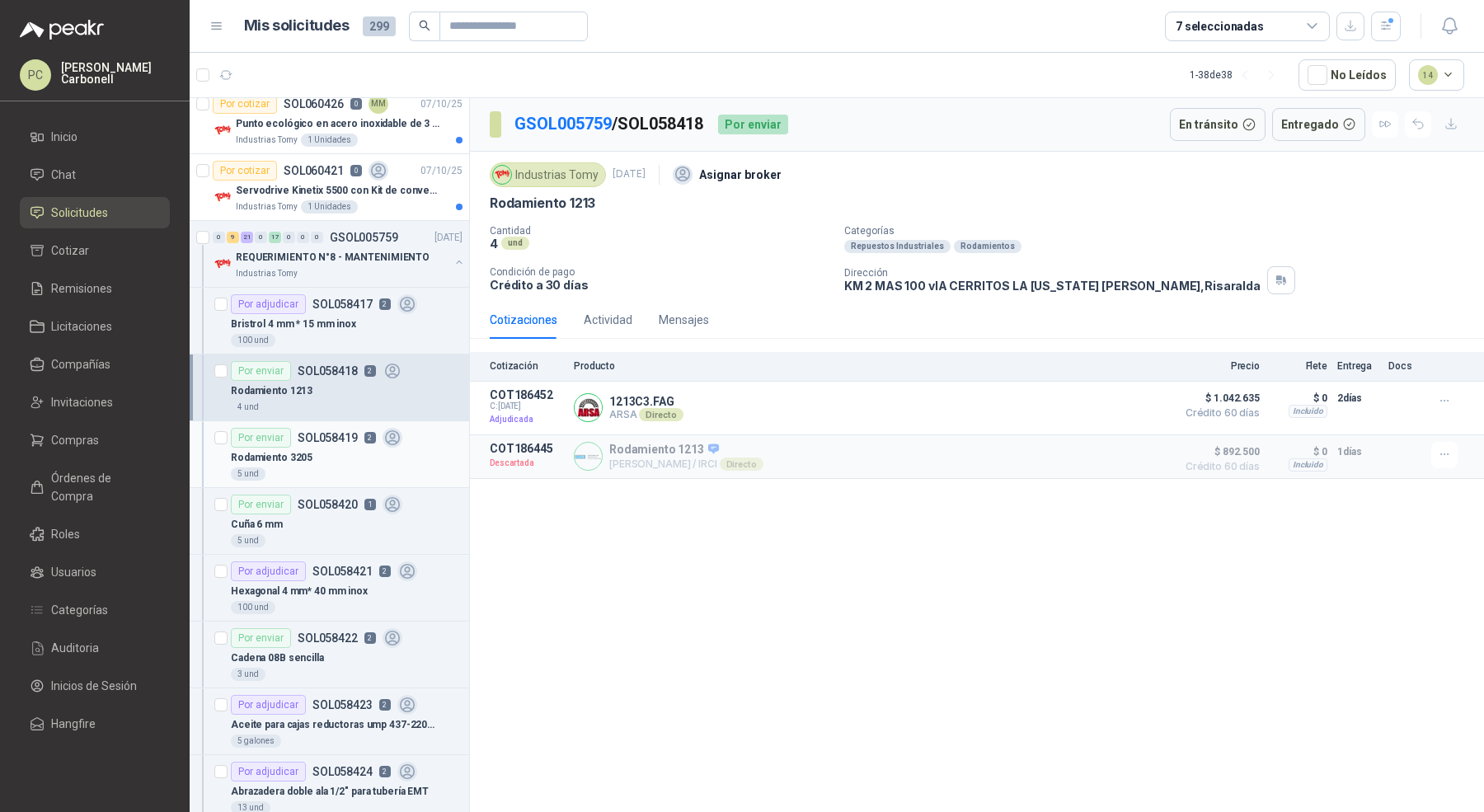
click at [411, 459] on div "Rodamiento 3205" at bounding box center [346, 458] width 231 height 20
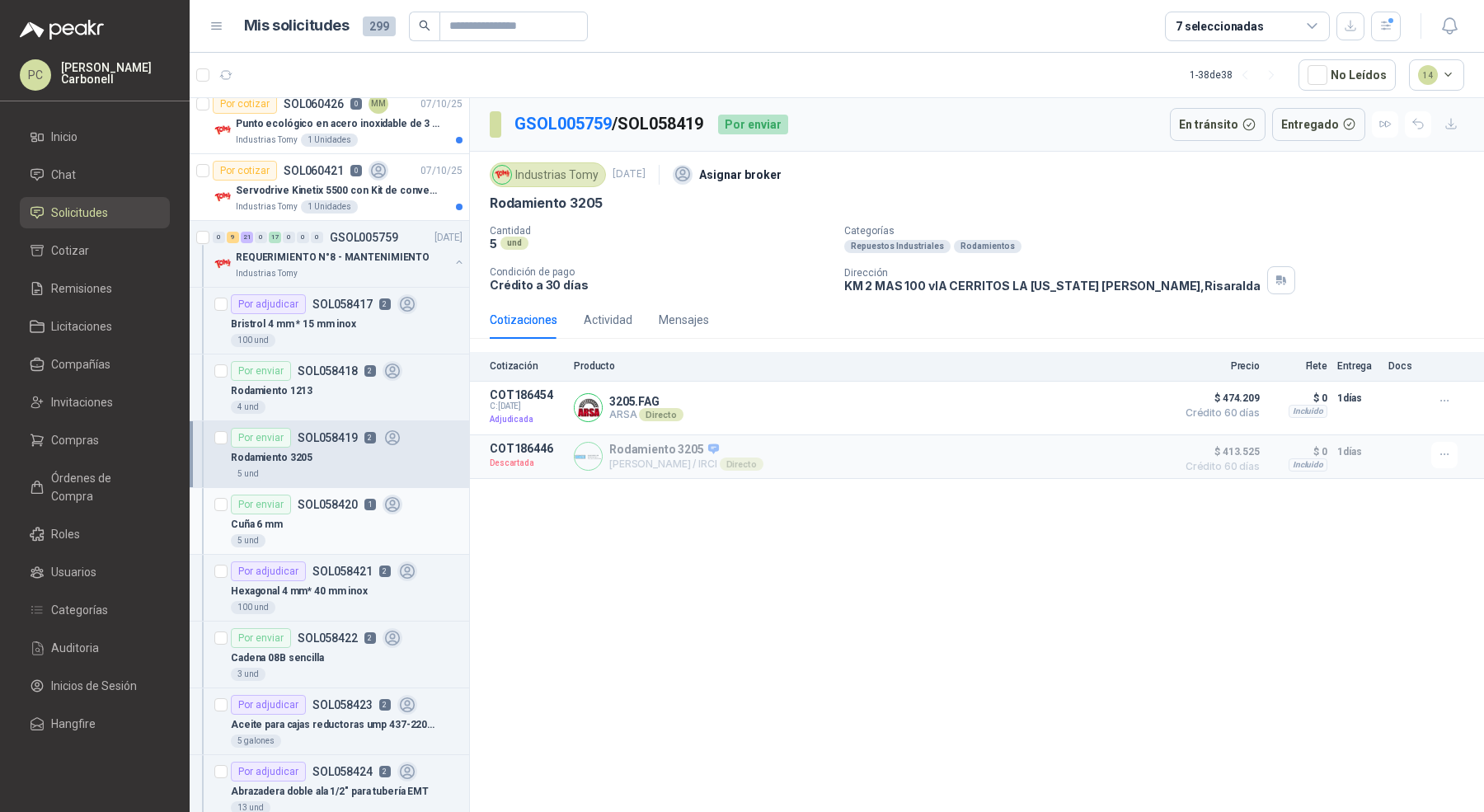
click at [403, 504] on div "Por enviar SOL058420 1" at bounding box center [346, 504] width 231 height 20
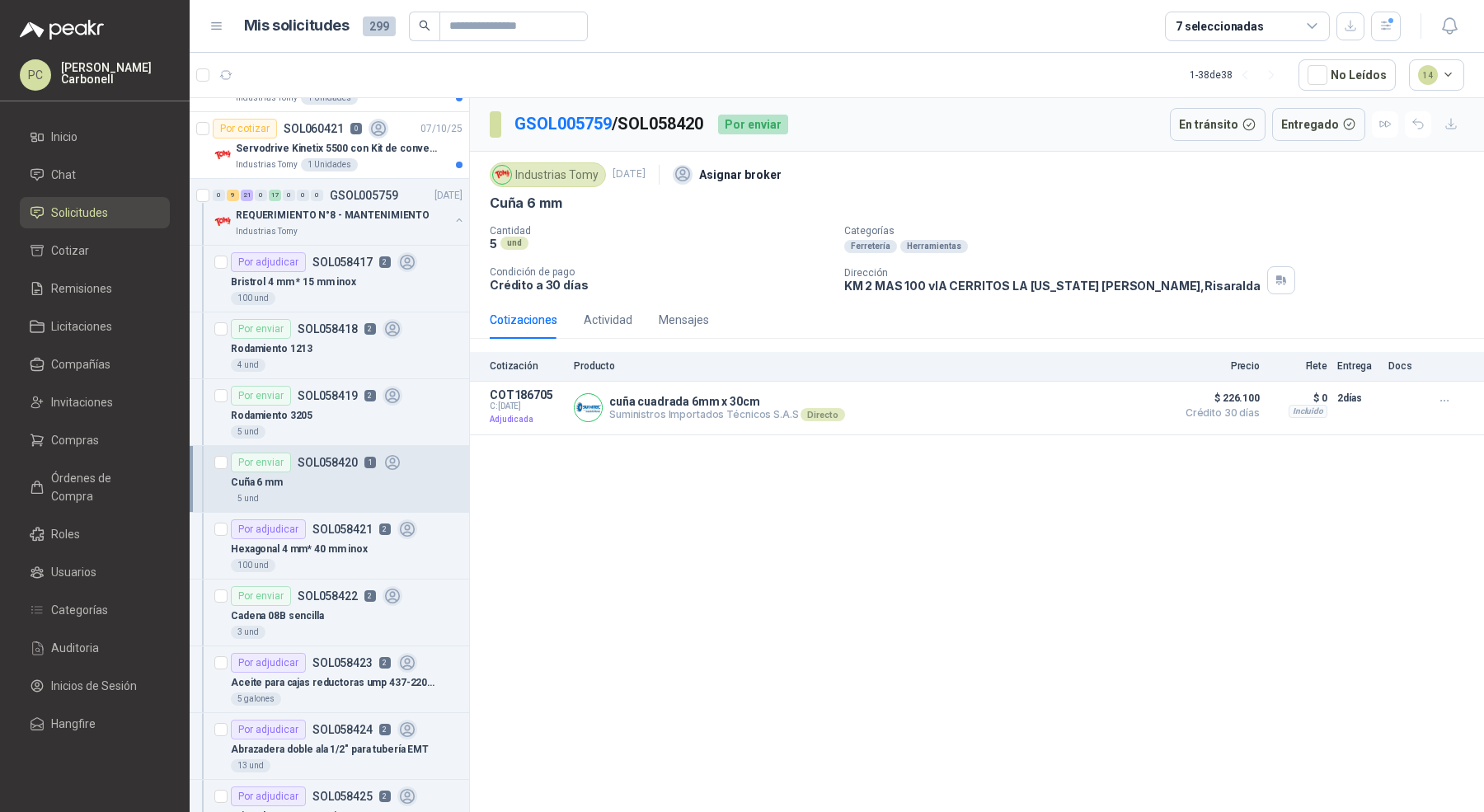
scroll to position [187, 0]
click at [385, 592] on icon at bounding box center [392, 595] width 19 height 19
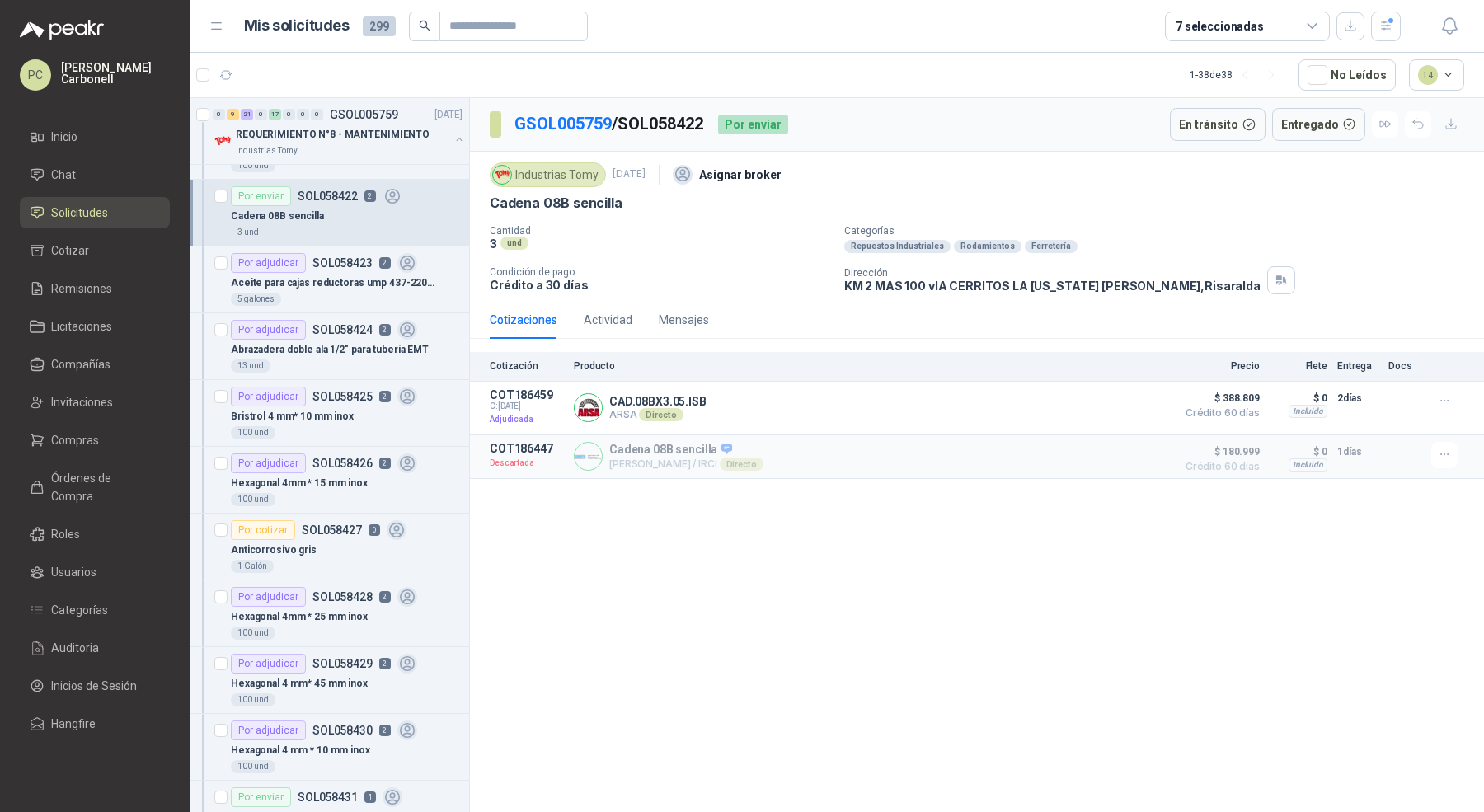
scroll to position [775, 0]
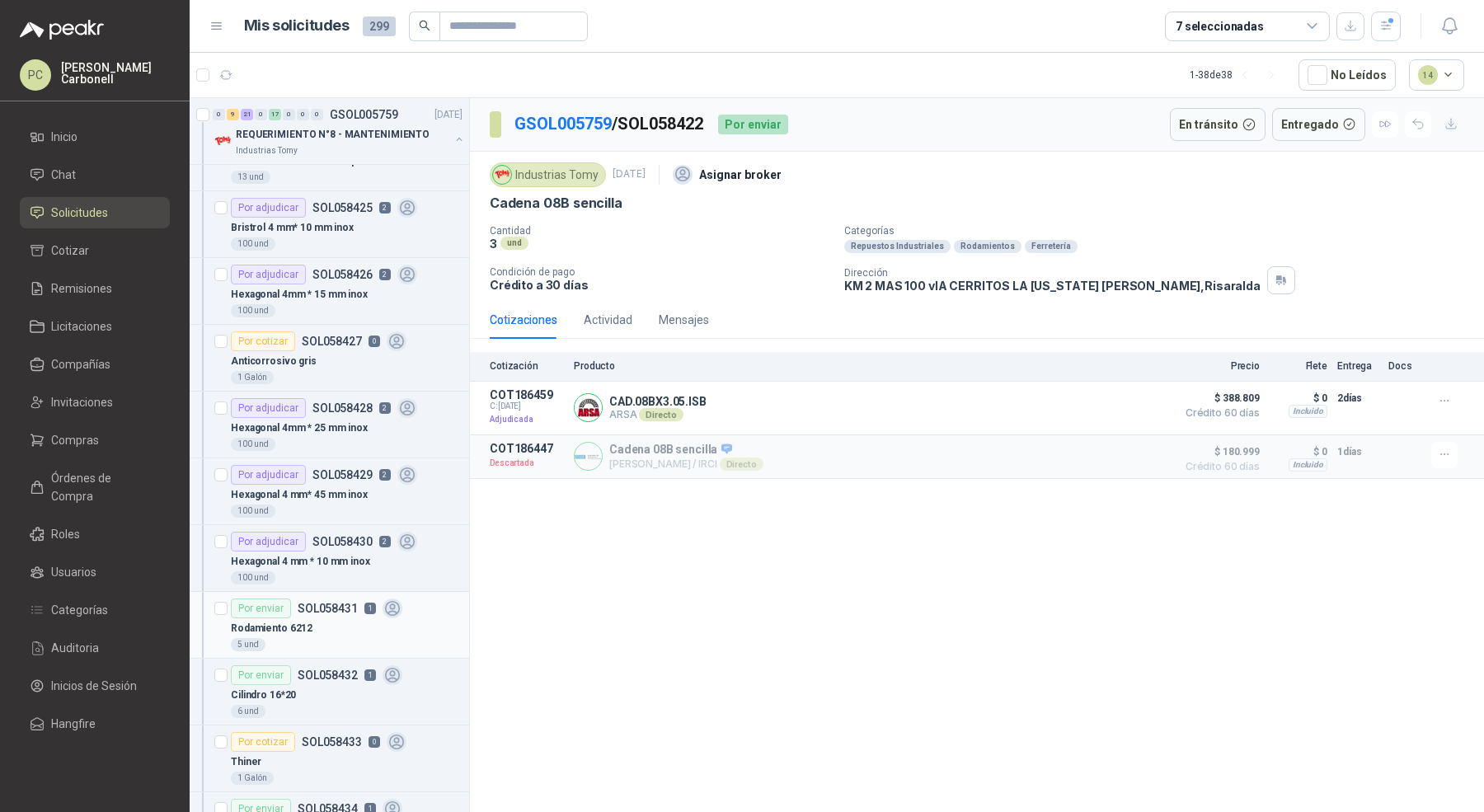
click at [376, 621] on div "Rodamiento 6212" at bounding box center [346, 628] width 231 height 20
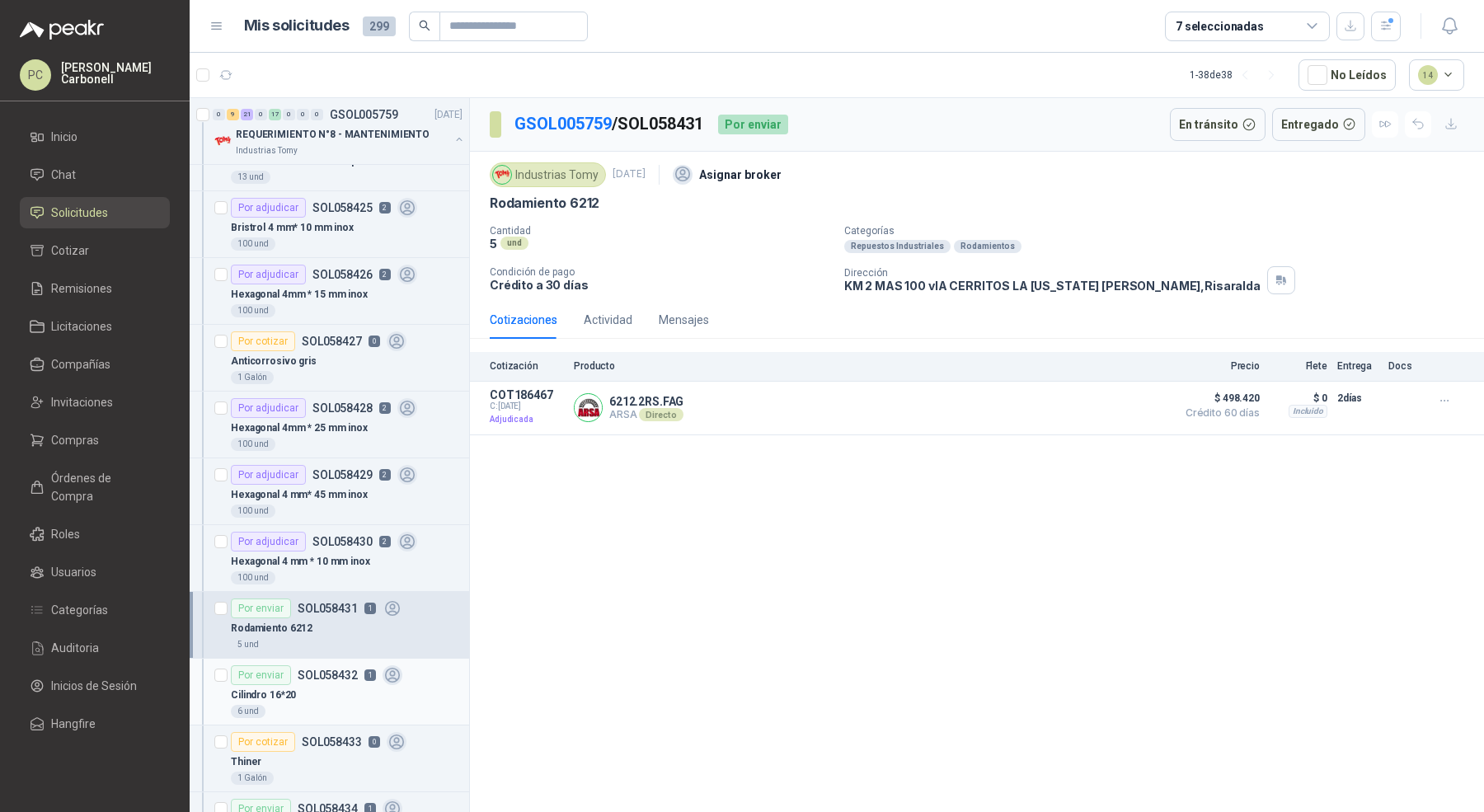
click at [355, 688] on div "Cilindro 16*20" at bounding box center [346, 695] width 231 height 20
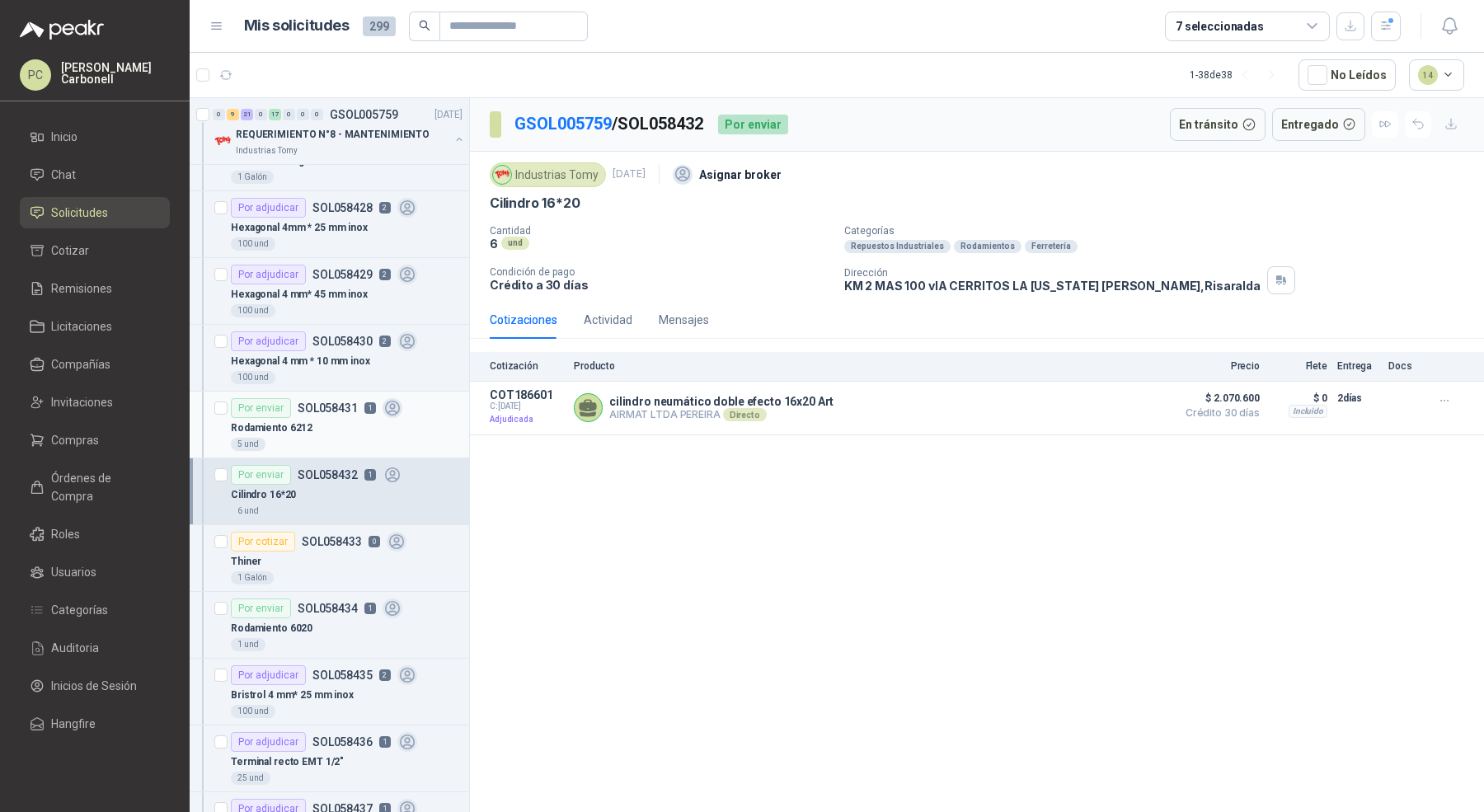
scroll to position [1081, 0]
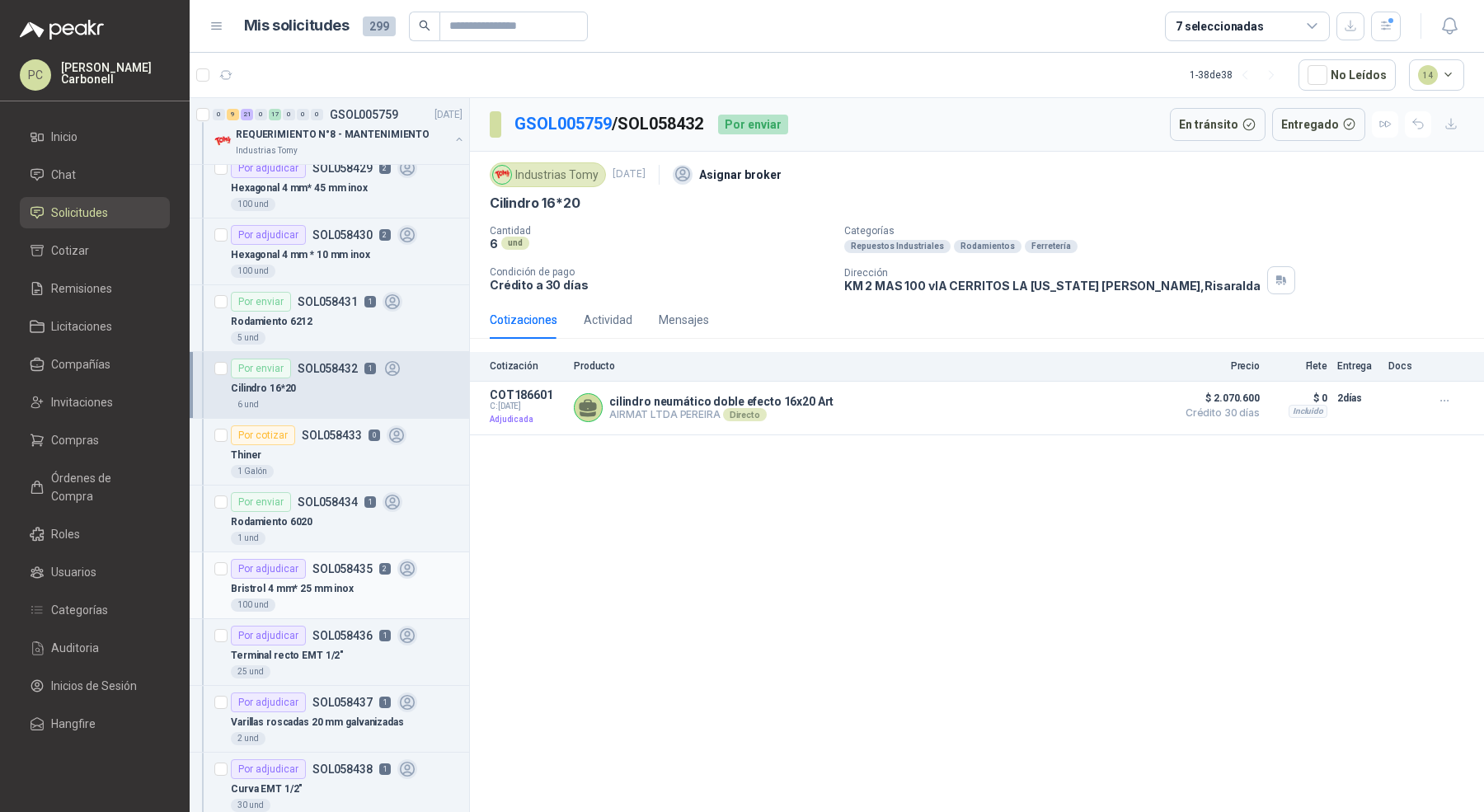
click at [383, 578] on div "Bristrol 4 mm* 25 mm inox" at bounding box center [346, 588] width 231 height 20
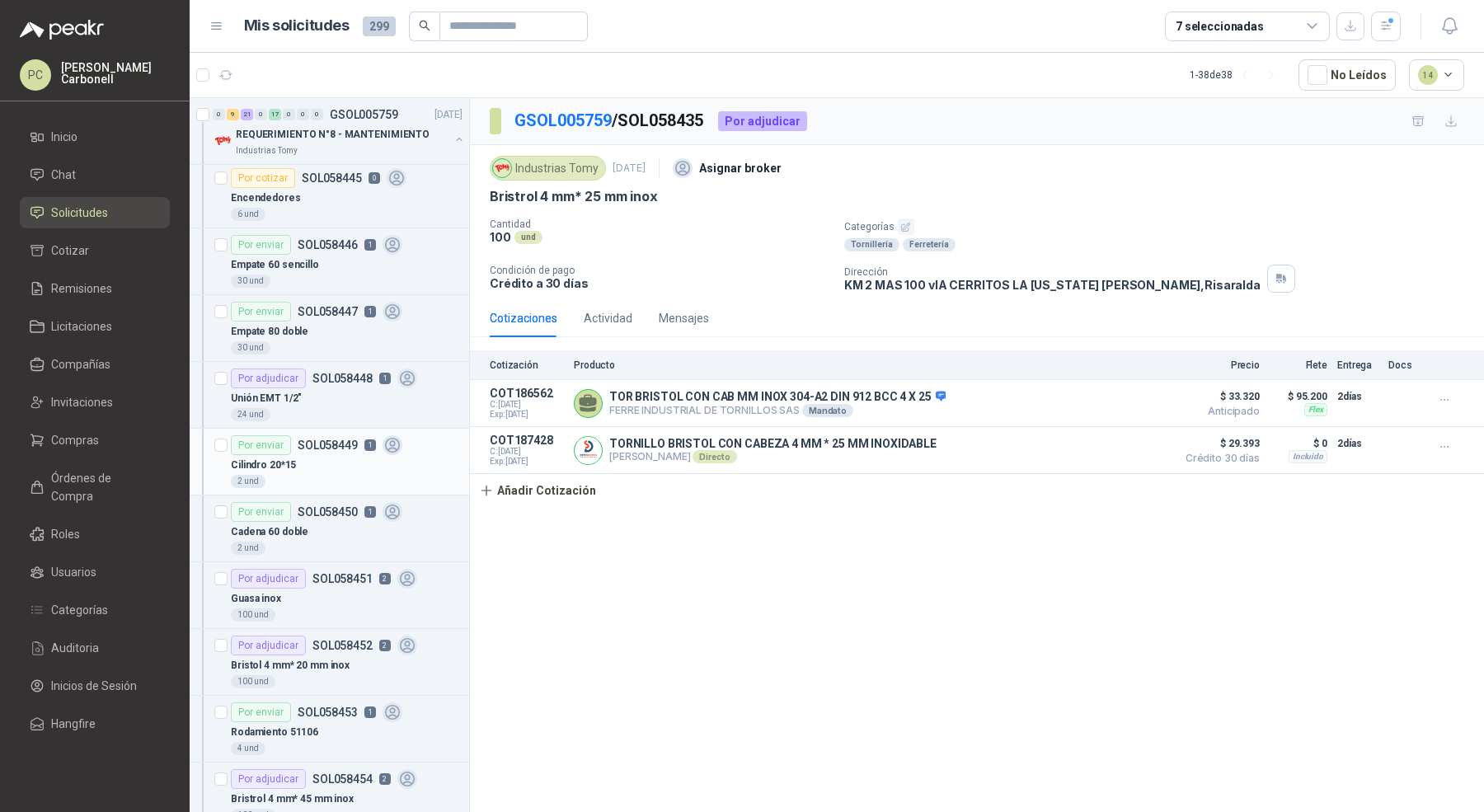
scroll to position [2183, 0]
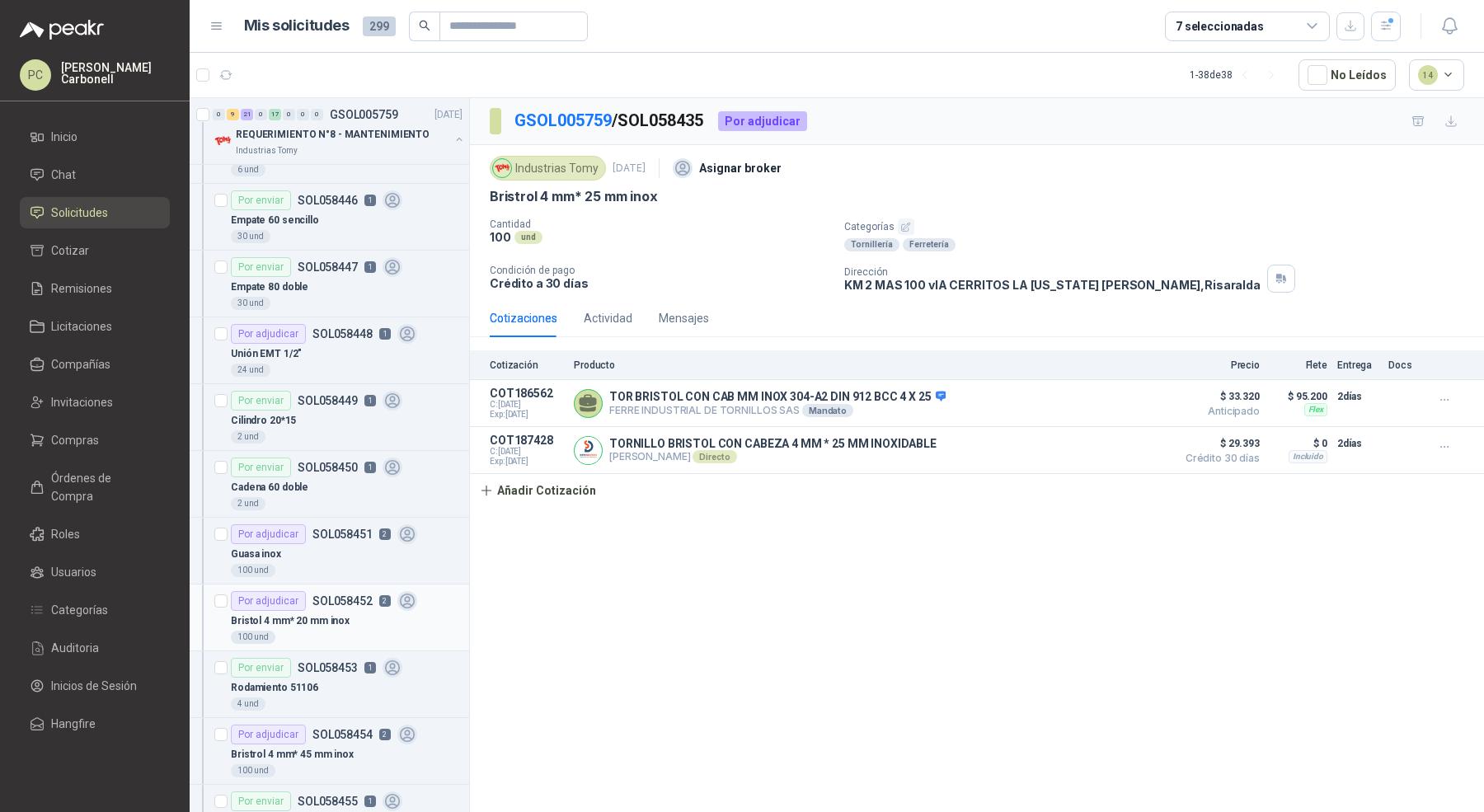
click at [419, 630] on div "100 und" at bounding box center [346, 637] width 231 height 13
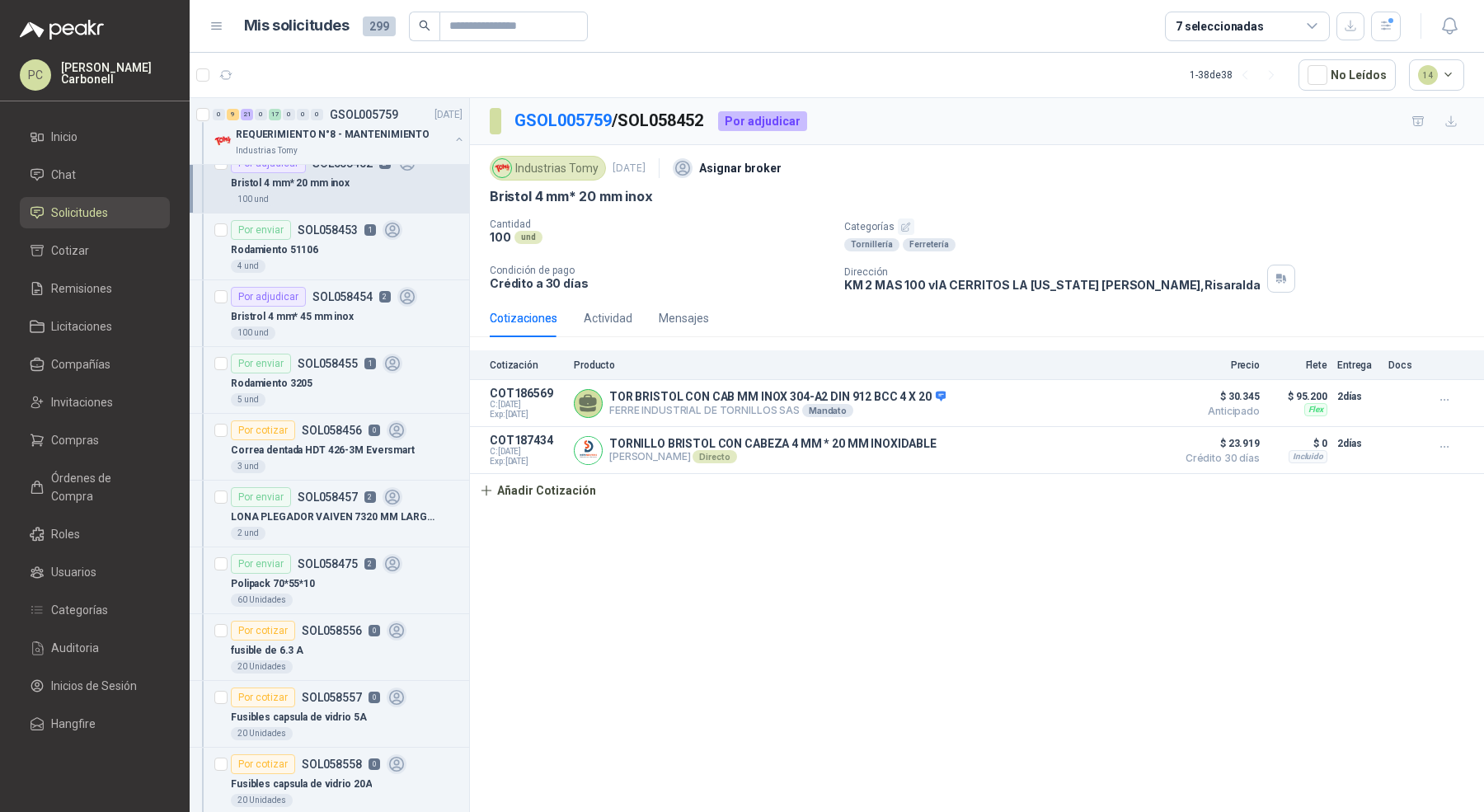
scroll to position [2626, 0]
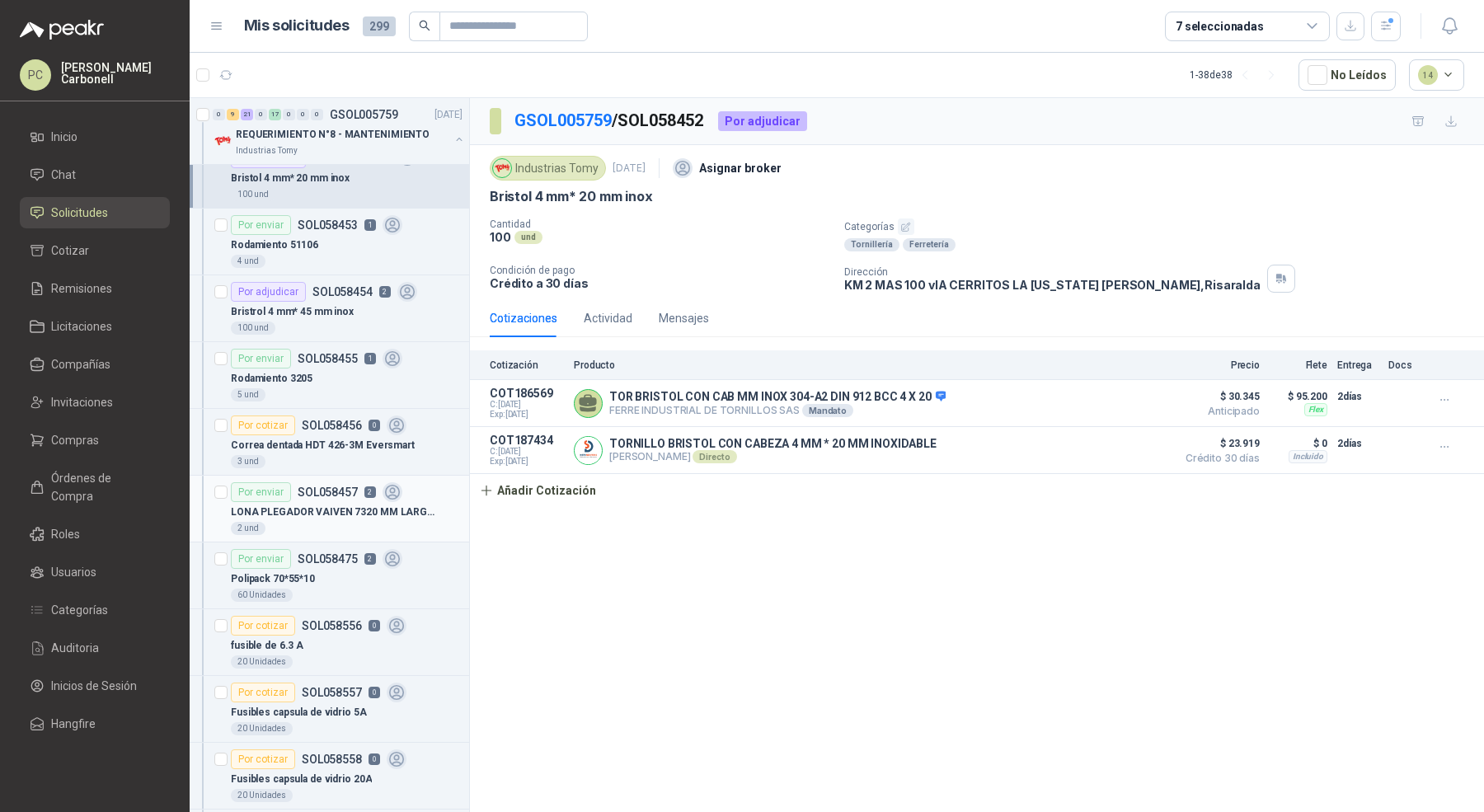
click at [417, 504] on p "LONA PLEGADOR VAIVEN 7320 MM LARGO 900 MM ANCHO BANDA TIPO WAFER L1 -" at bounding box center [334, 511] width 206 height 16
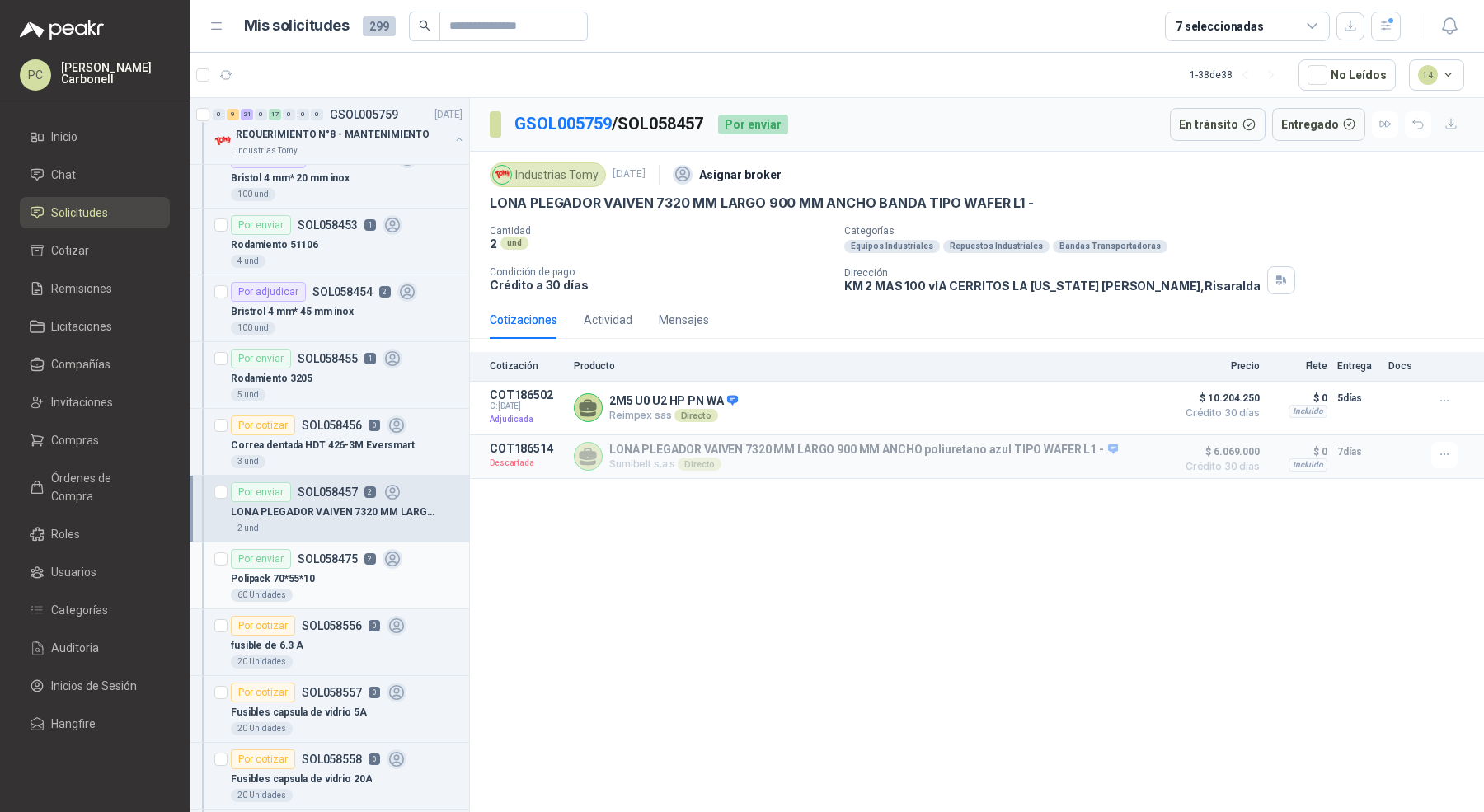
click at [392, 588] on div "60 Unidades" at bounding box center [346, 595] width 231 height 13
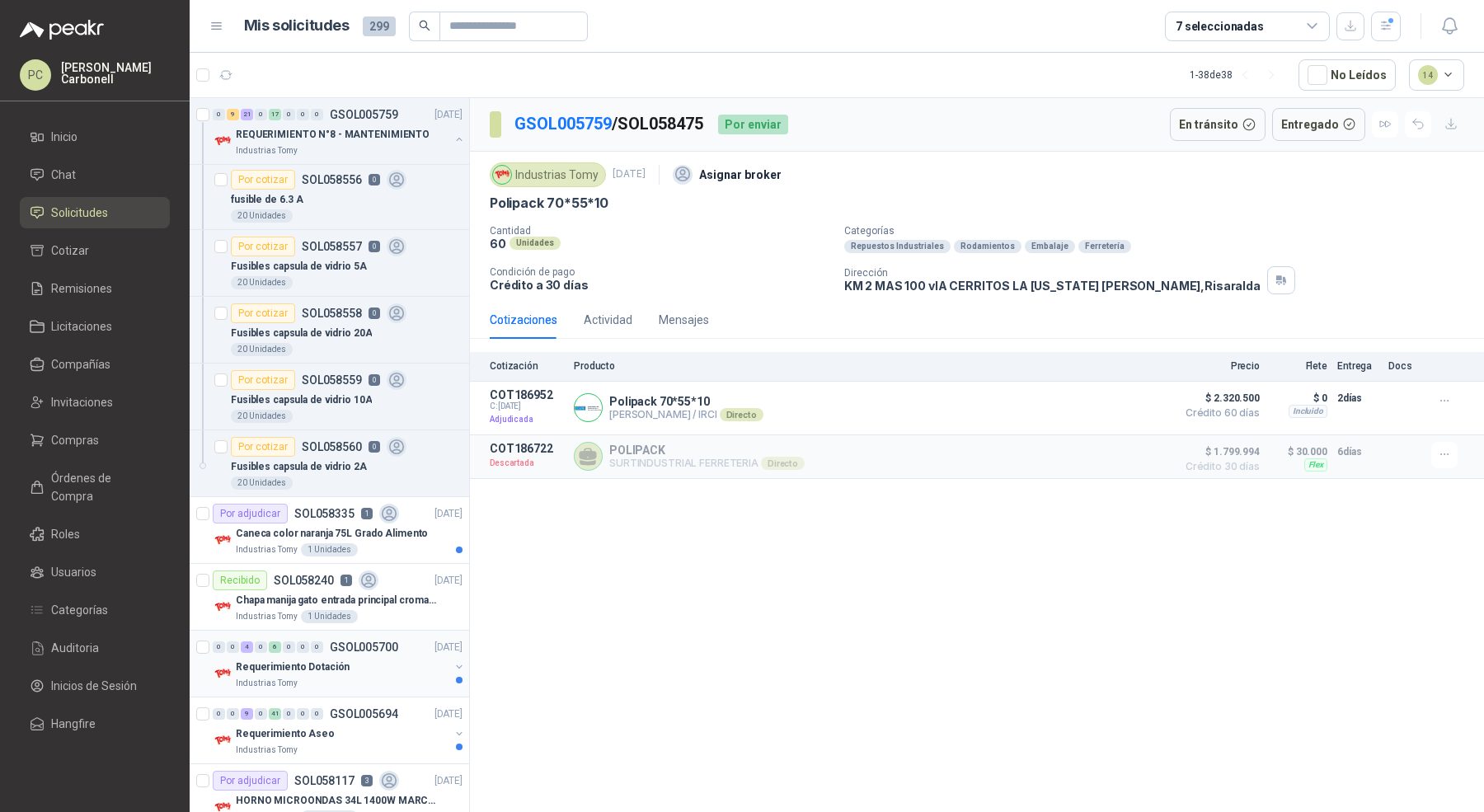
scroll to position [3164, 0]
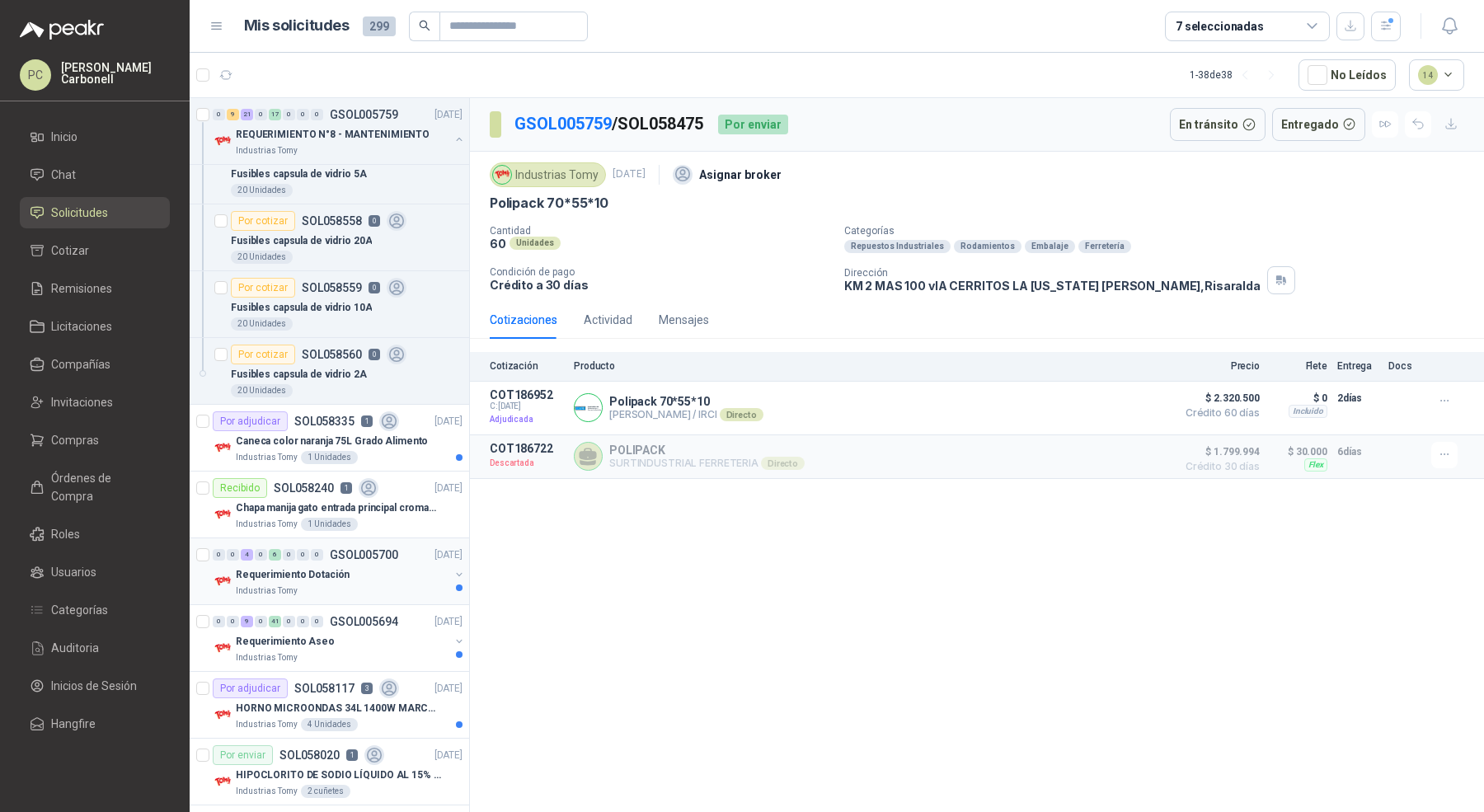
click at [411, 585] on div "Industrias Tomy" at bounding box center [343, 591] width 214 height 13
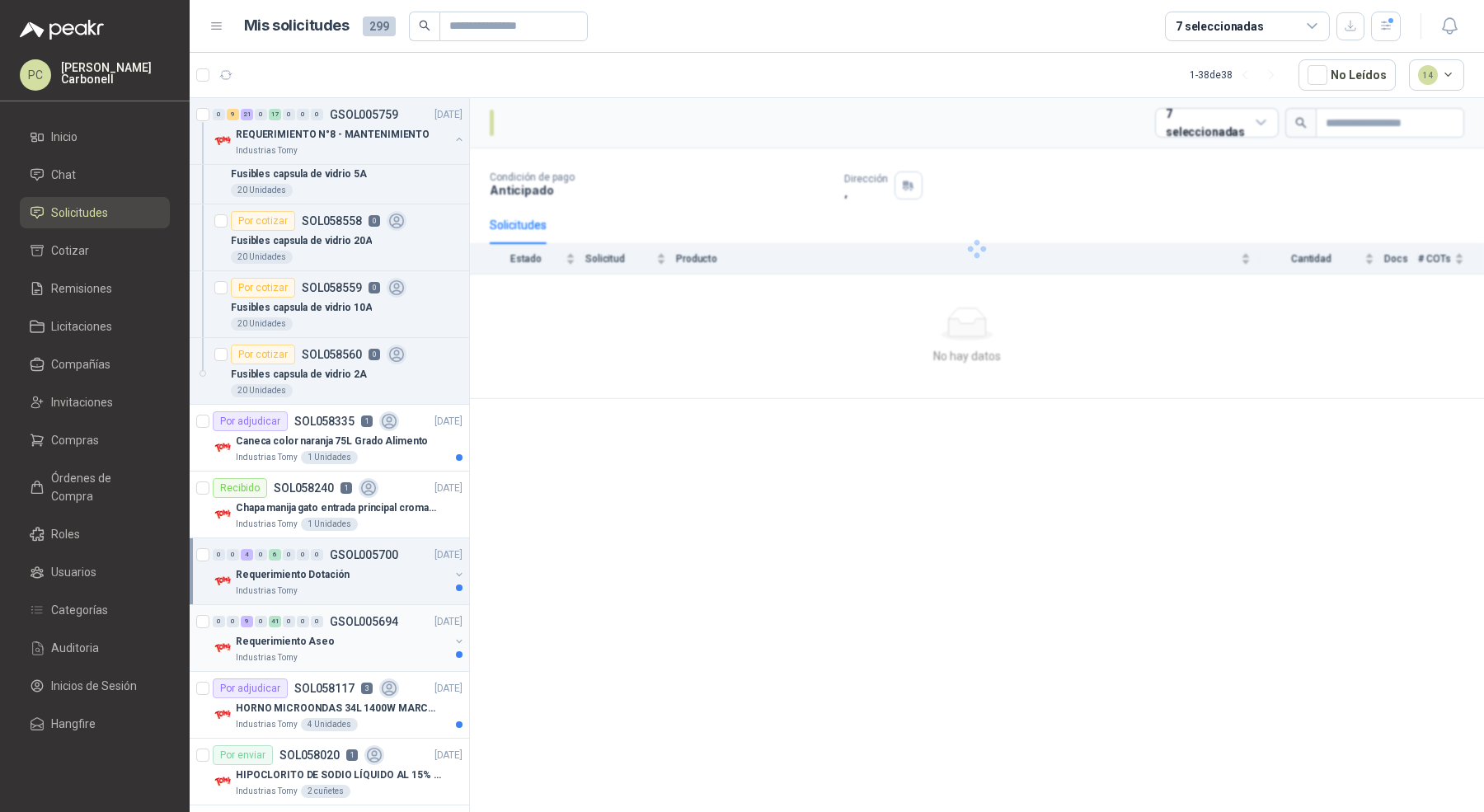
click at [390, 631] on div "Requerimiento Aseo" at bounding box center [343, 641] width 214 height 20
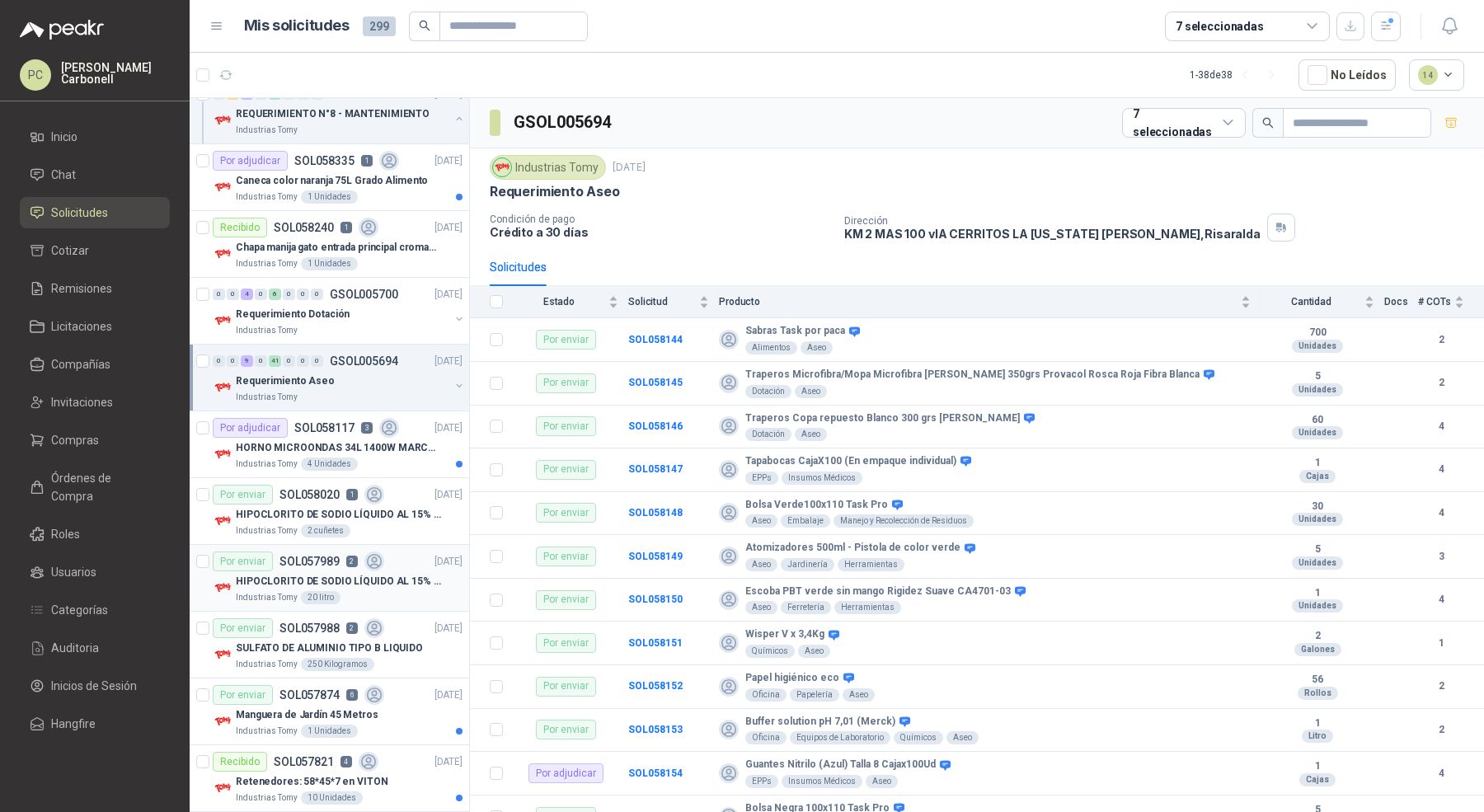
scroll to position [3423, 0]
click at [399, 575] on p "HIPOCLORITO DE SODIO LÍQUIDO AL 15% CONT NETO 20L" at bounding box center [338, 582] width 206 height 16
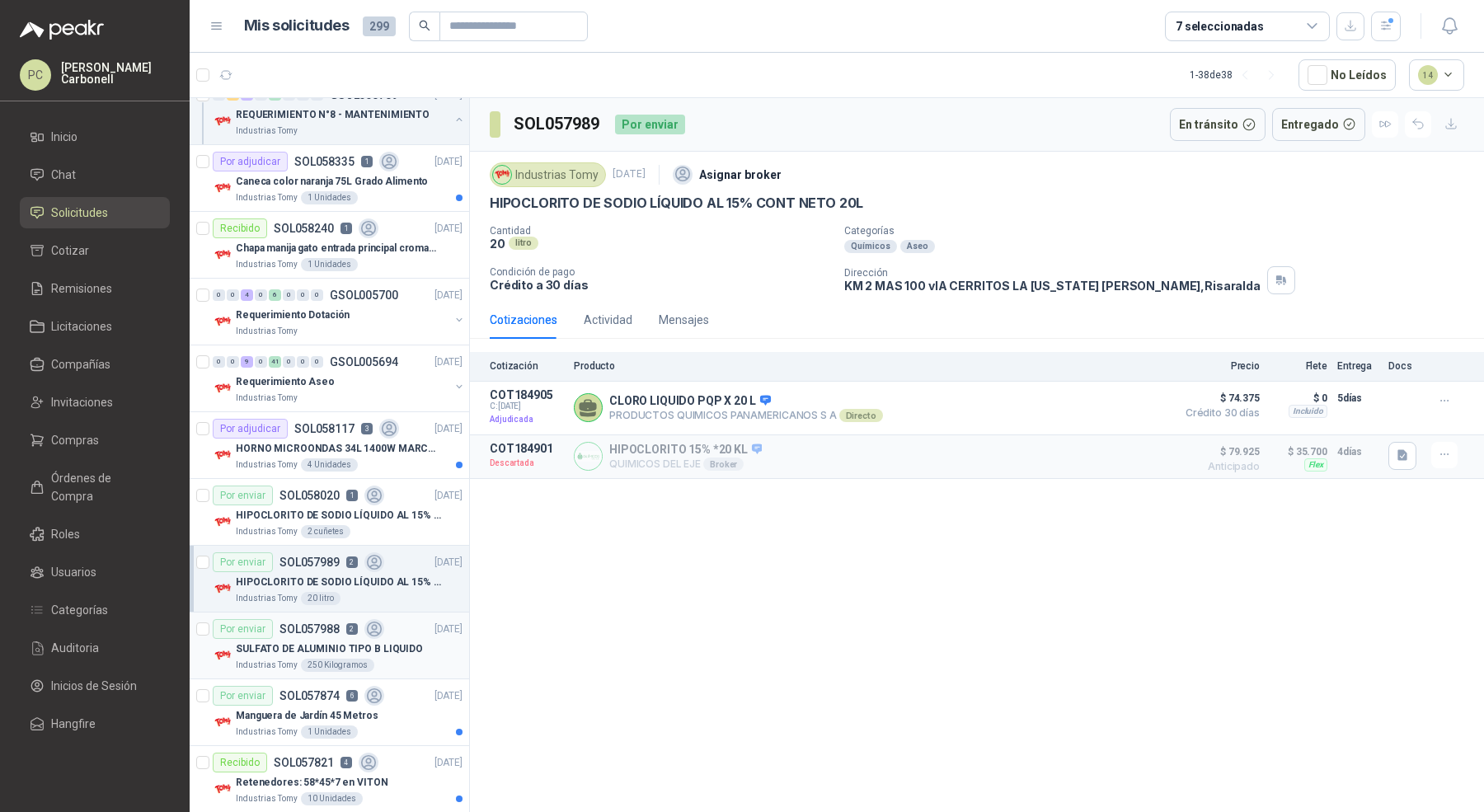
click at [394, 641] on p "SULFATO DE ALUMINIO TIPO B LIQUIDO" at bounding box center [329, 649] width 187 height 16
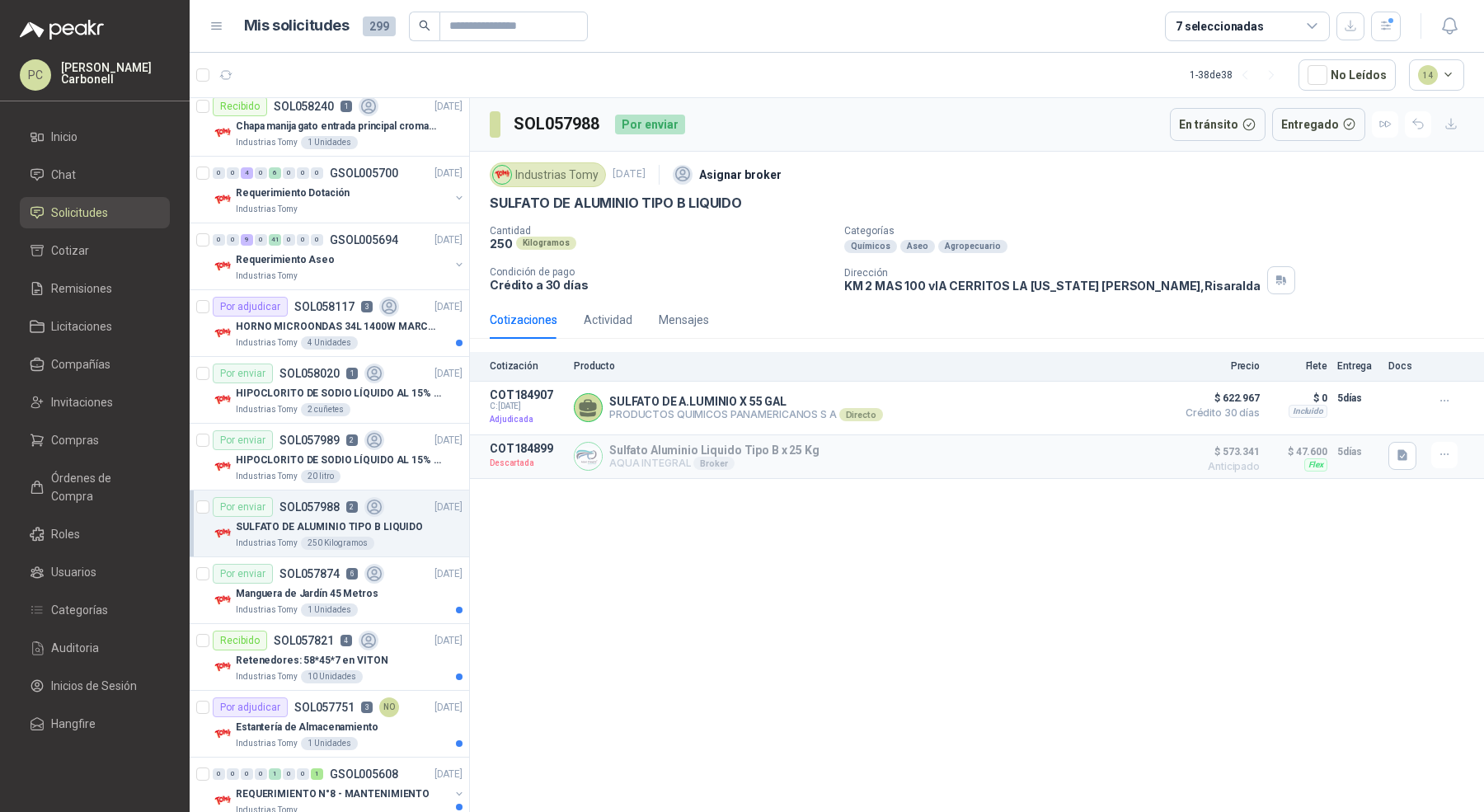
scroll to position [3545, 0]
click at [424, 585] on div "Manguera de Jardín 45 Metros" at bounding box center [349, 595] width 227 height 20
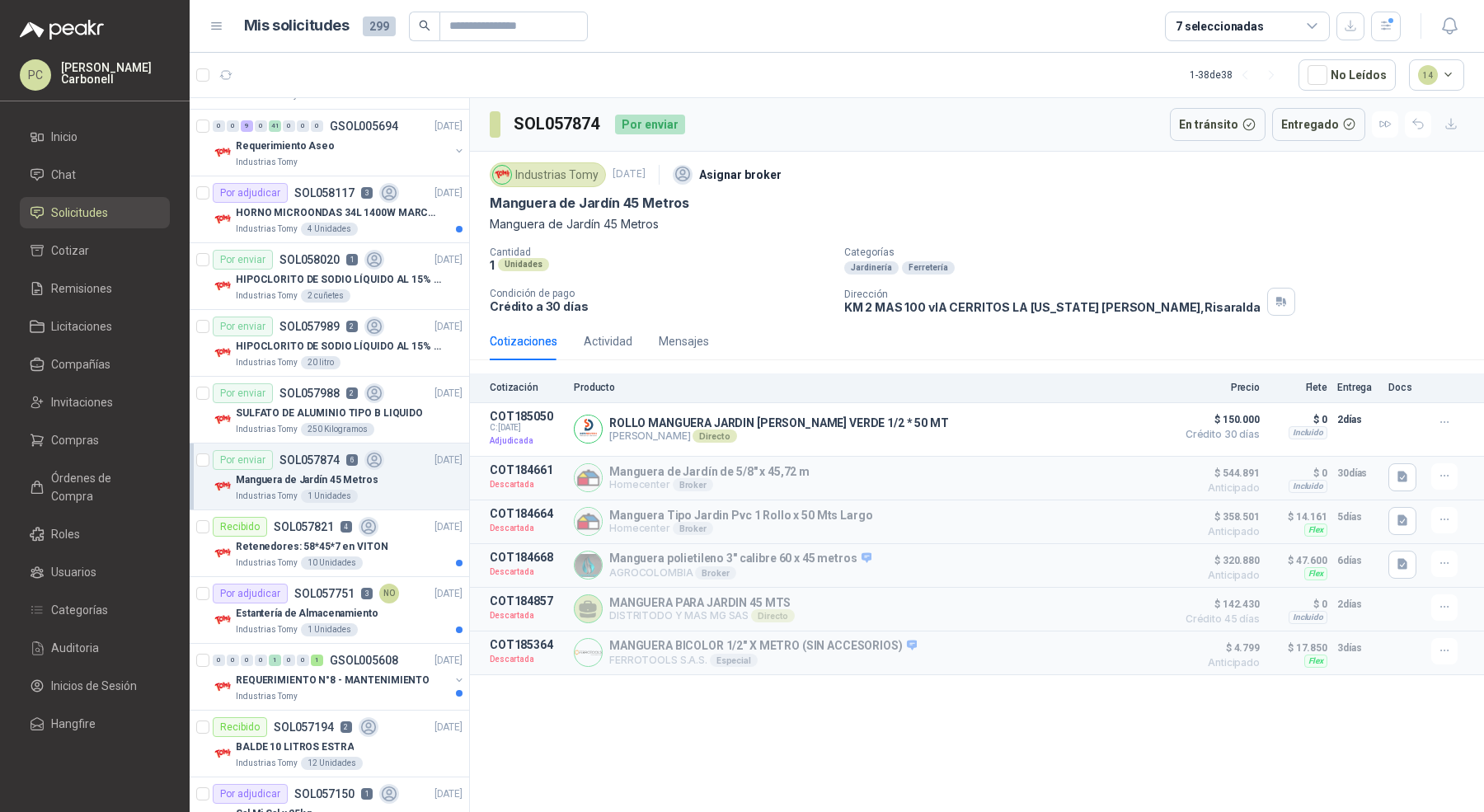
scroll to position [3709, 0]
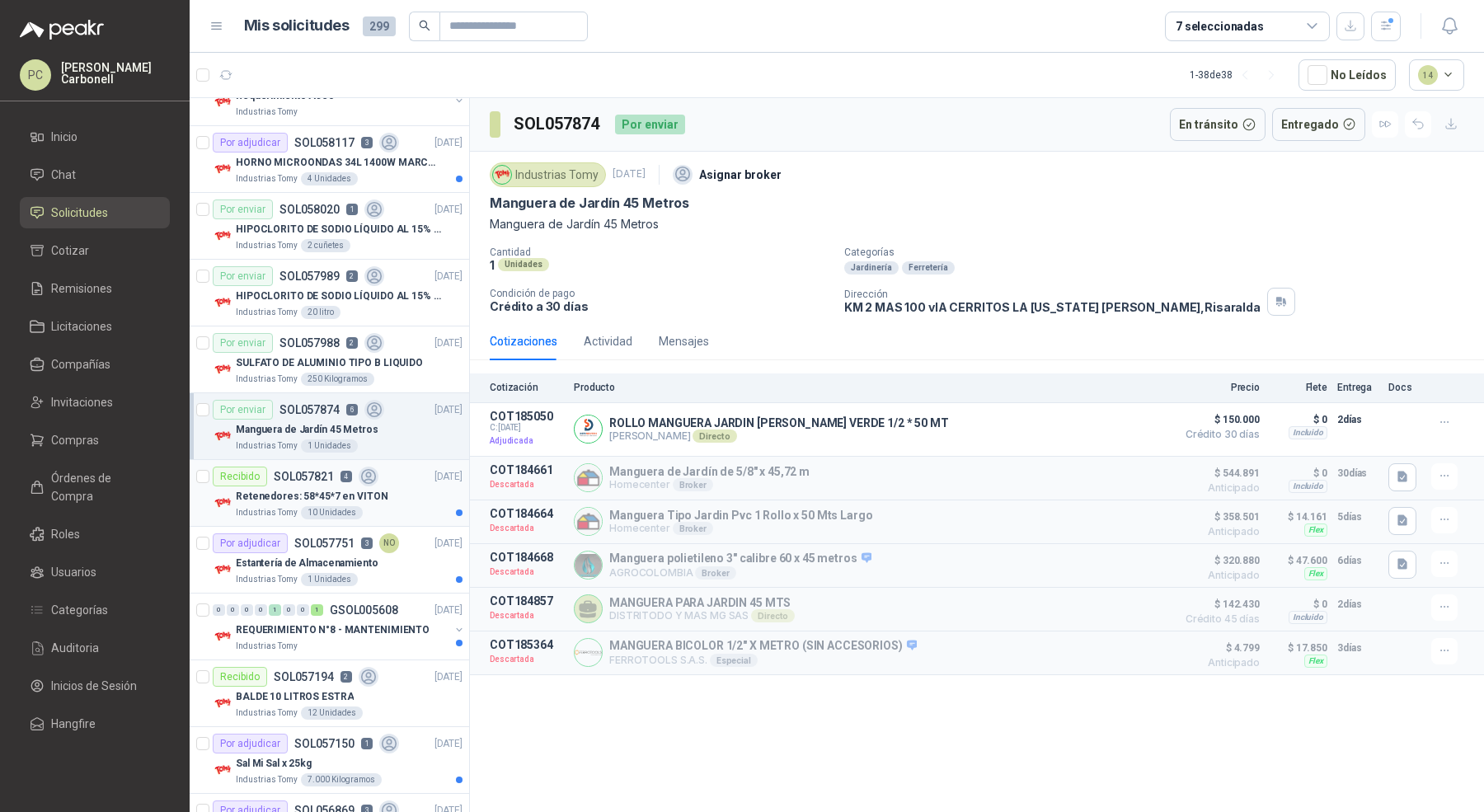
click at [401, 486] on div "Retenedores: 58*45*7 en VITON" at bounding box center [349, 496] width 227 height 20
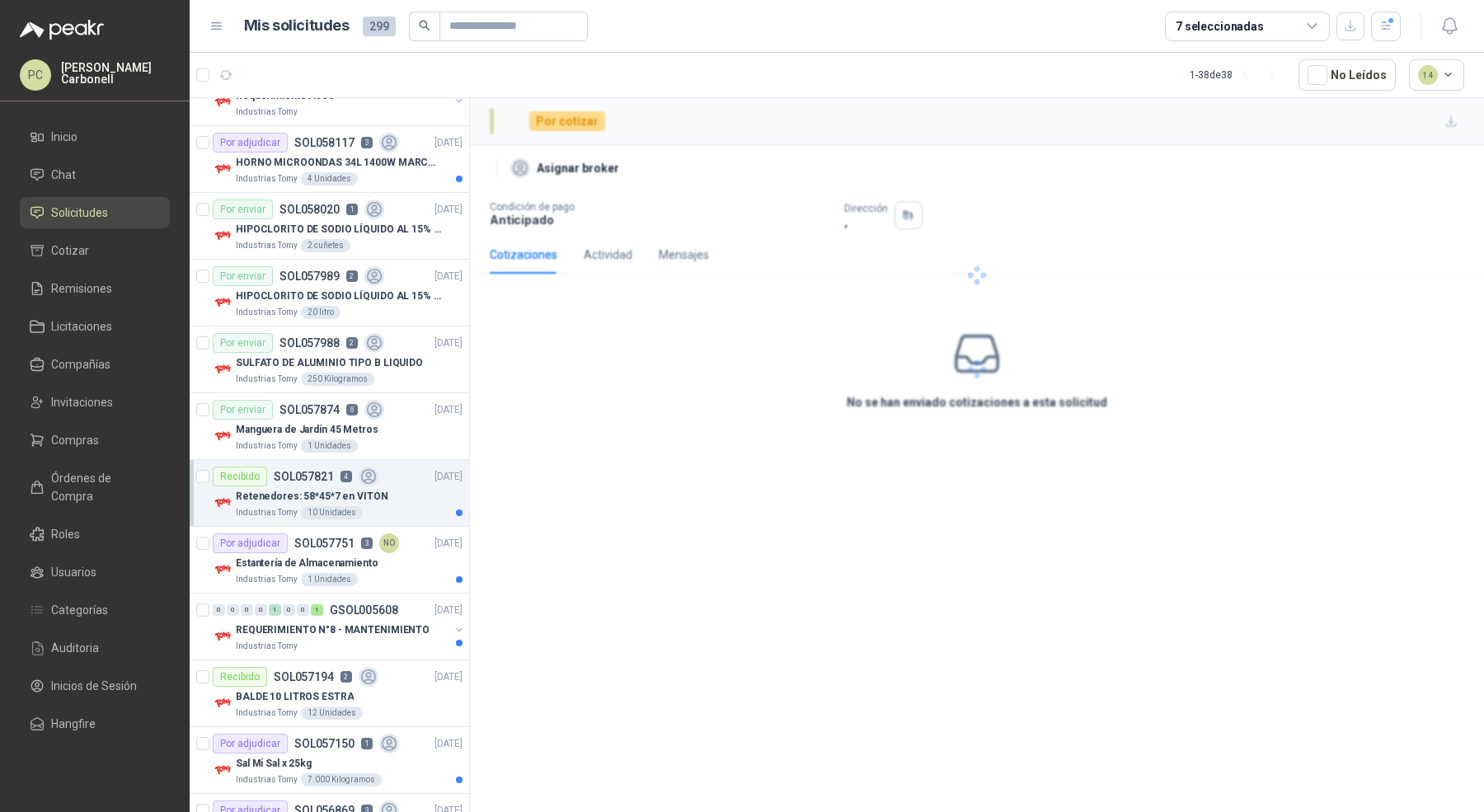
click at [404, 486] on div "Retenedores: 58*45*7 en VITON" at bounding box center [349, 496] width 227 height 20
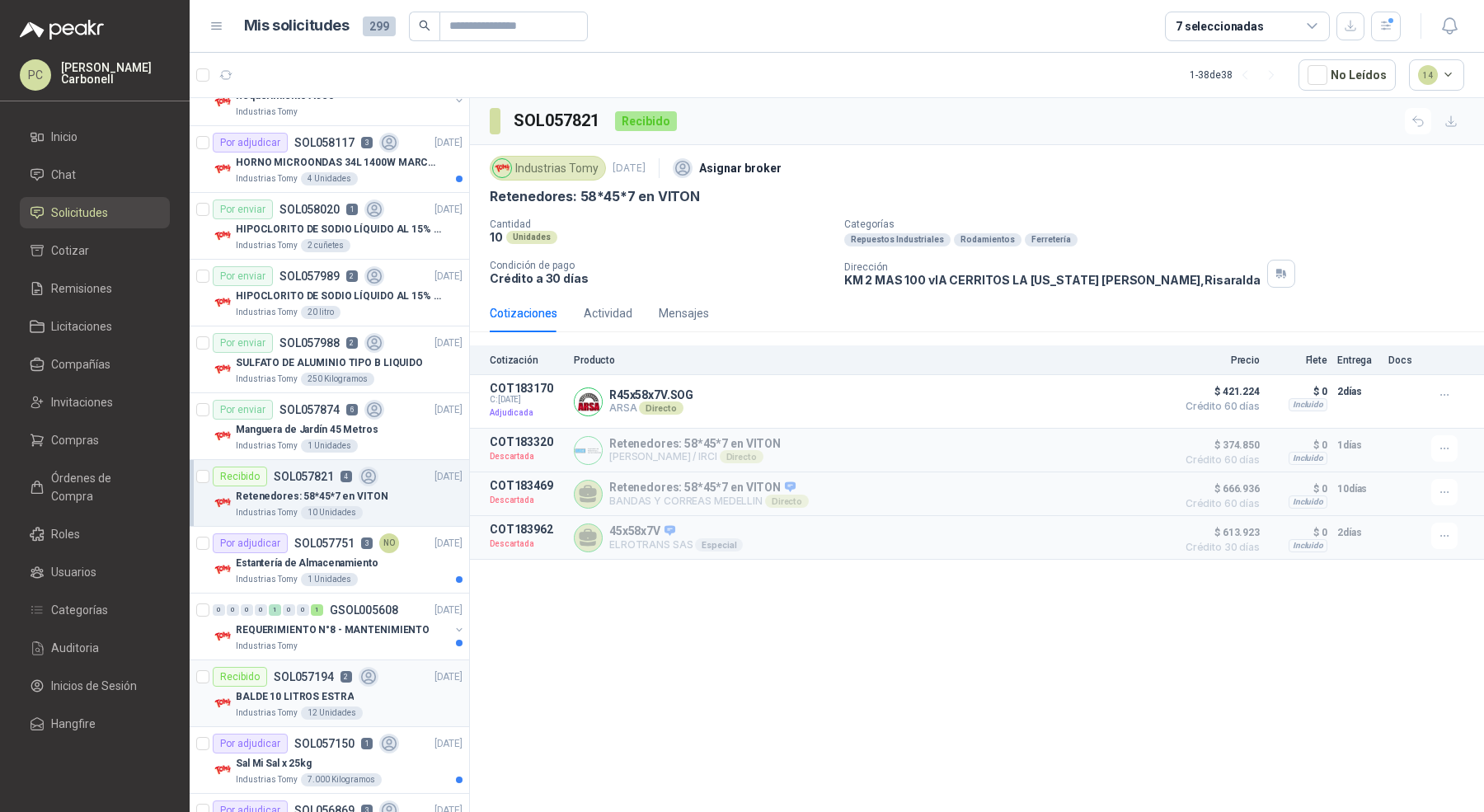
click at [297, 689] on p "BALDE 10 LITROS ESTRA" at bounding box center [294, 696] width 118 height 16
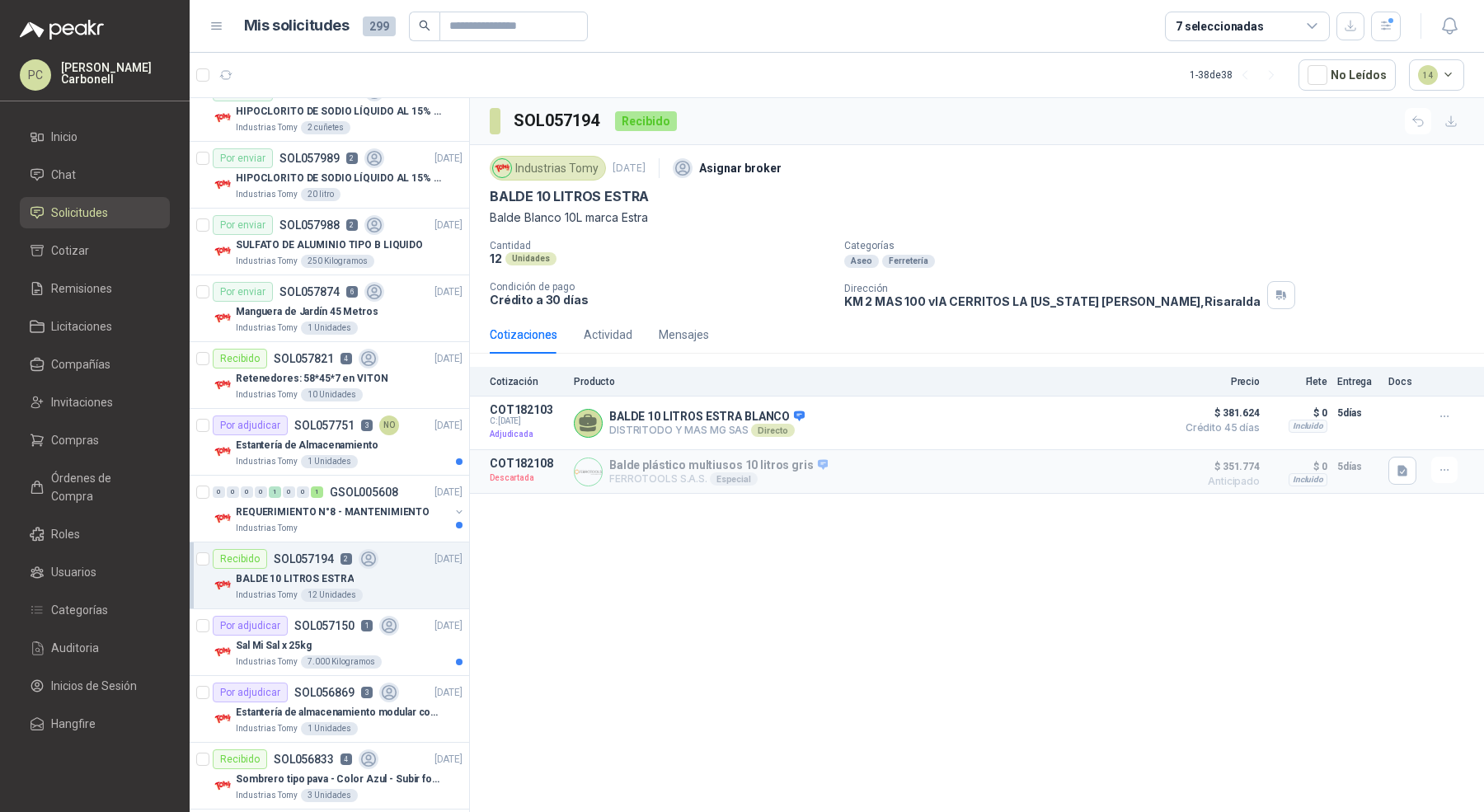
scroll to position [3971, 0]
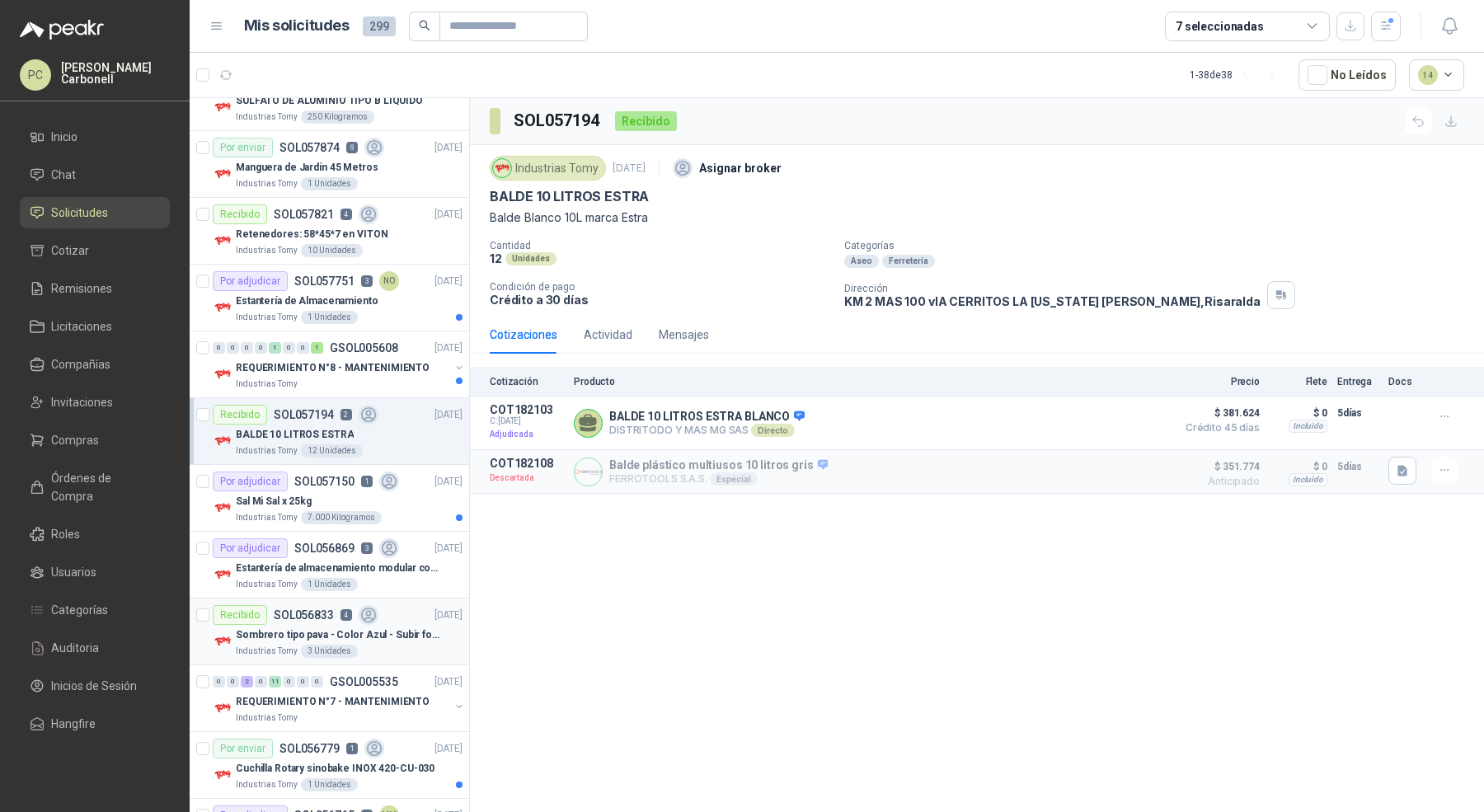
click at [318, 644] on div "3 Unidades" at bounding box center [329, 650] width 57 height 13
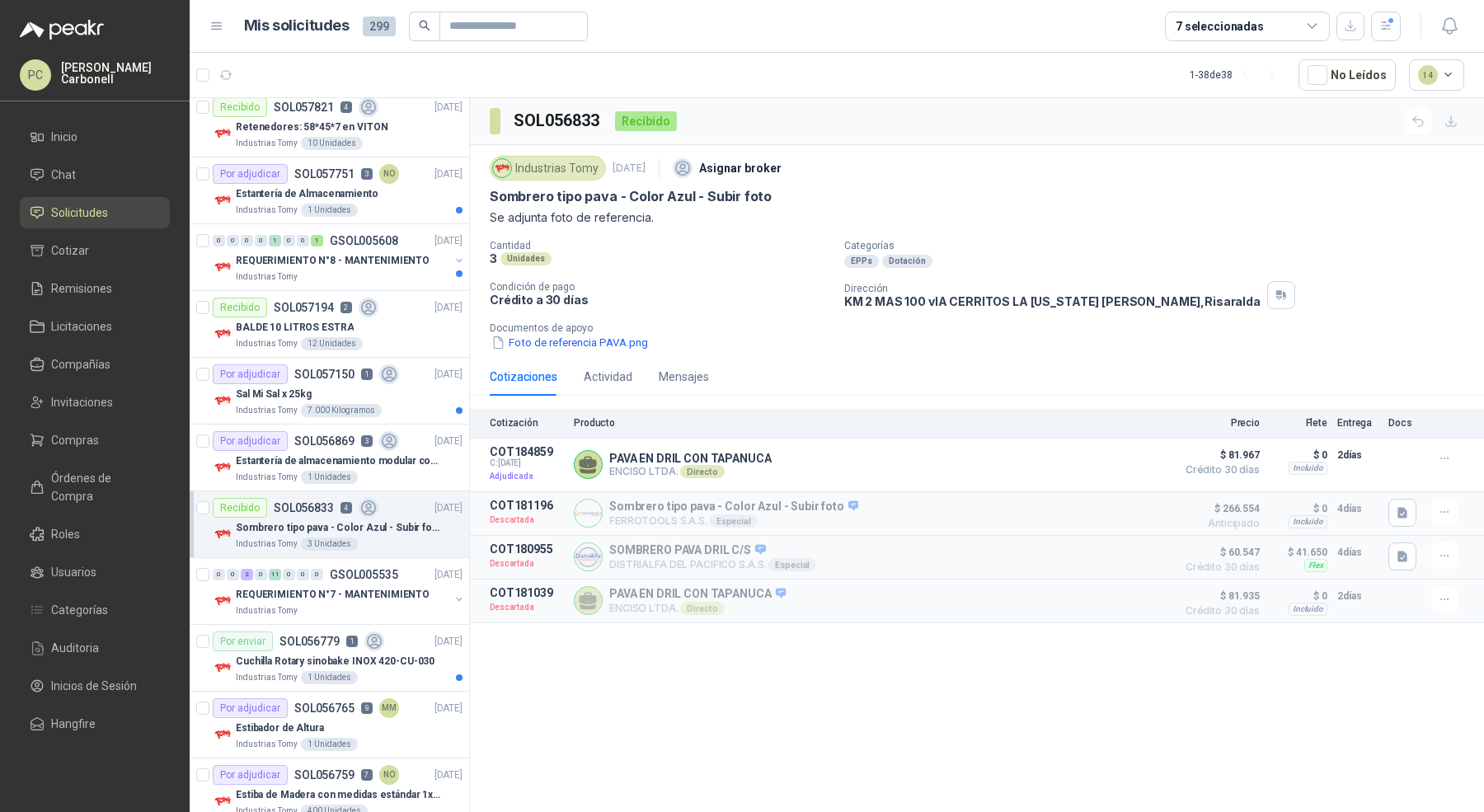
scroll to position [4091, 0]
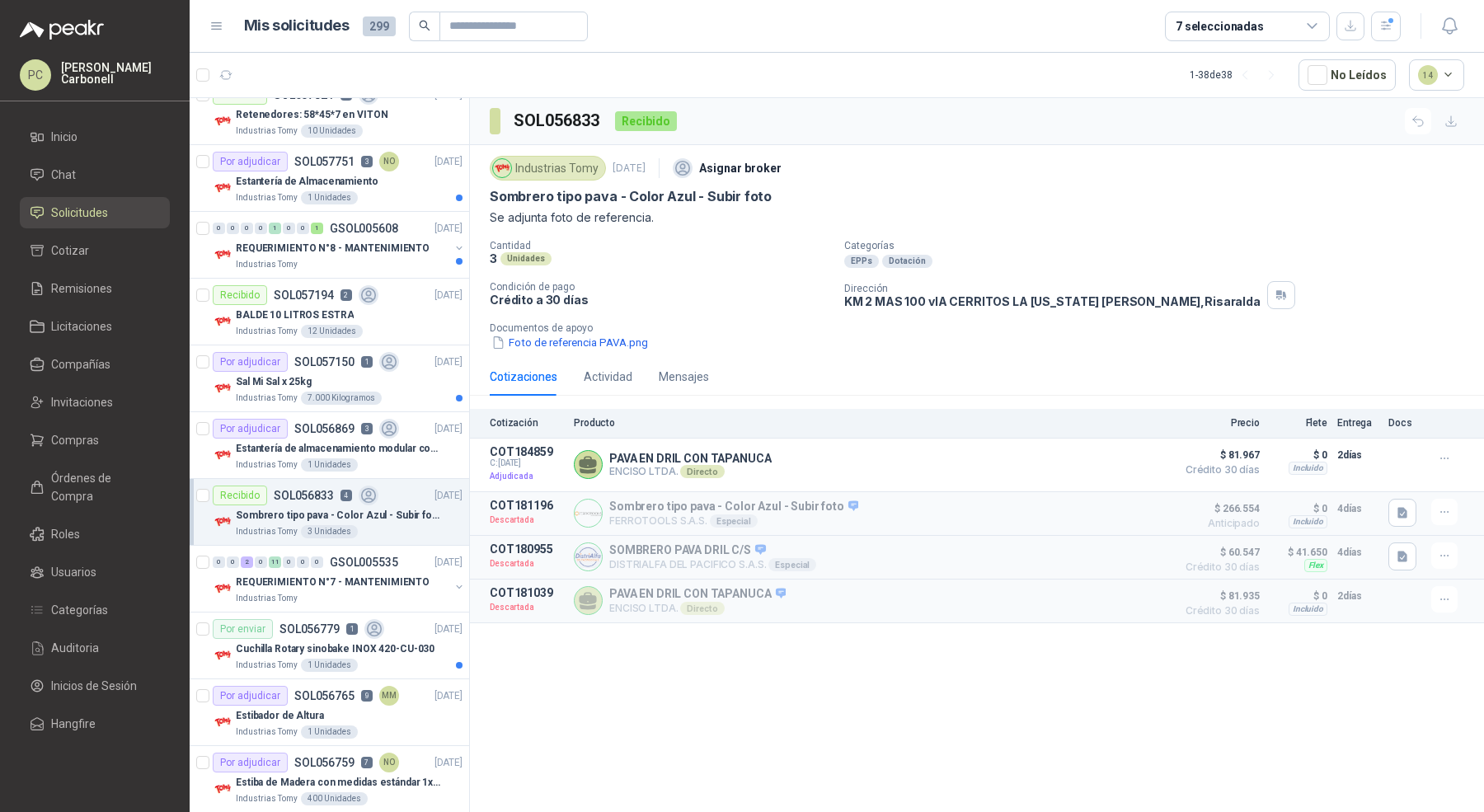
click at [311, 659] on div "1 Unidades" at bounding box center [329, 665] width 57 height 13
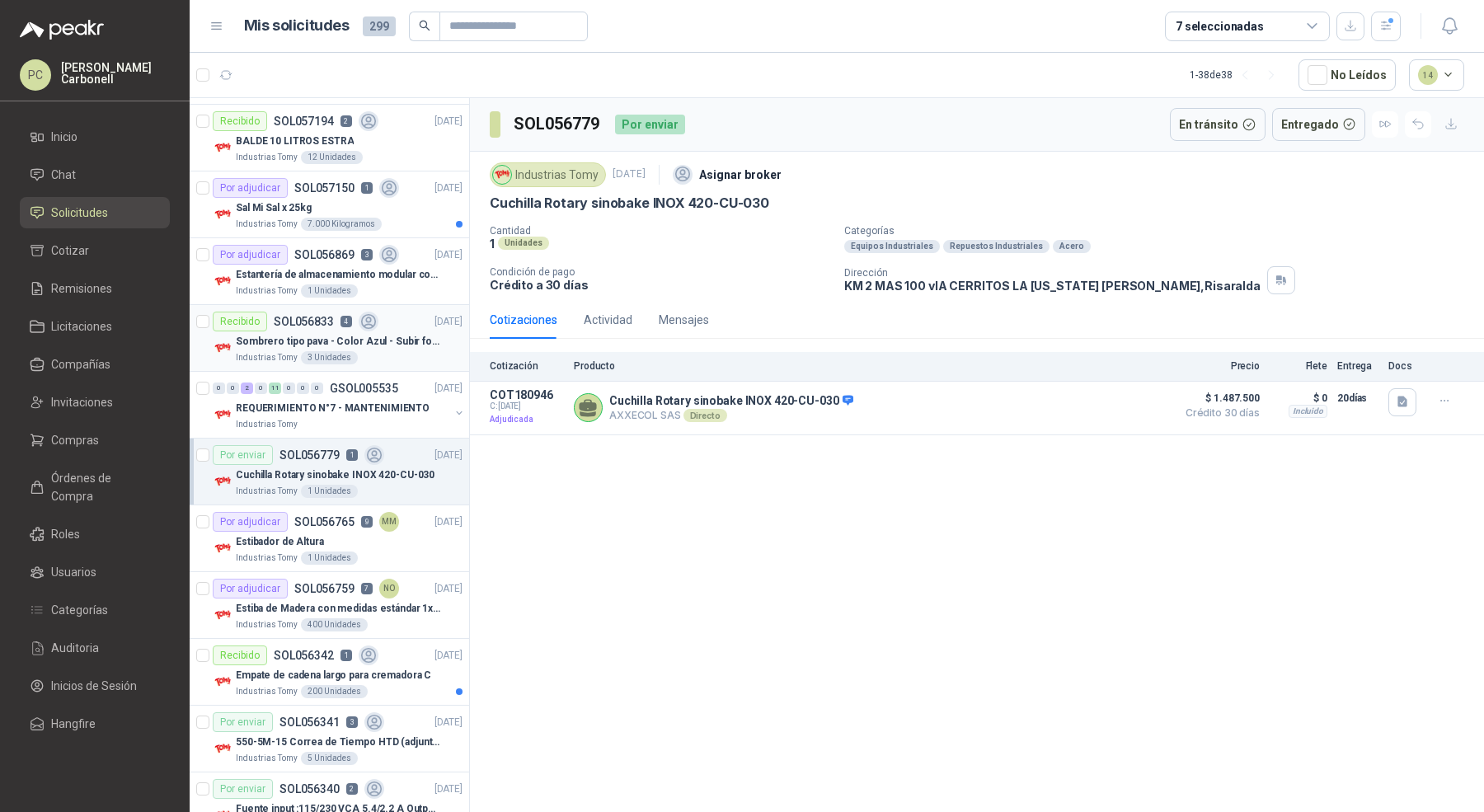
scroll to position [4281, 0]
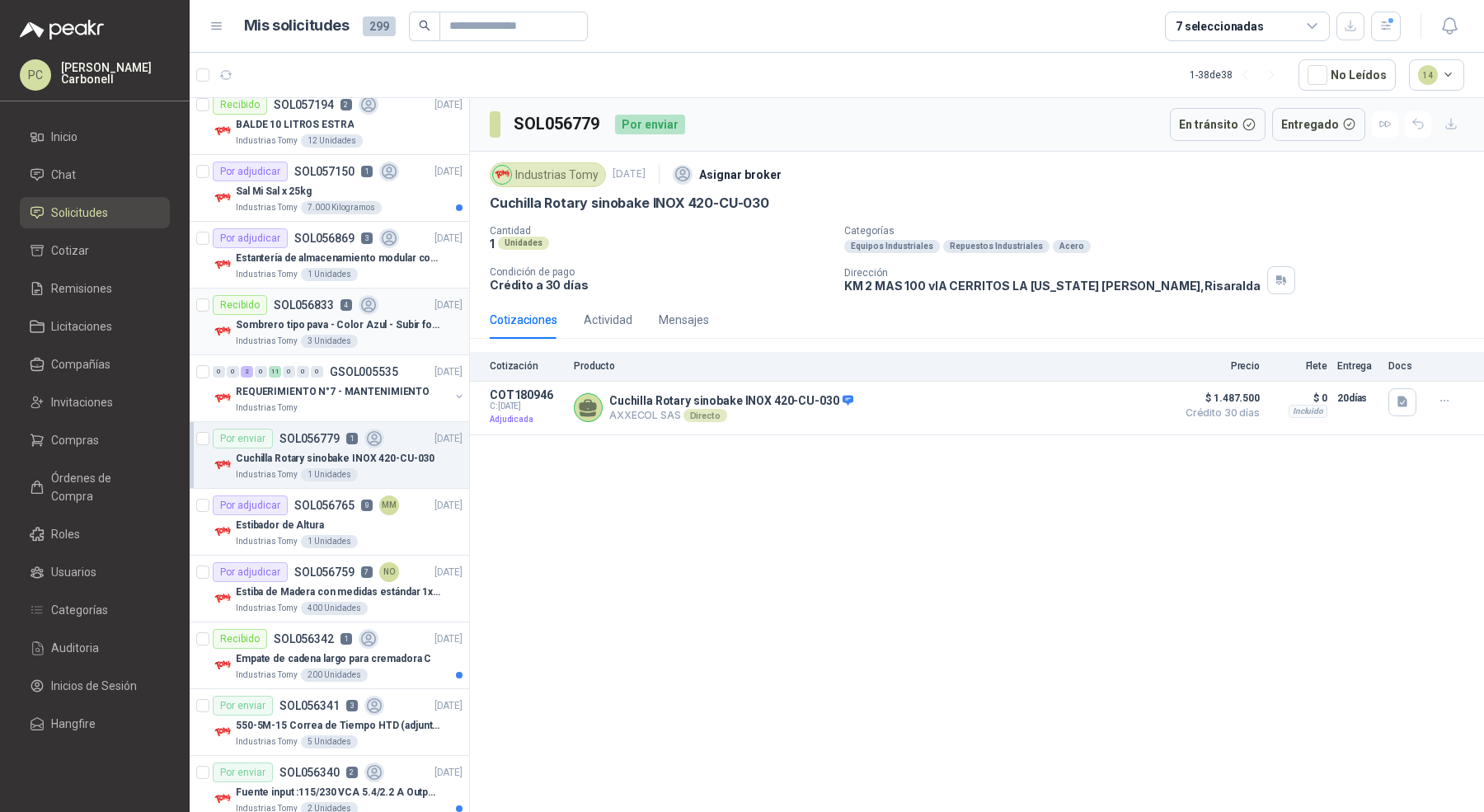
click at [311, 651] on p "Empate de cadena largo para cremadora C" at bounding box center [334, 659] width 196 height 16
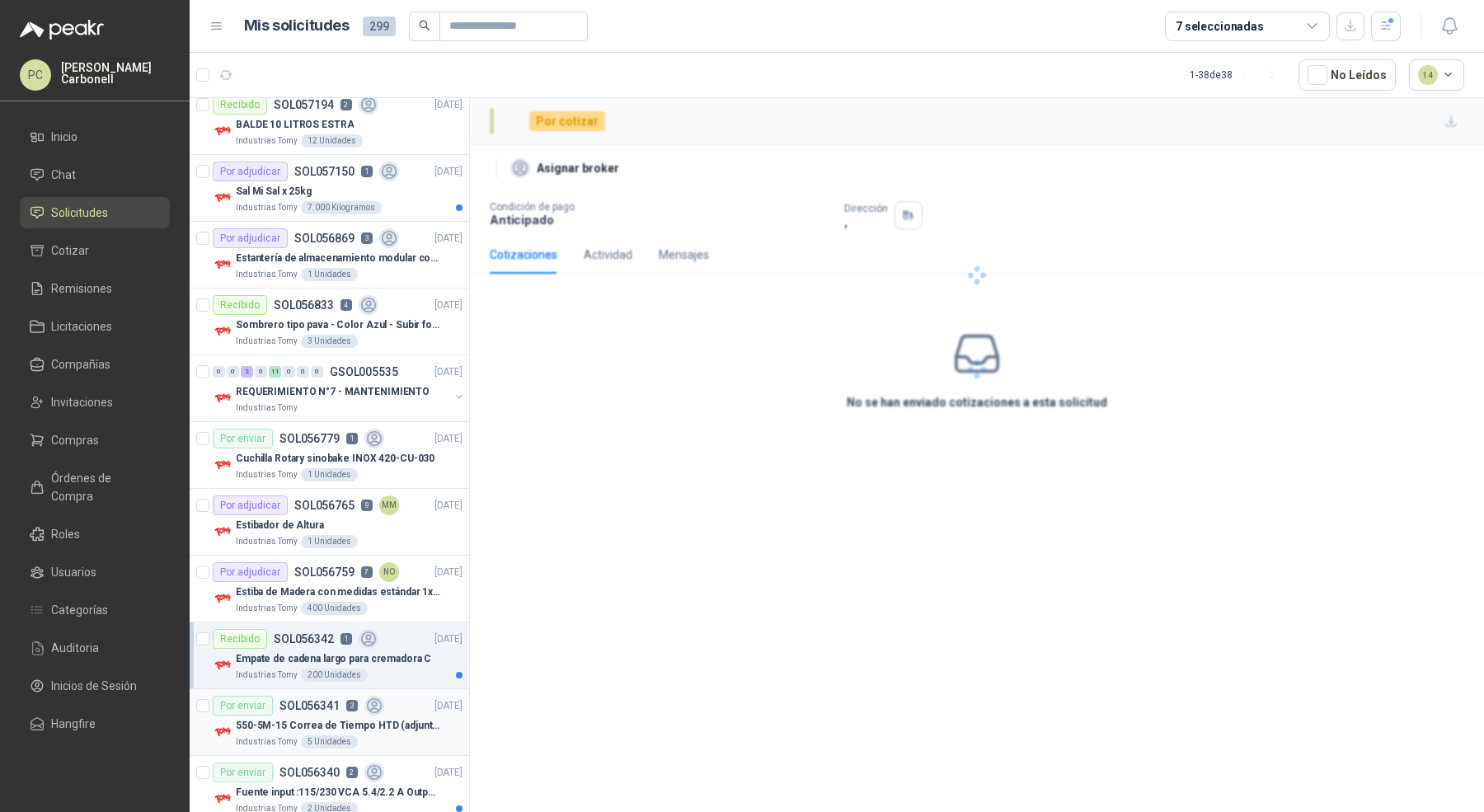
click at [303, 715] on div "550-5M-15 Correa de Tiempo HTD (adjuntar ficha y /o imagenes)" at bounding box center [349, 725] width 227 height 20
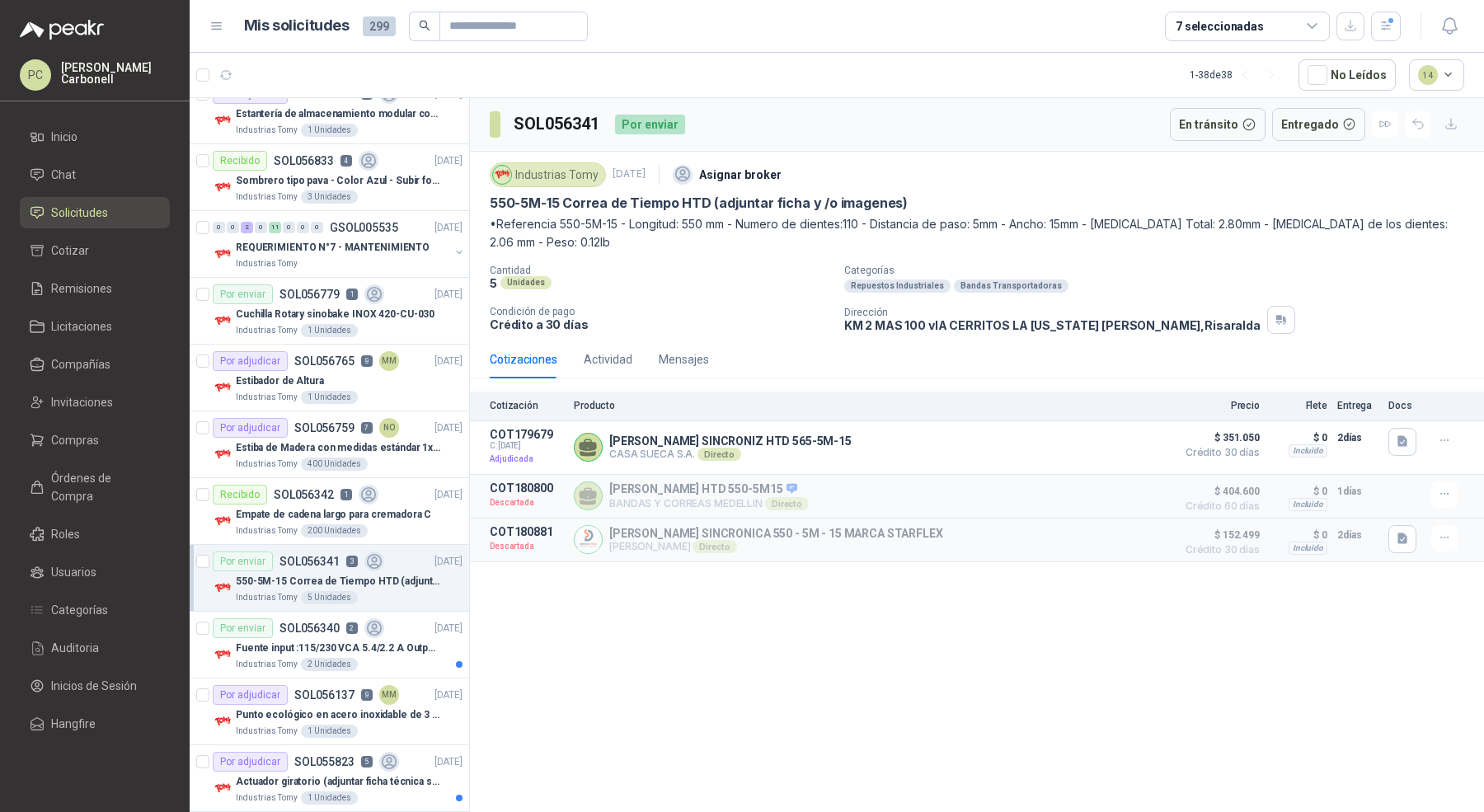
scroll to position [4431, 0]
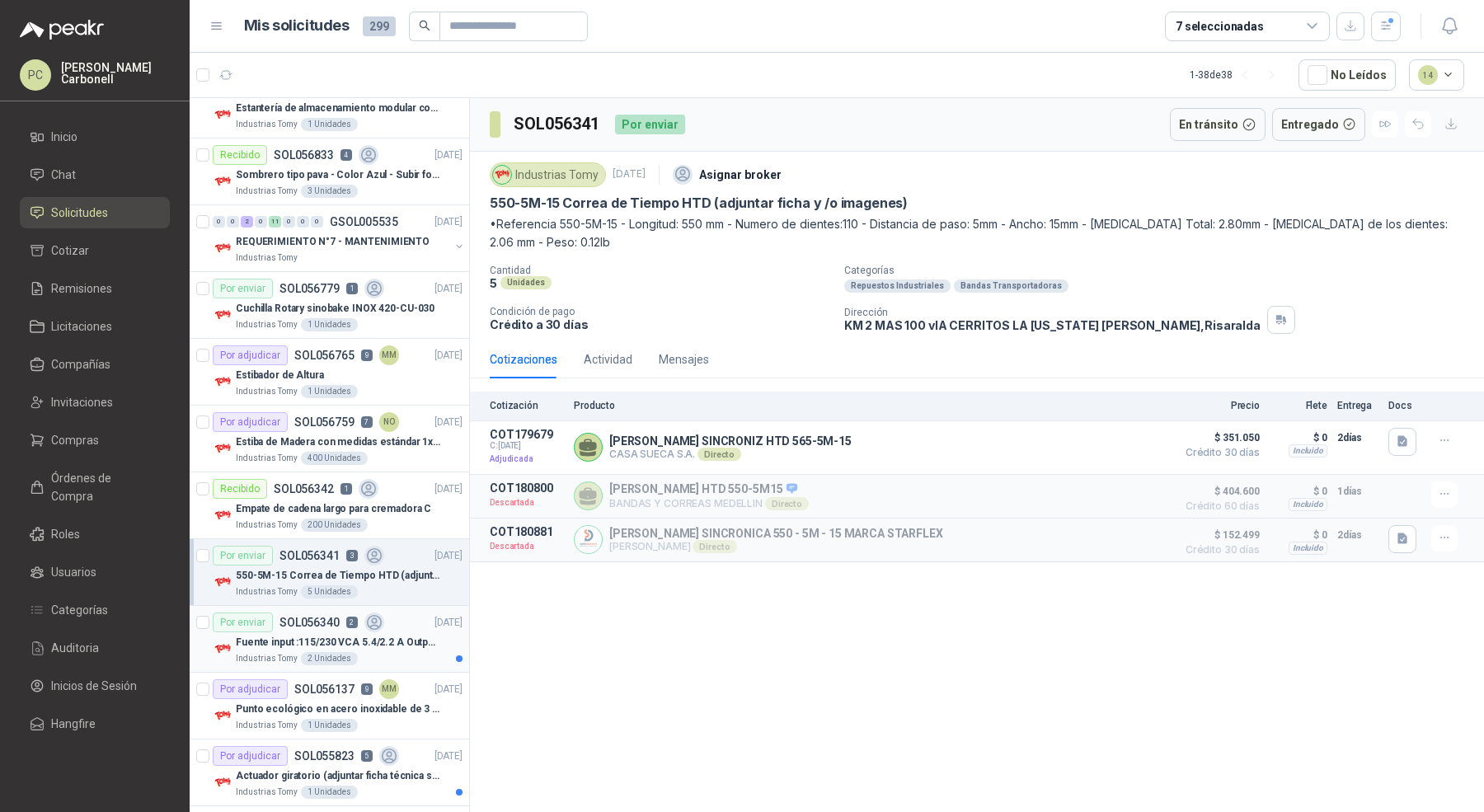
click at [330, 652] on div "2 Unidades" at bounding box center [329, 659] width 57 height 13
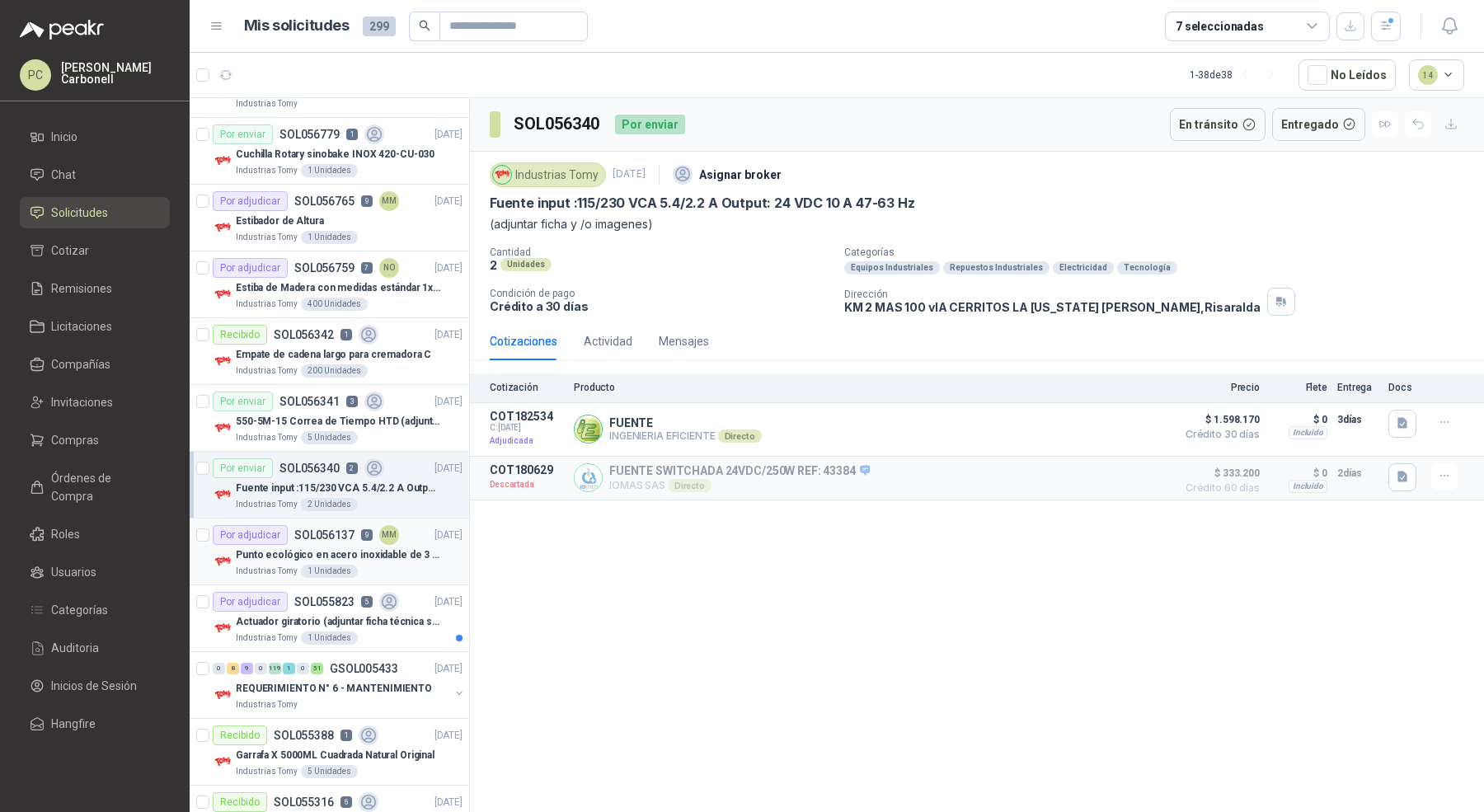
scroll to position [4654, 0]
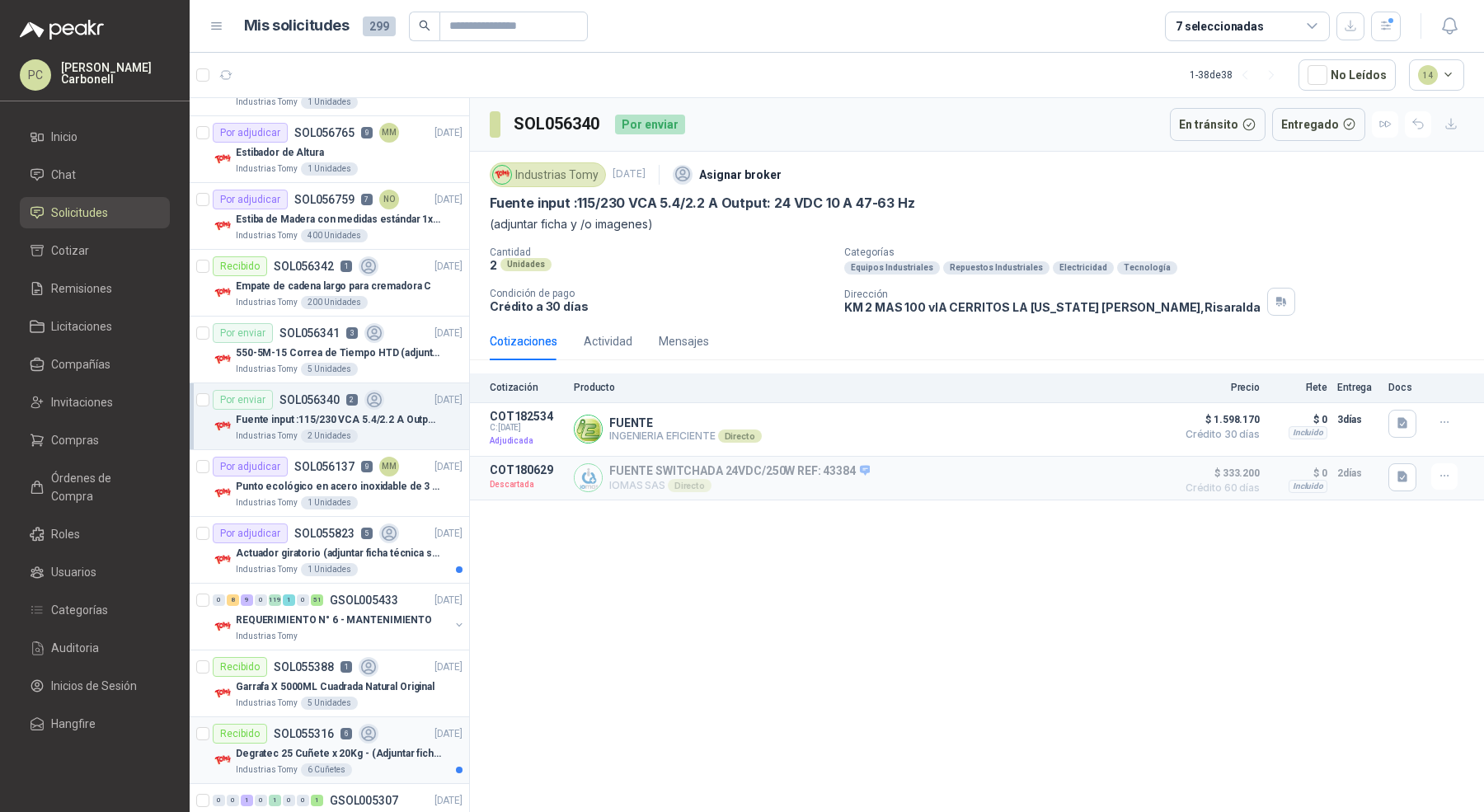
click at [384, 745] on p "Degratec 25 Cuñete x 20Kg - (Adjuntar ficha técnica)" at bounding box center [338, 753] width 206 height 16
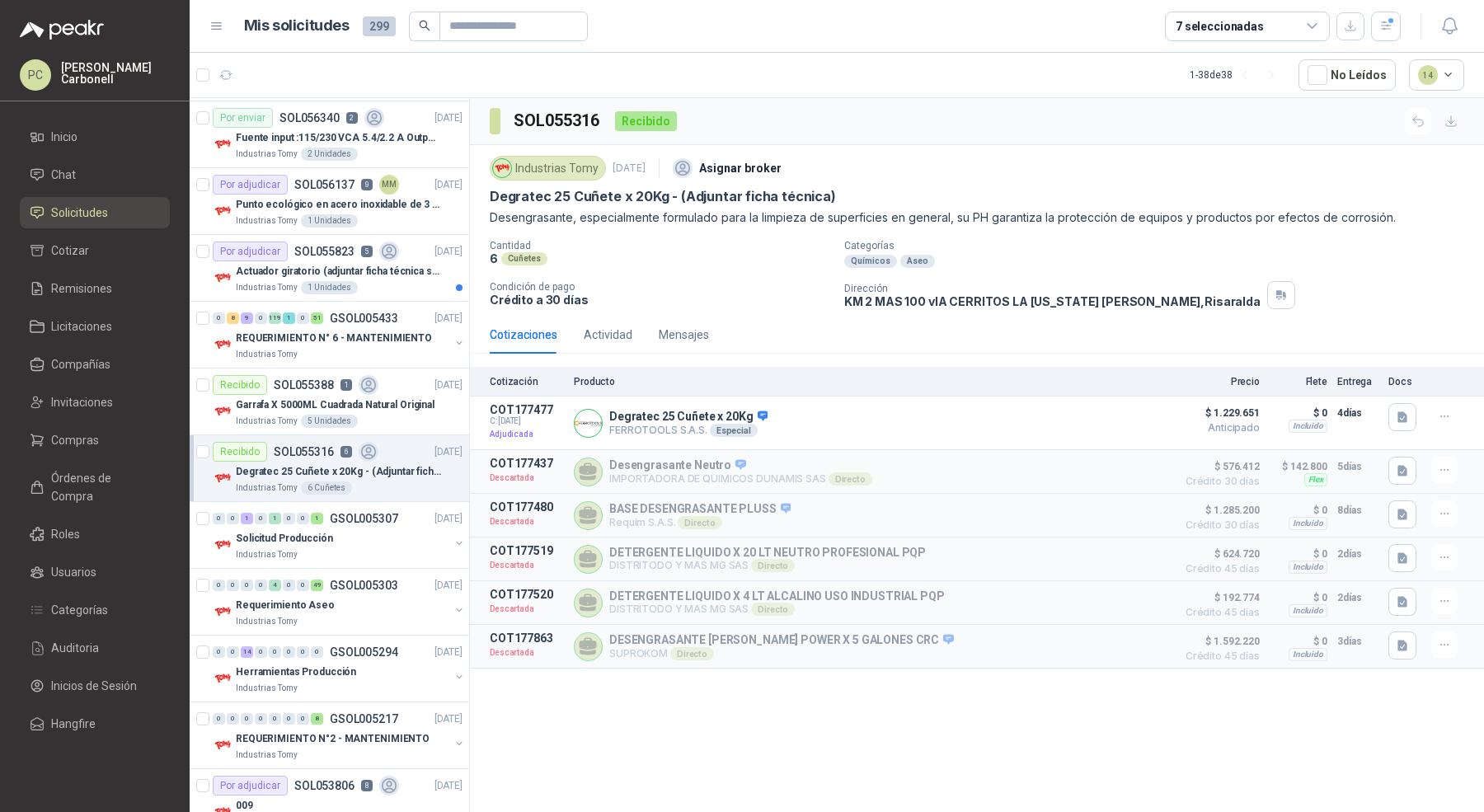
scroll to position [4949, 0]
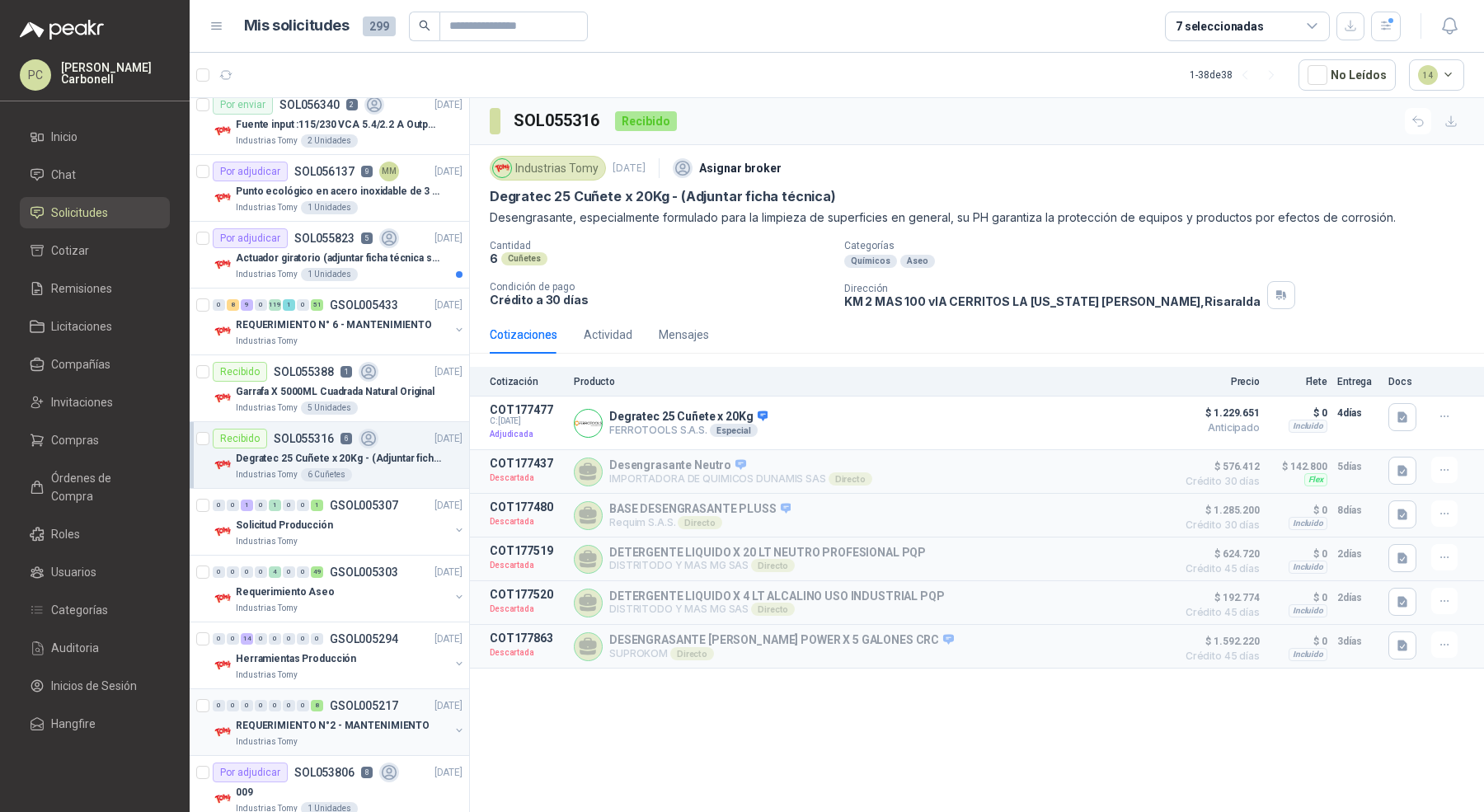
click at [367, 718] on p "REQUERIMIENTO N°2 - MANTENIMIENTO" at bounding box center [333, 725] width 194 height 16
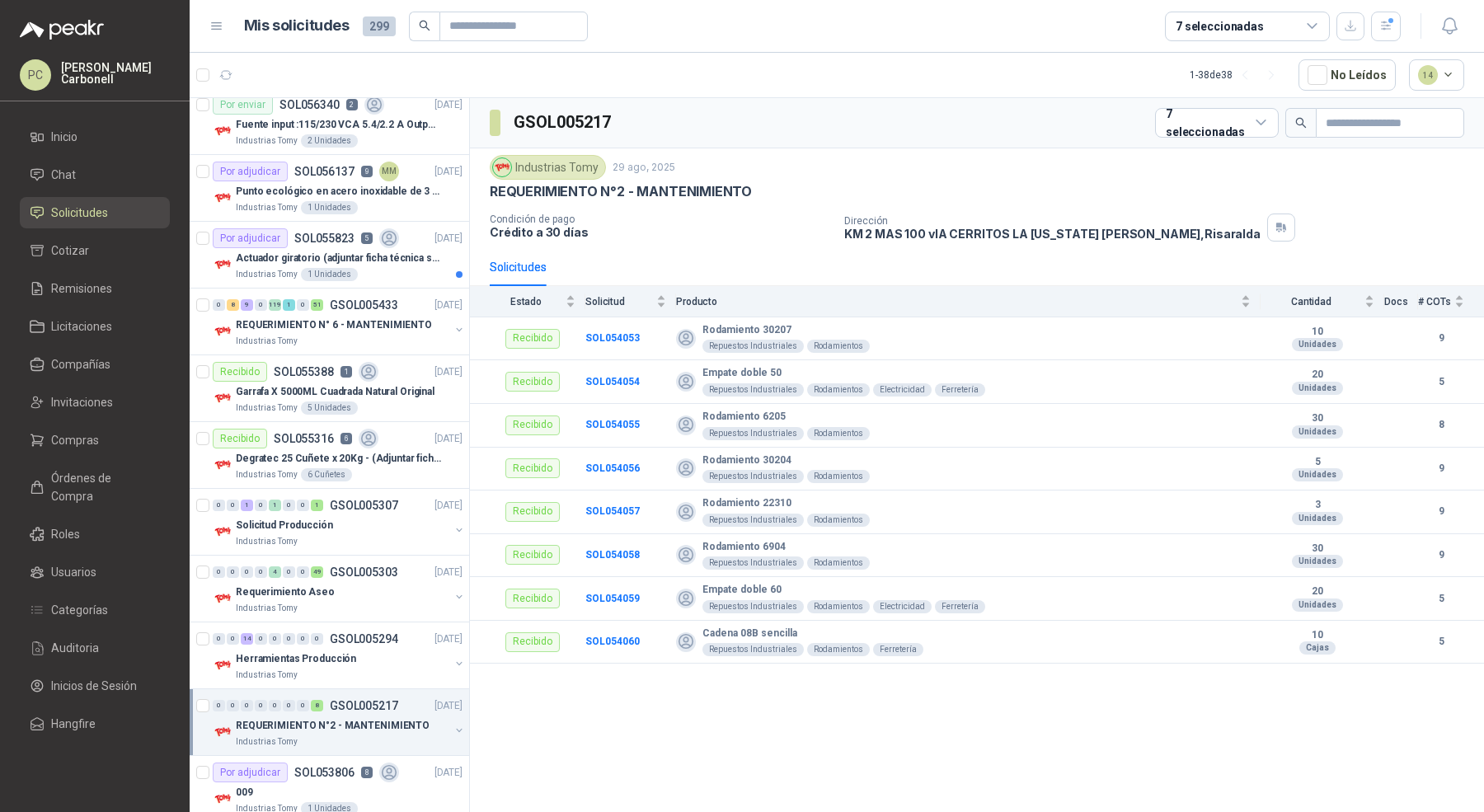
click at [367, 718] on p "REQUERIMIENTO N°2 - MANTENIMIENTO" at bounding box center [333, 725] width 194 height 16
click at [348, 782] on div "Rodamiento 30207" at bounding box center [346, 792] width 231 height 20
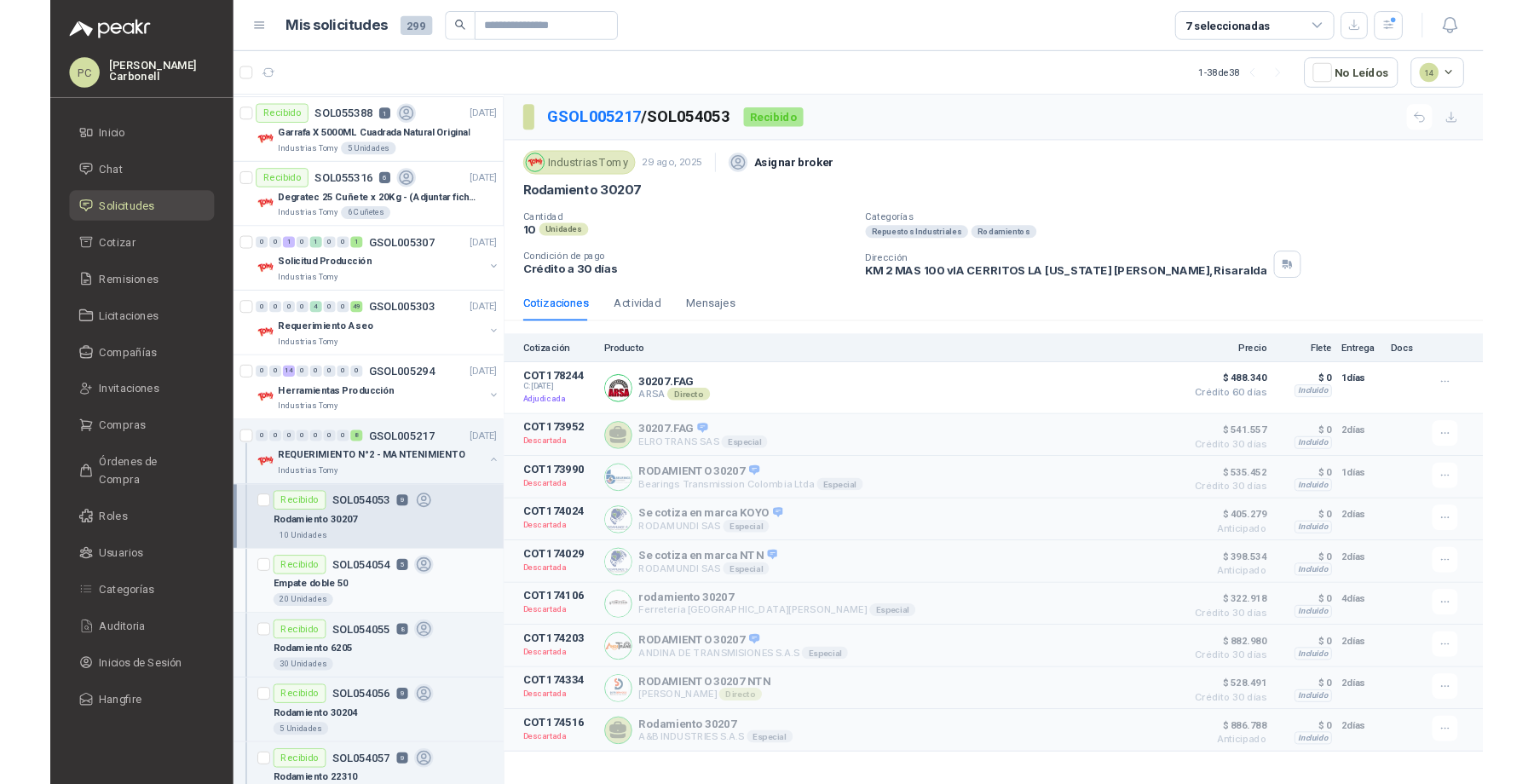
scroll to position [5421, 0]
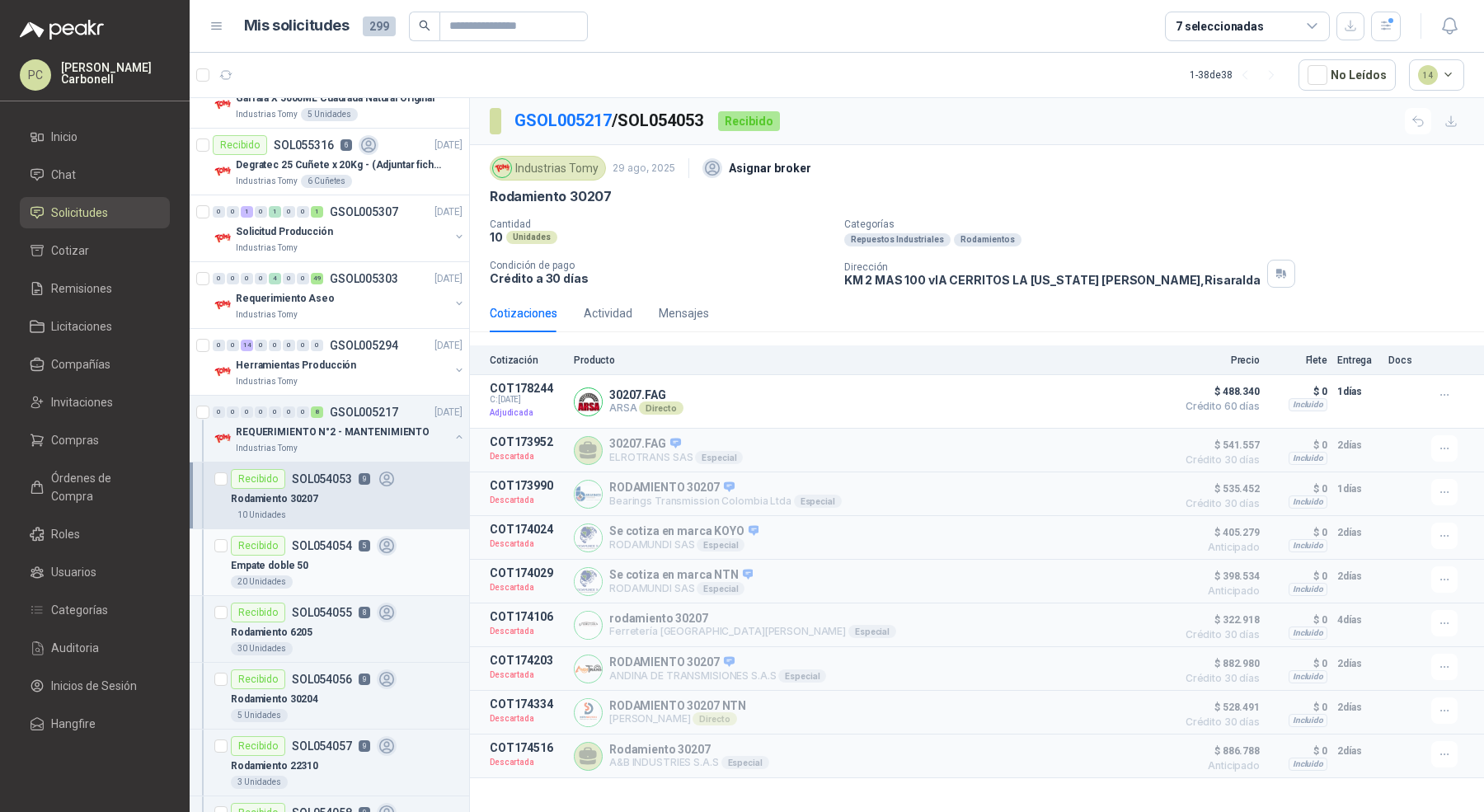
click at [417, 575] on div "20 Unidades" at bounding box center [346, 582] width 231 height 13
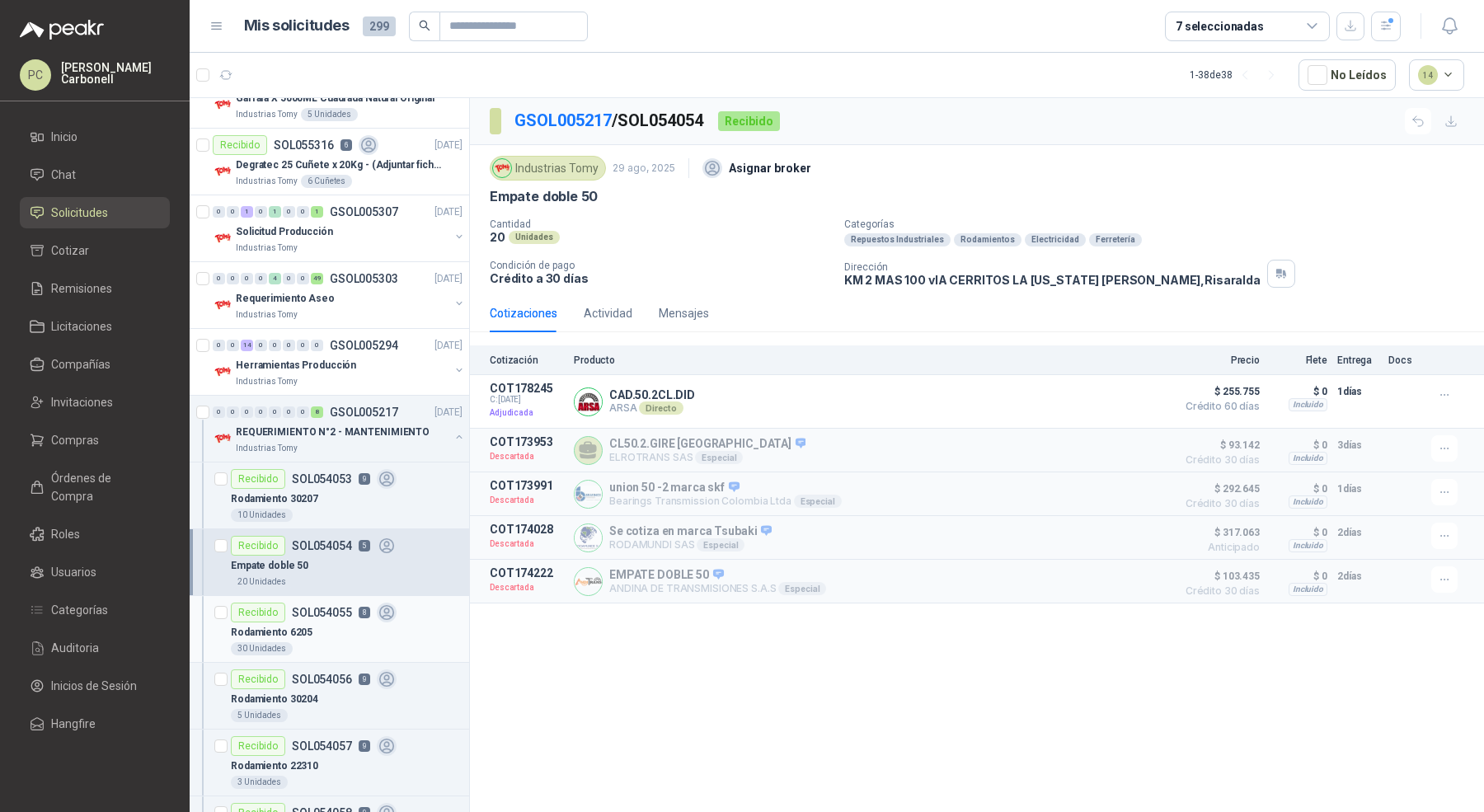
click at [366, 622] on div "Rodamiento 6205" at bounding box center [346, 632] width 231 height 20
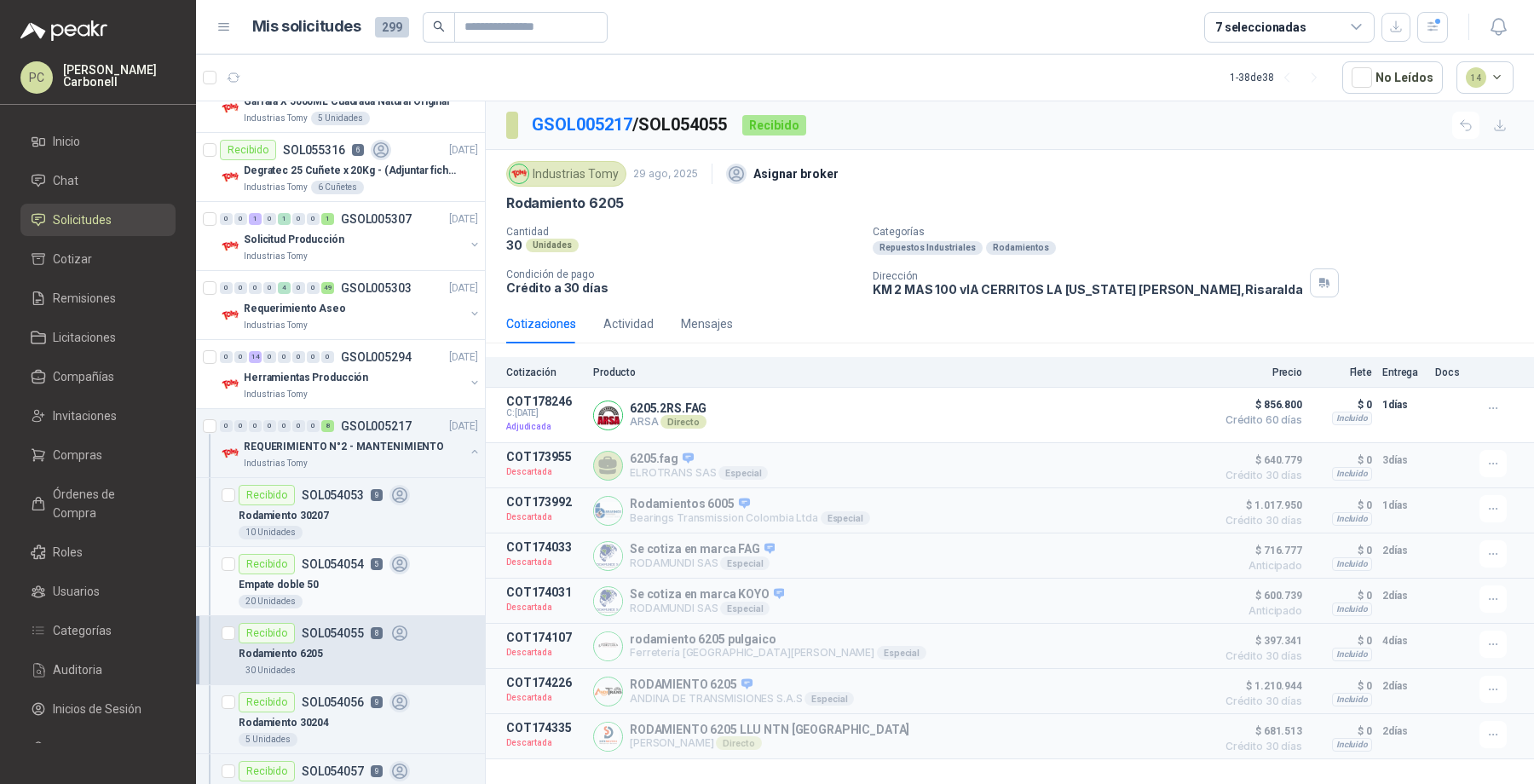
click at [346, 574] on div "Empate doble 50" at bounding box center [358, 585] width 239 height 21
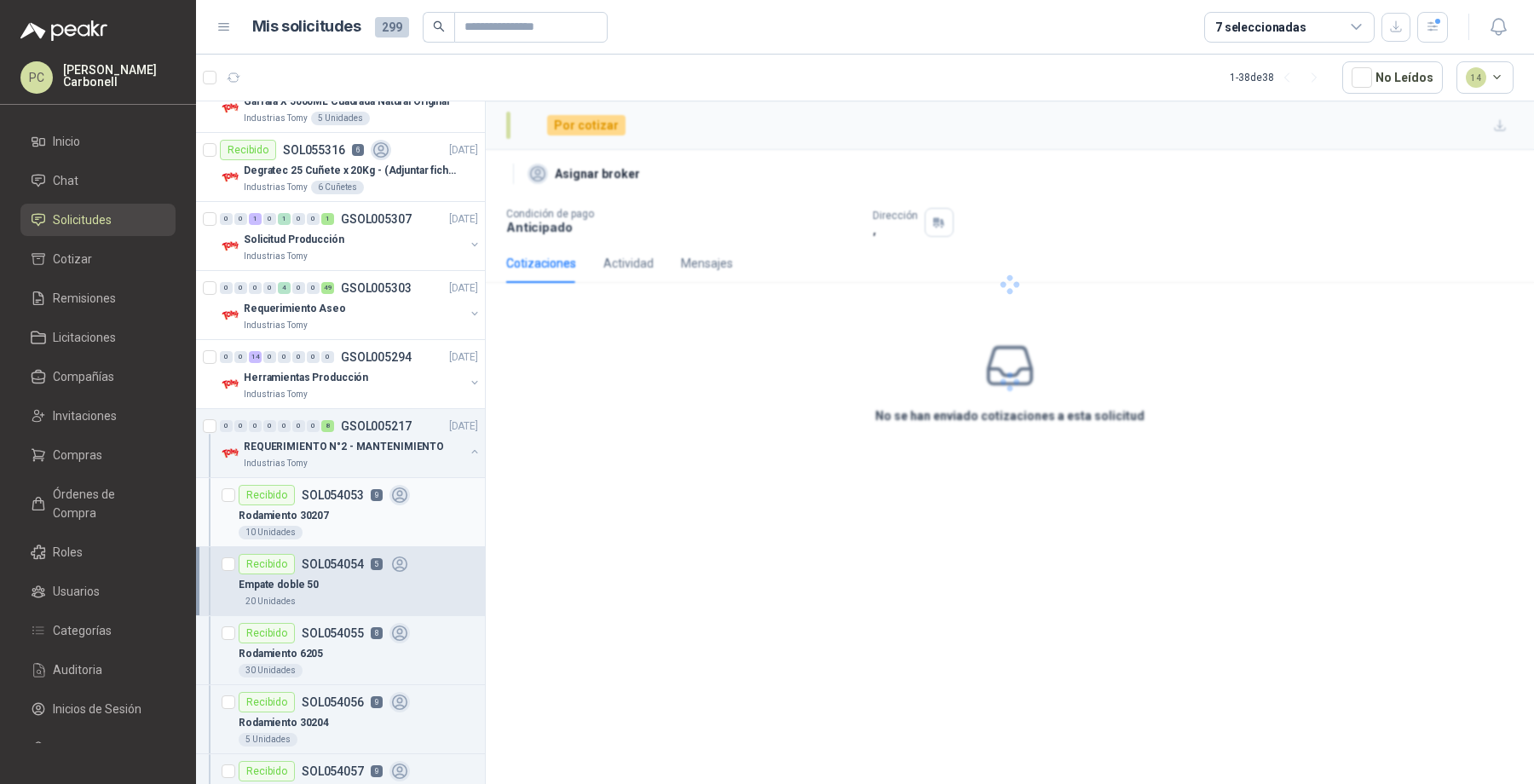
click at [396, 505] on div "Rodamiento 30207" at bounding box center [358, 516] width 239 height 21
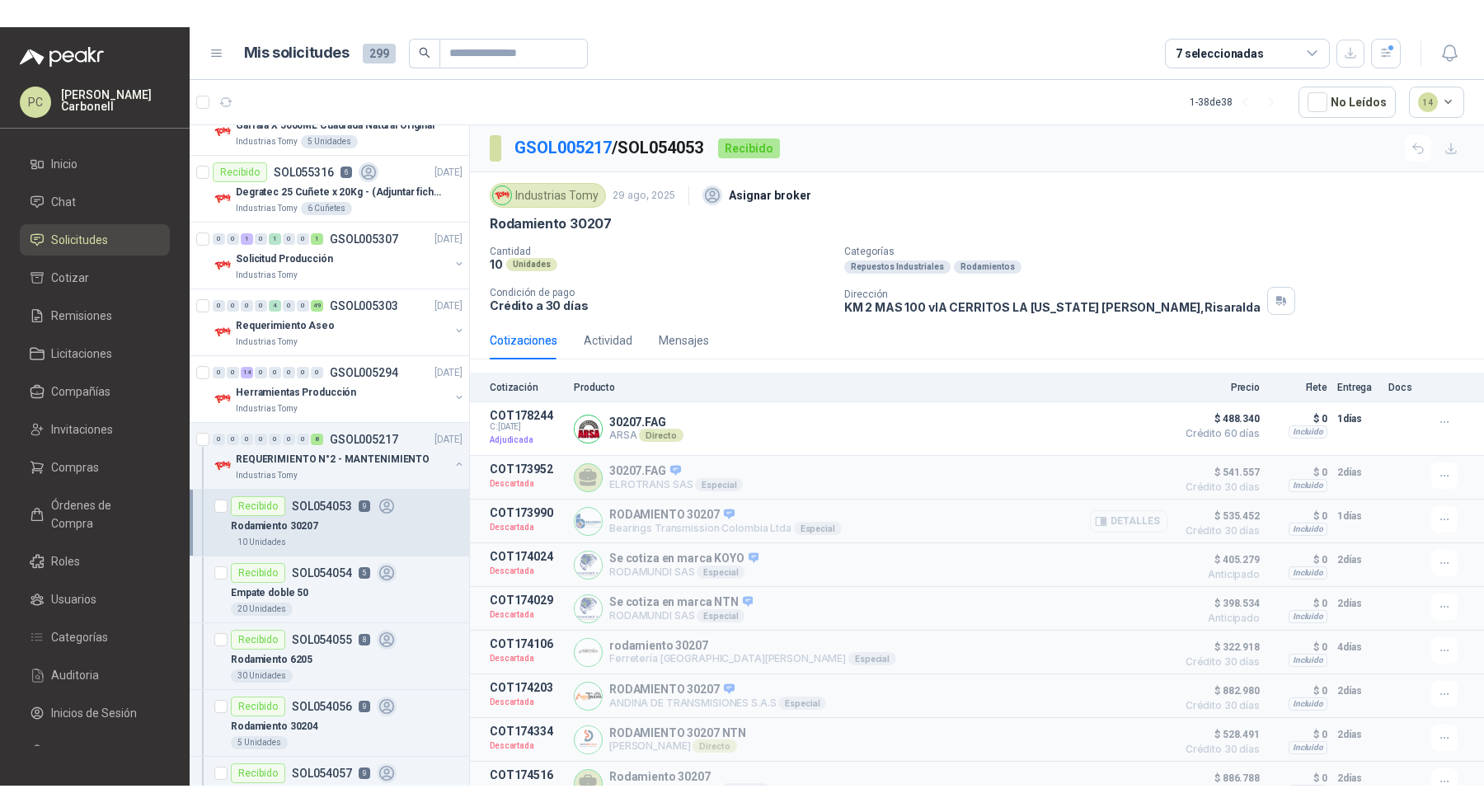
scroll to position [13, 0]
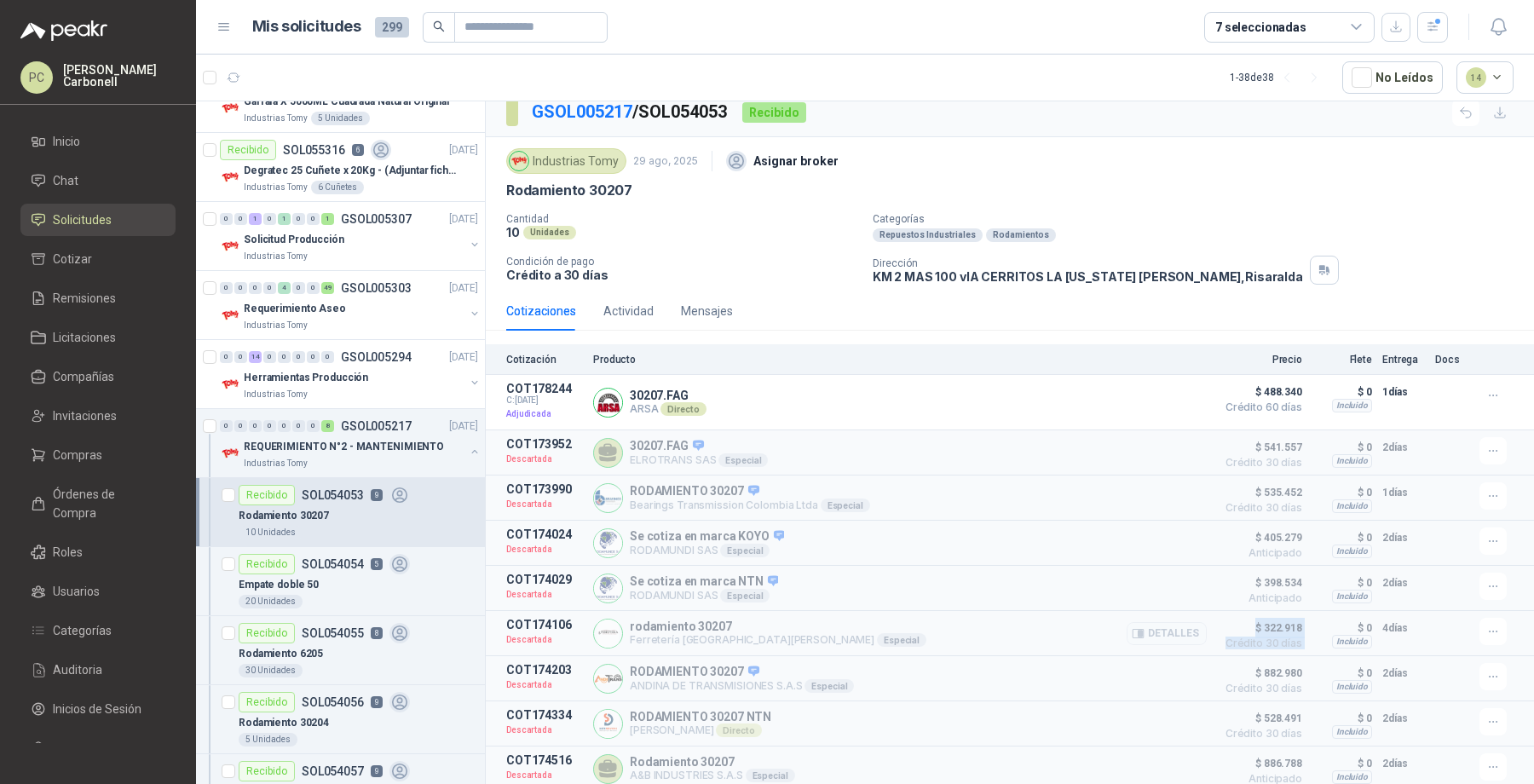
drag, startPoint x: 1239, startPoint y: 621, endPoint x: 1332, endPoint y: 622, distance: 93.0
click at [1332, 622] on article "COT174106 Descartada rodamiento 30207 Ferretería Industrial [PERSON_NAME] Espec…" at bounding box center [1010, 634] width 1048 height 45
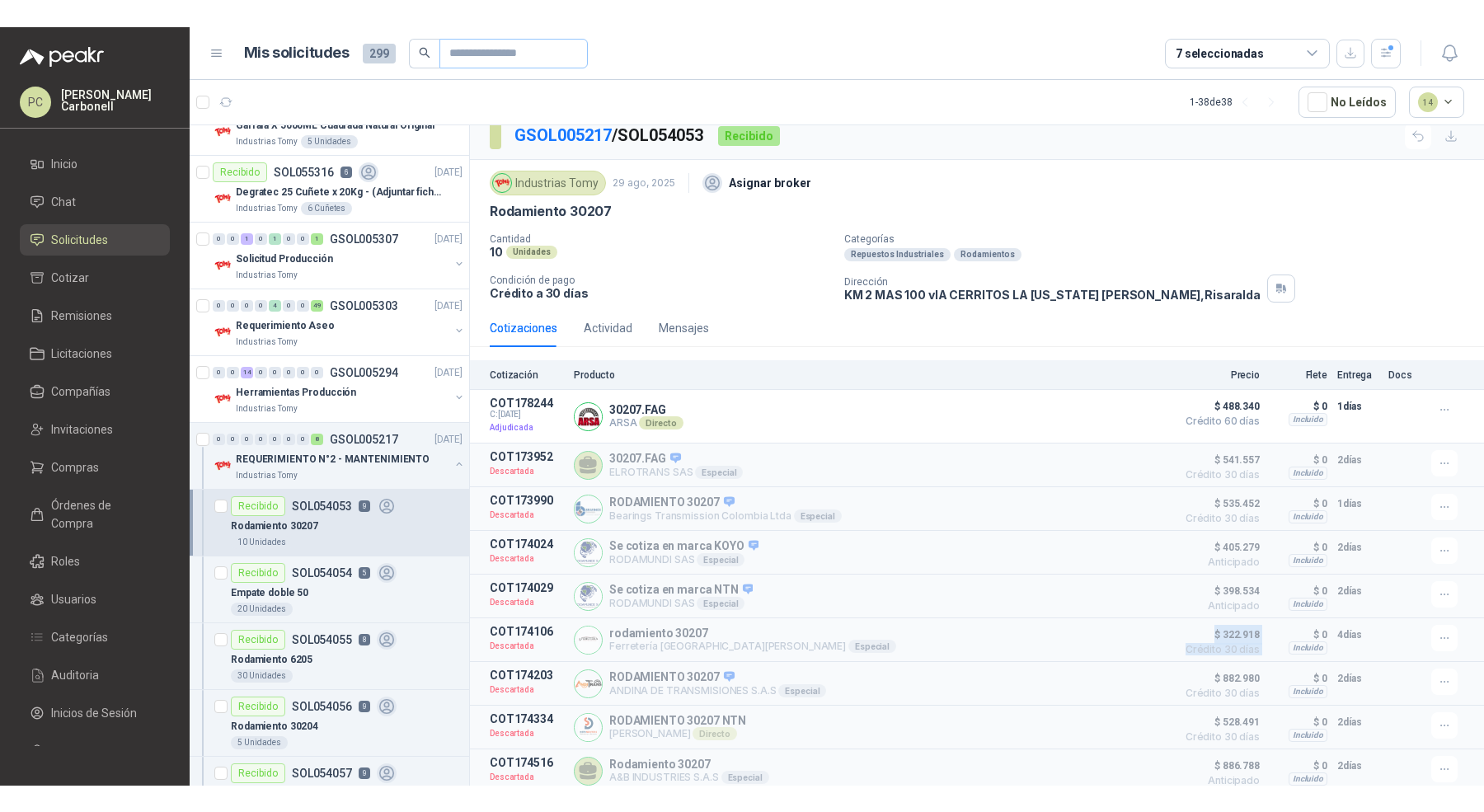
scroll to position [0, 0]
